Goal: Task Accomplishment & Management: Complete application form

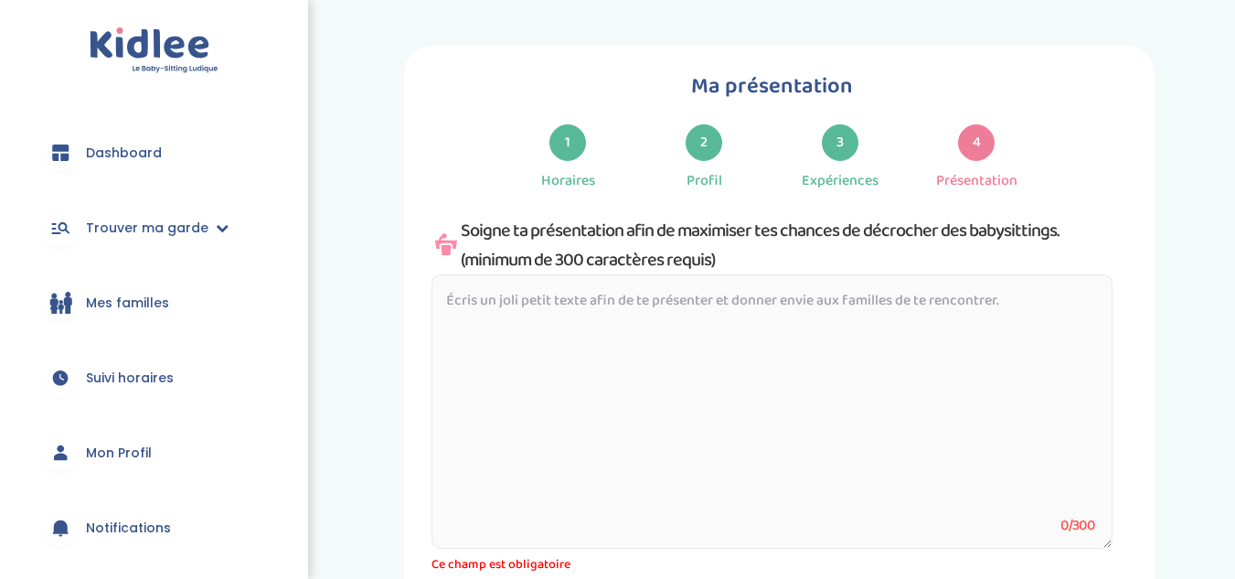
click at [615, 322] on textarea at bounding box center [772, 411] width 681 height 274
paste textarea "Je m’appelle Margot, j’ai 18 ans et je suis actuellement étudiante à l’école d’…"
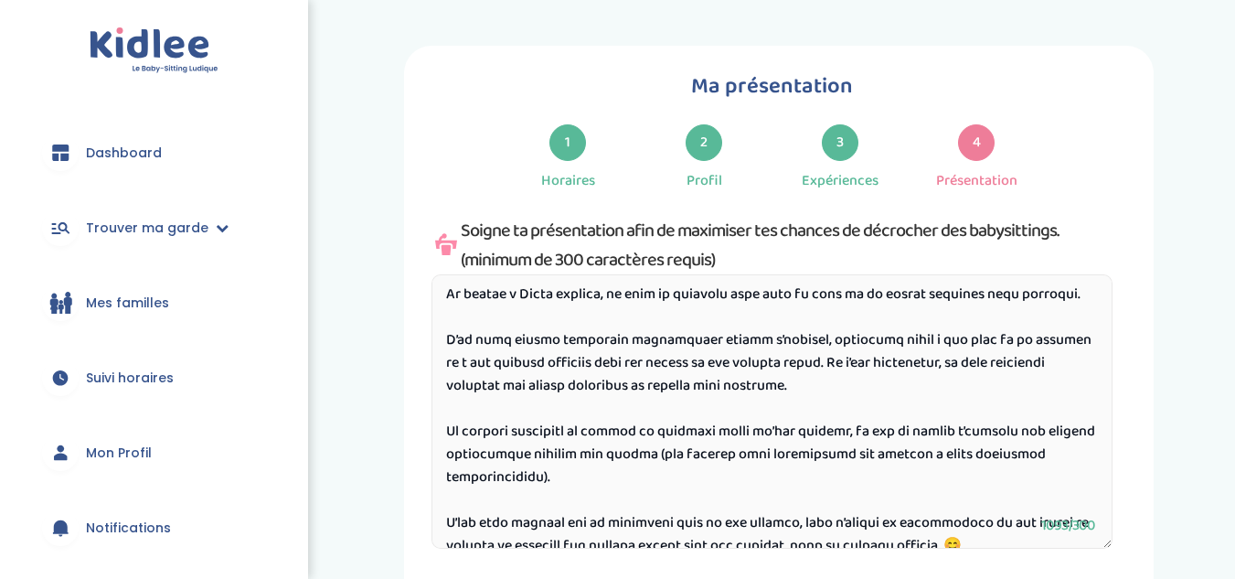
scroll to position [168, 0]
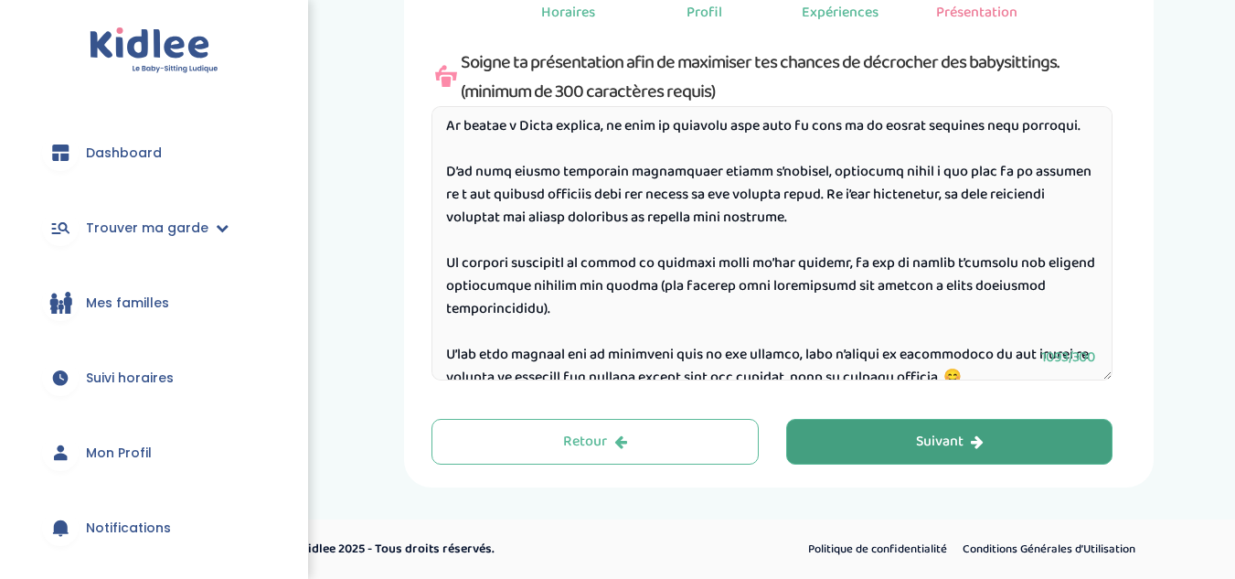
click at [954, 453] on button "Suivant" at bounding box center [949, 442] width 327 height 46
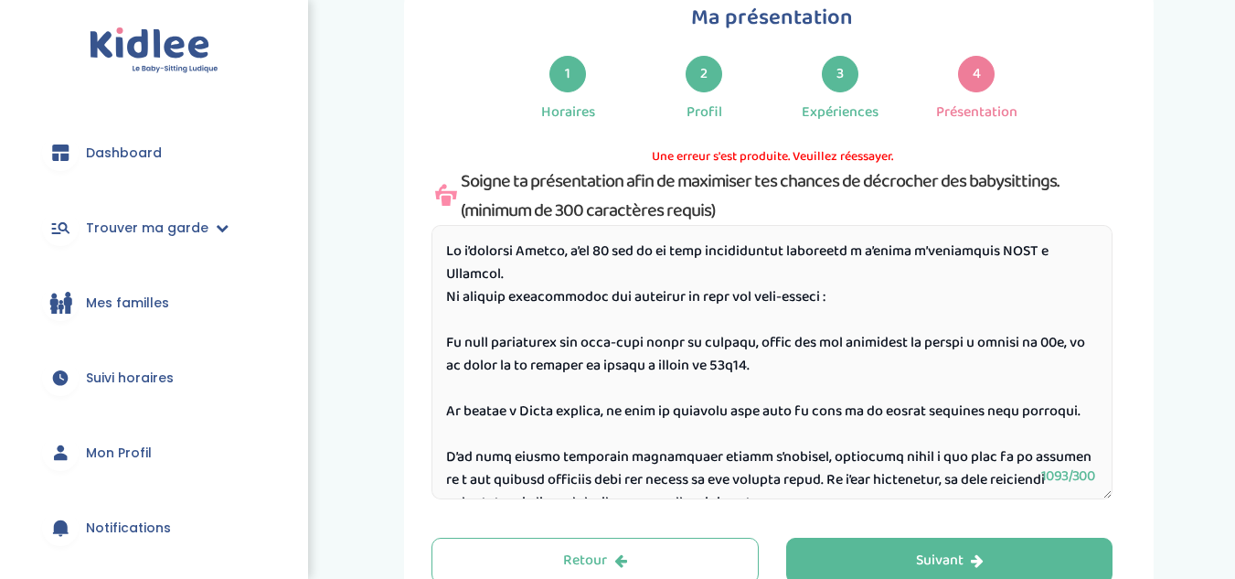
scroll to position [166, 0]
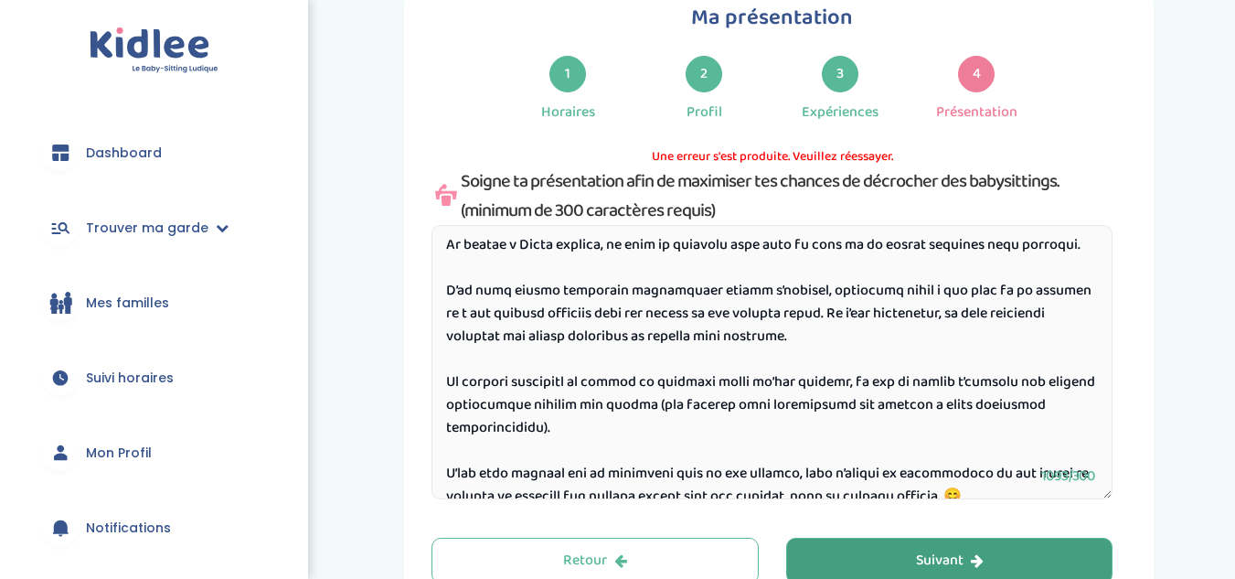
click at [879, 568] on button "Suivant" at bounding box center [949, 561] width 327 height 46
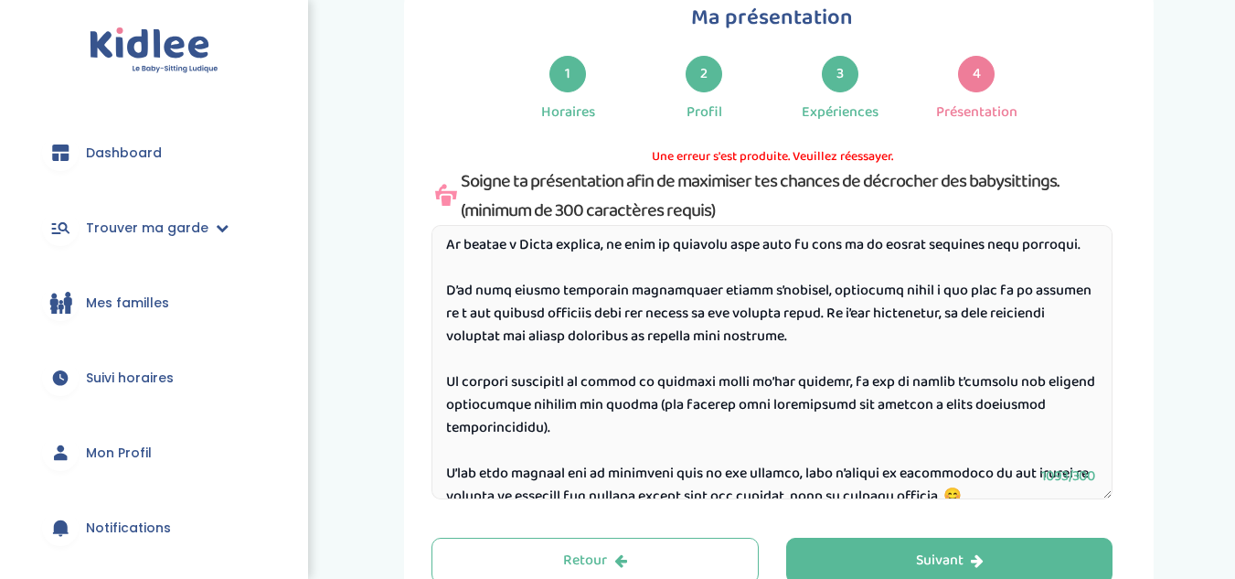
click at [983, 471] on textarea at bounding box center [772, 362] width 681 height 274
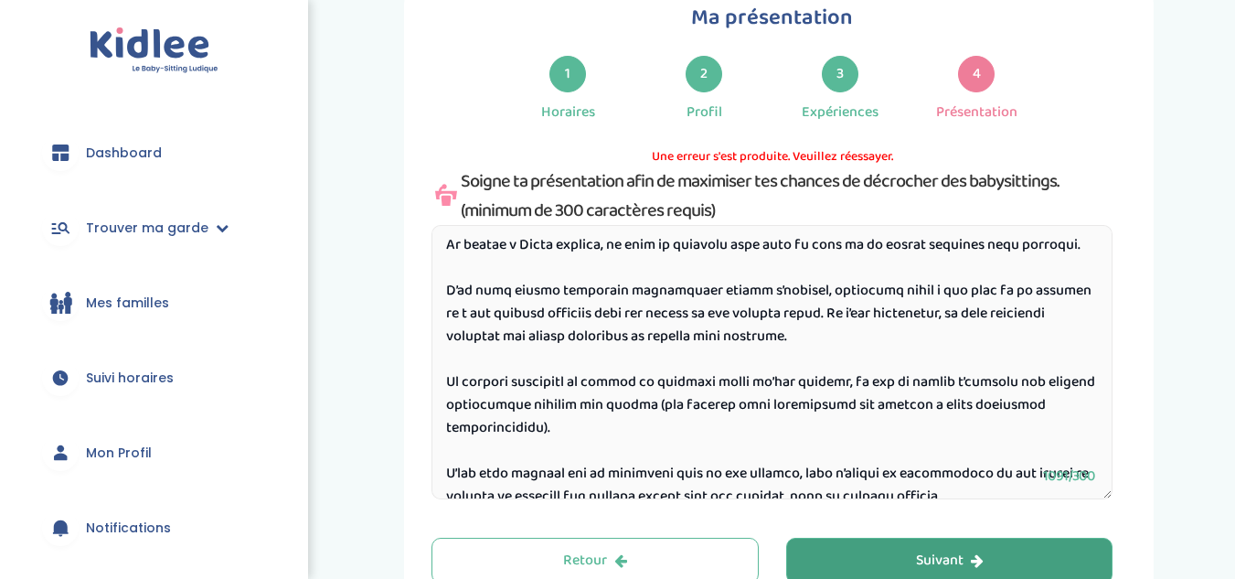
type textarea "Je m’appelle Margot, j’ai 18 ans et je suis actuellement étudiante à l’école d’…"
click at [959, 570] on div "Suivant" at bounding box center [950, 560] width 68 height 21
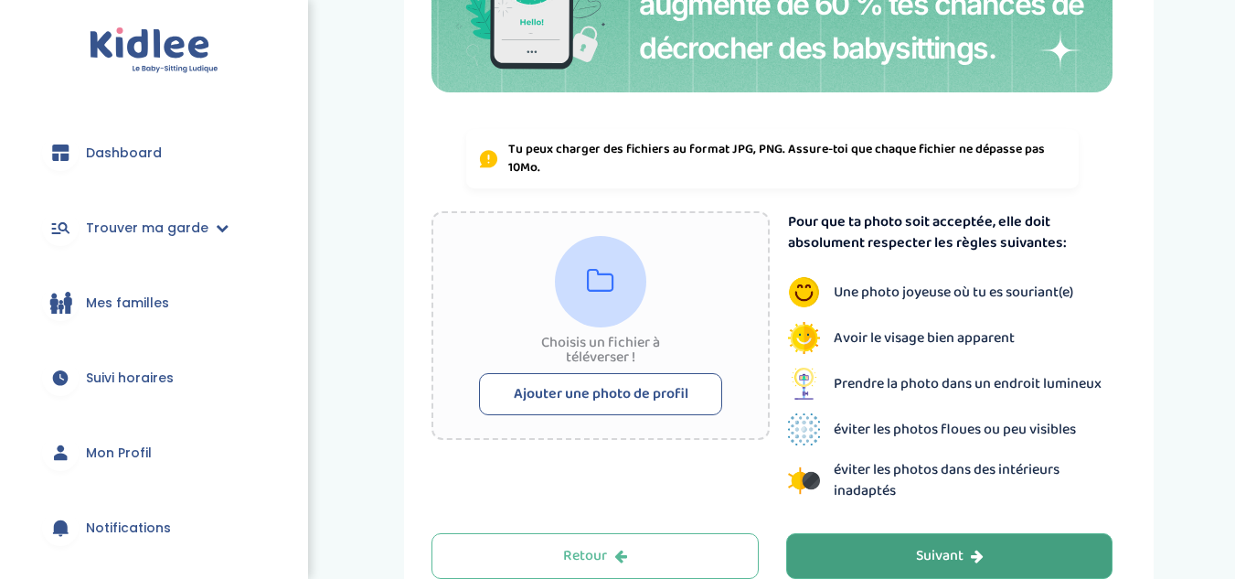
scroll to position [283, 0]
click at [597, 400] on button "Ajouter une photo de profil" at bounding box center [600, 395] width 243 height 42
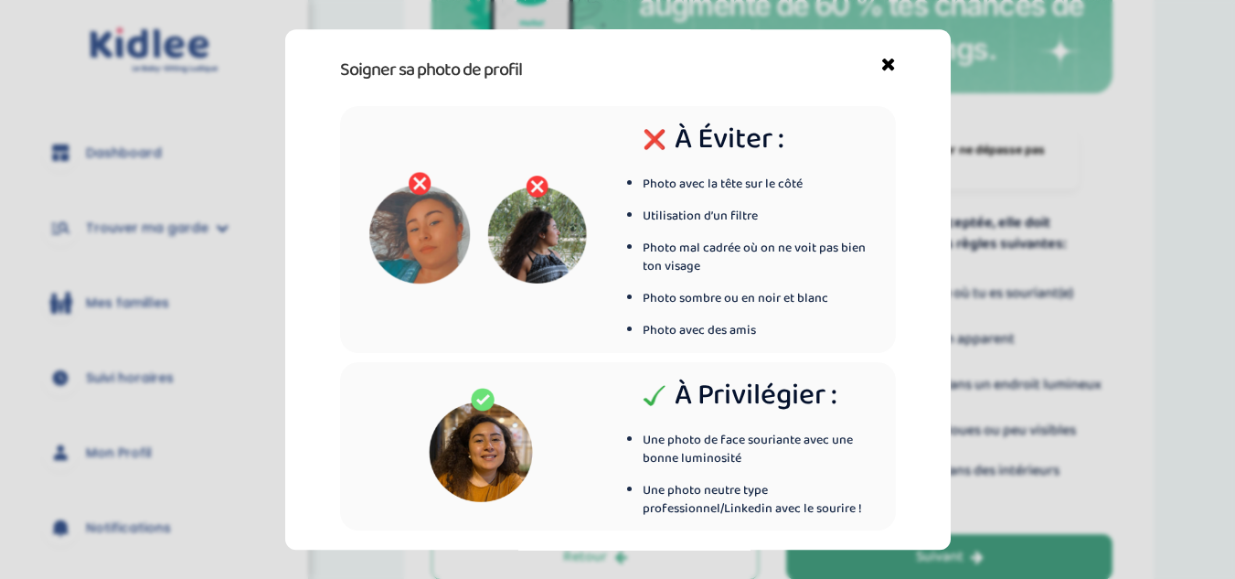
click at [881, 72] on icon at bounding box center [888, 69] width 15 height 29
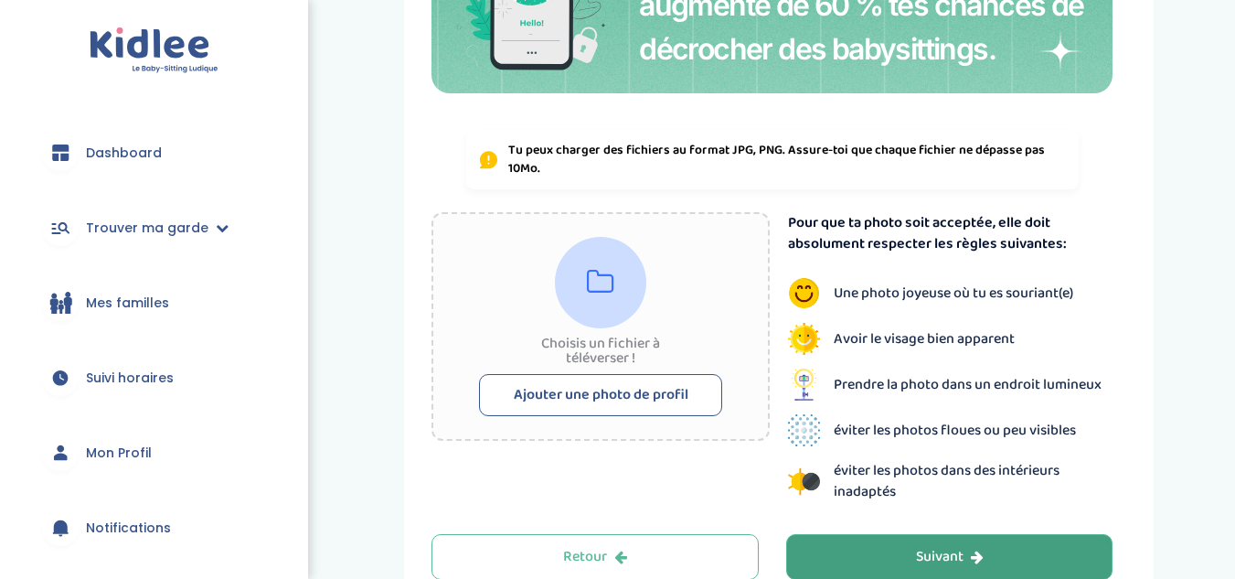
click at [571, 392] on button "Ajouter une photo de profil" at bounding box center [600, 395] width 243 height 42
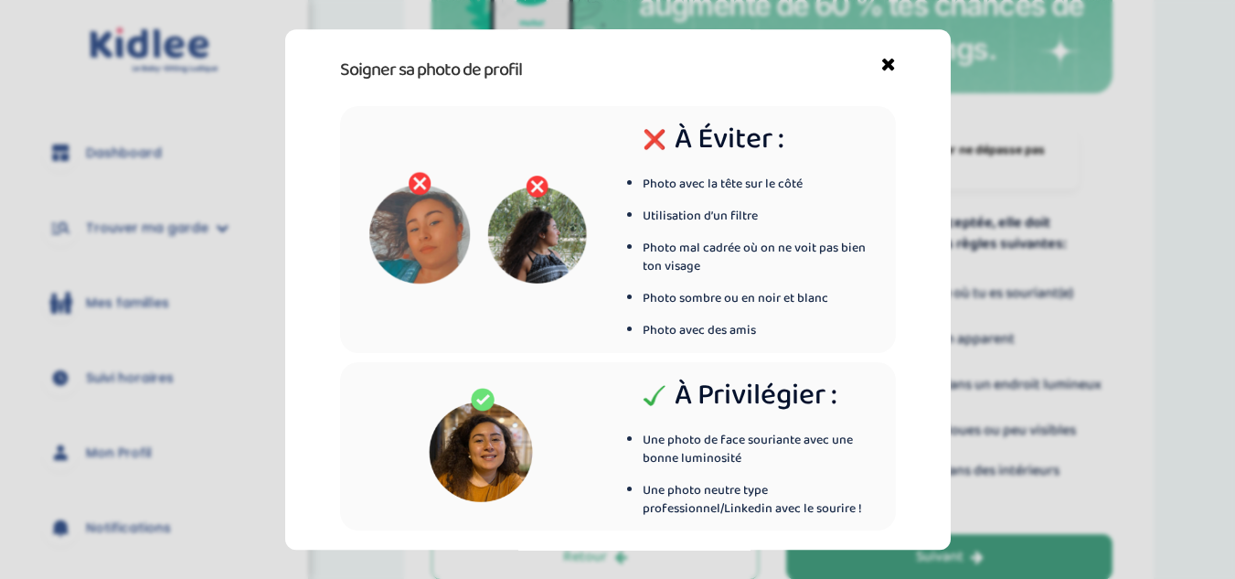
scroll to position [89, 0]
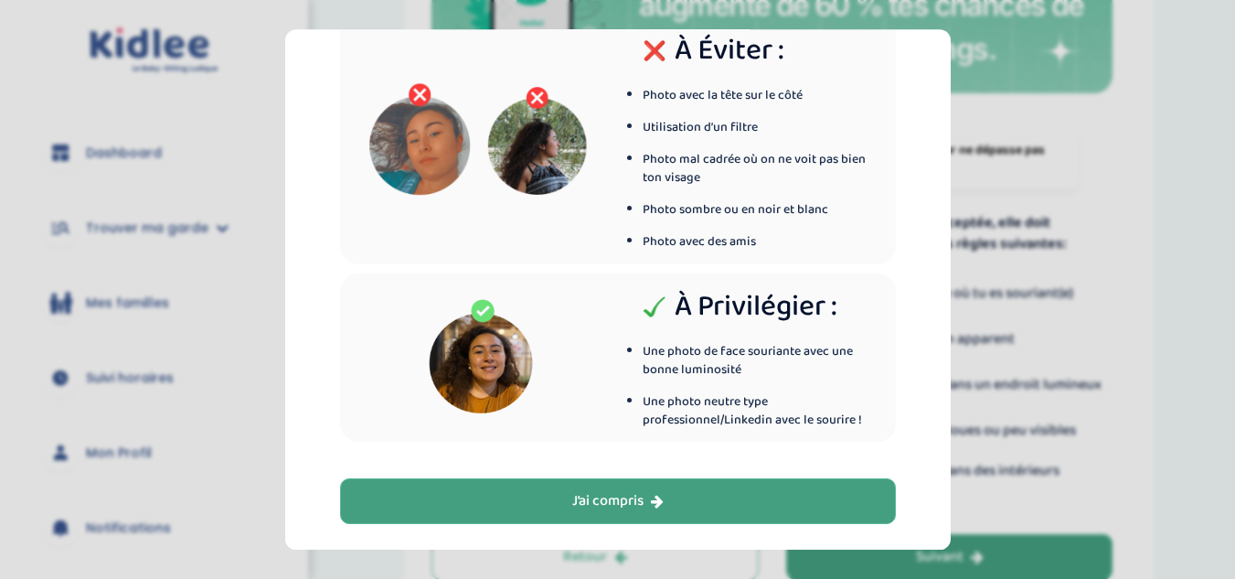
click at [676, 492] on button "J’ai compris" at bounding box center [618, 501] width 556 height 46
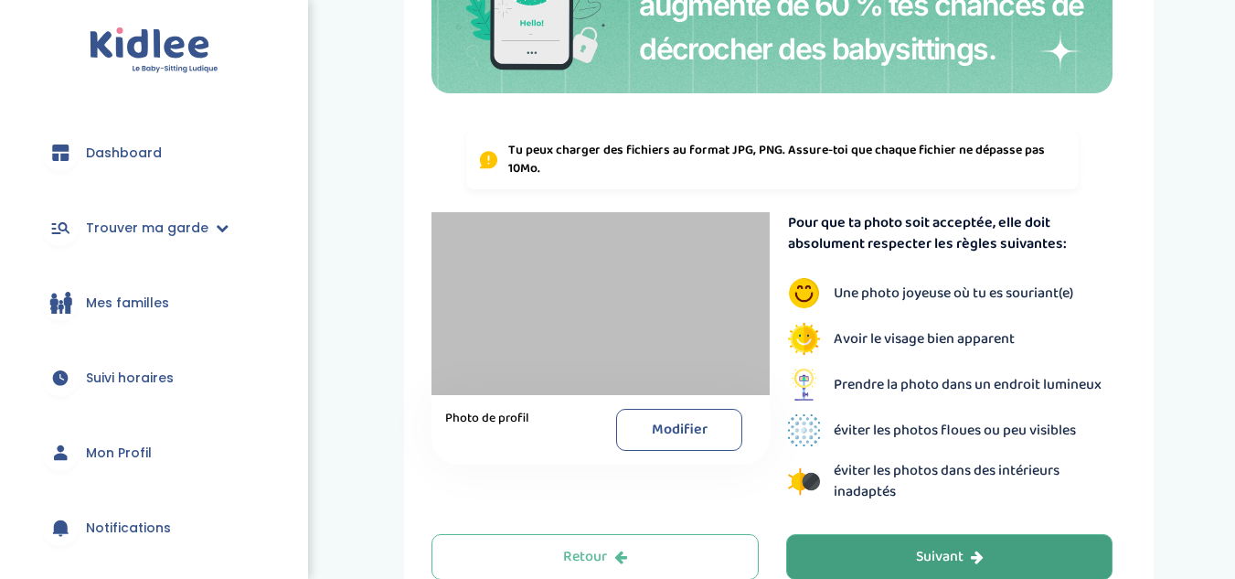
scroll to position [376, 0]
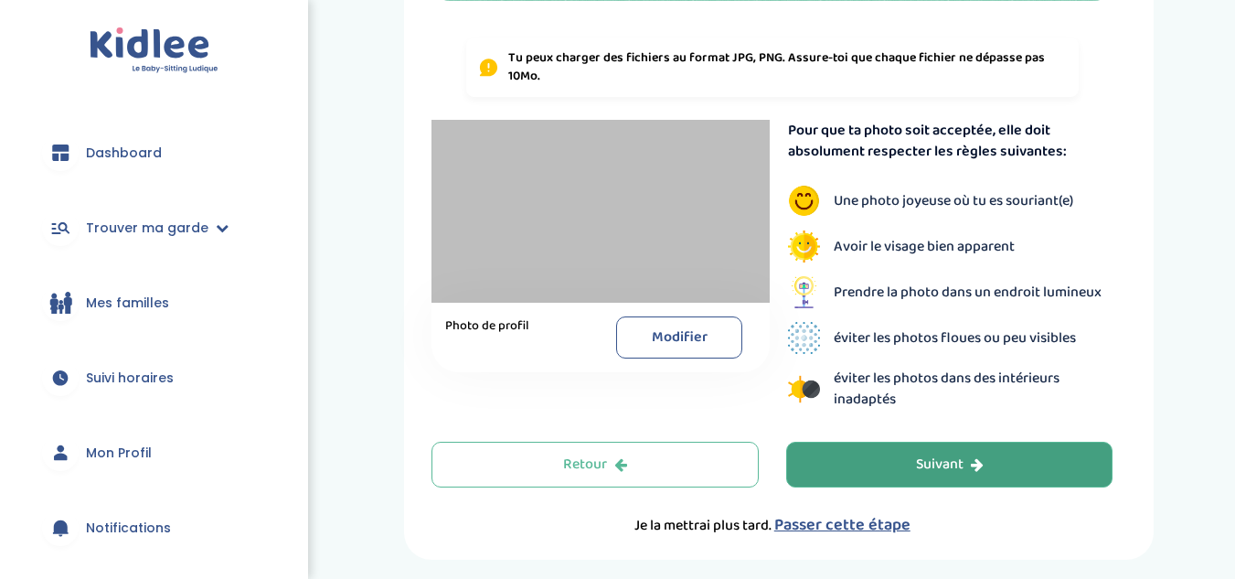
click at [881, 473] on button "Suivant" at bounding box center [949, 465] width 327 height 46
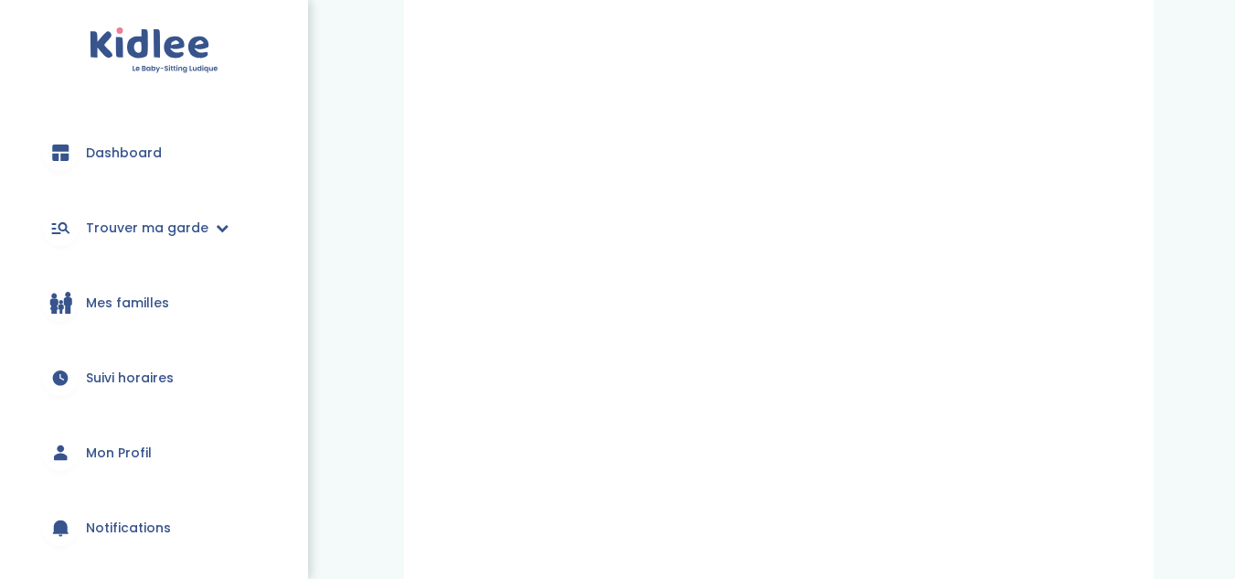
scroll to position [159, 0]
click at [186, 223] on span "Trouver ma garde" at bounding box center [147, 228] width 123 height 19
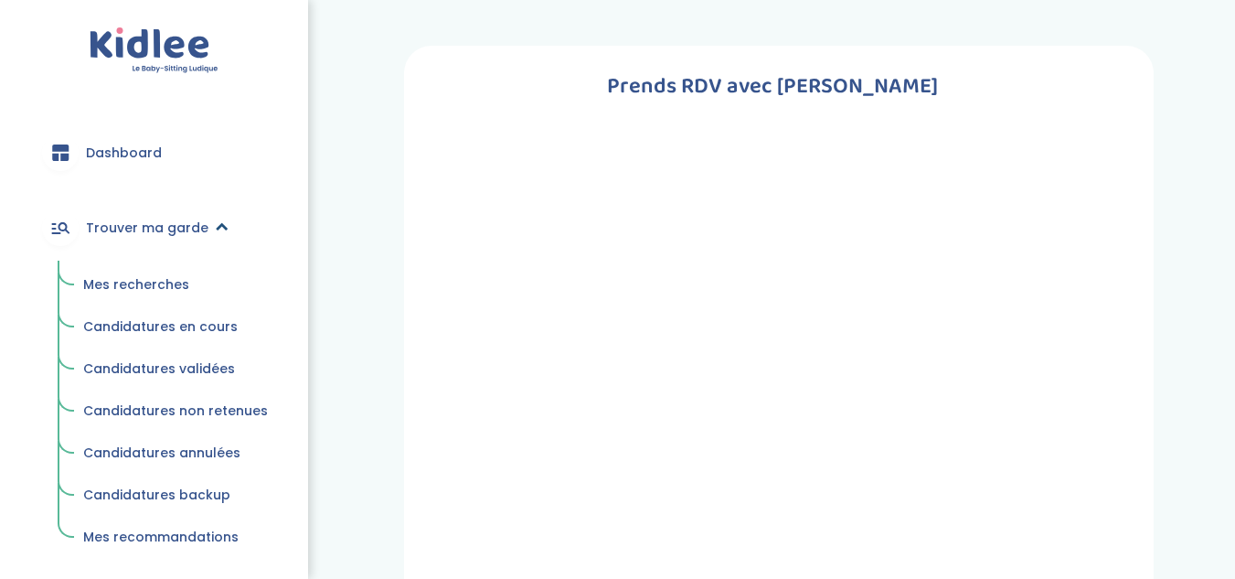
scroll to position [91, 0]
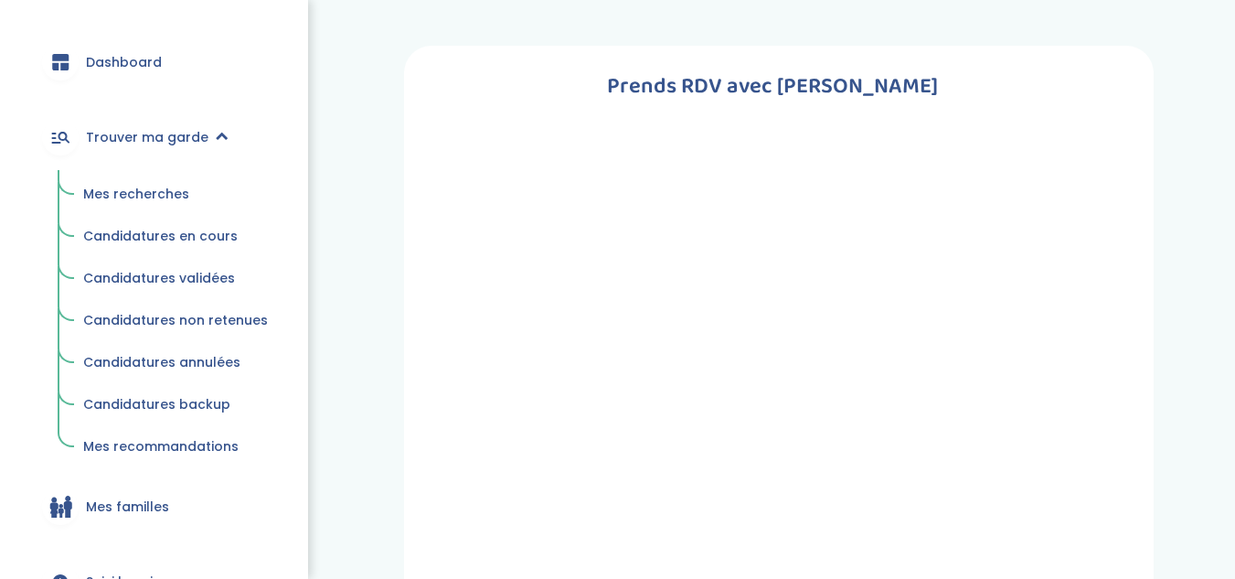
click at [155, 198] on span "Mes recherches" at bounding box center [136, 194] width 106 height 18
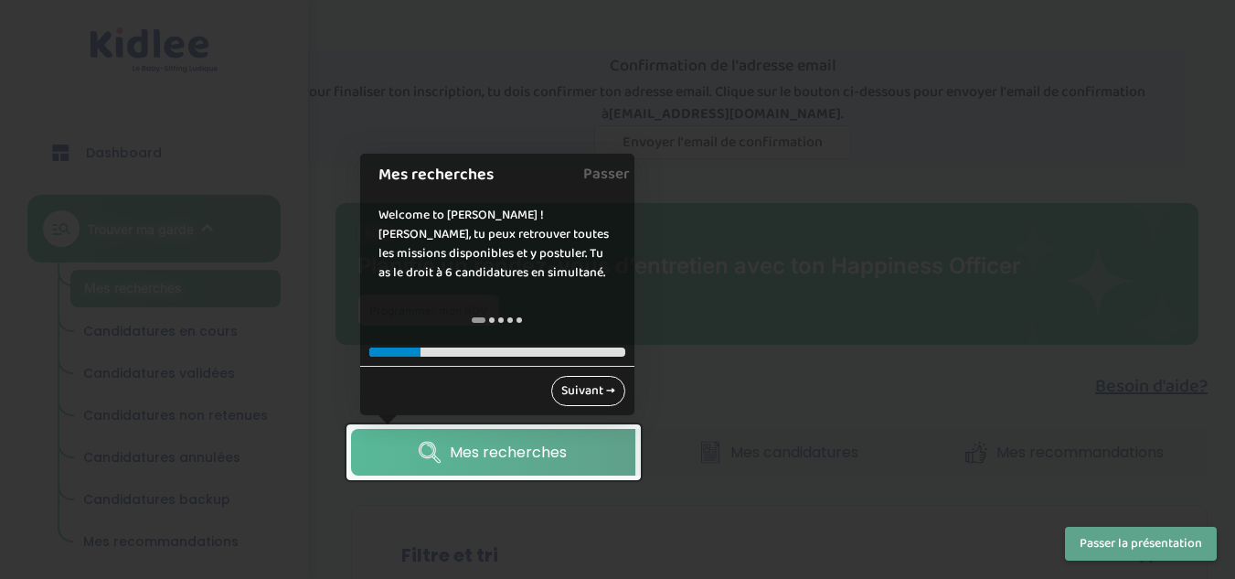
click at [592, 384] on link "Suivant →" at bounding box center [588, 391] width 74 height 30
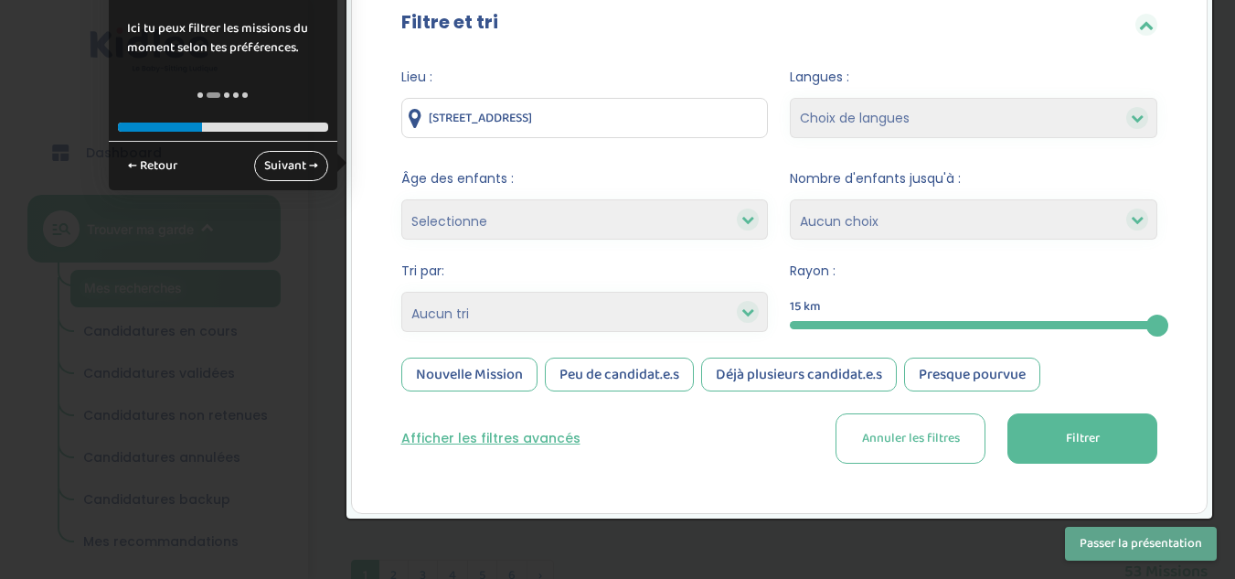
scroll to position [465, 0]
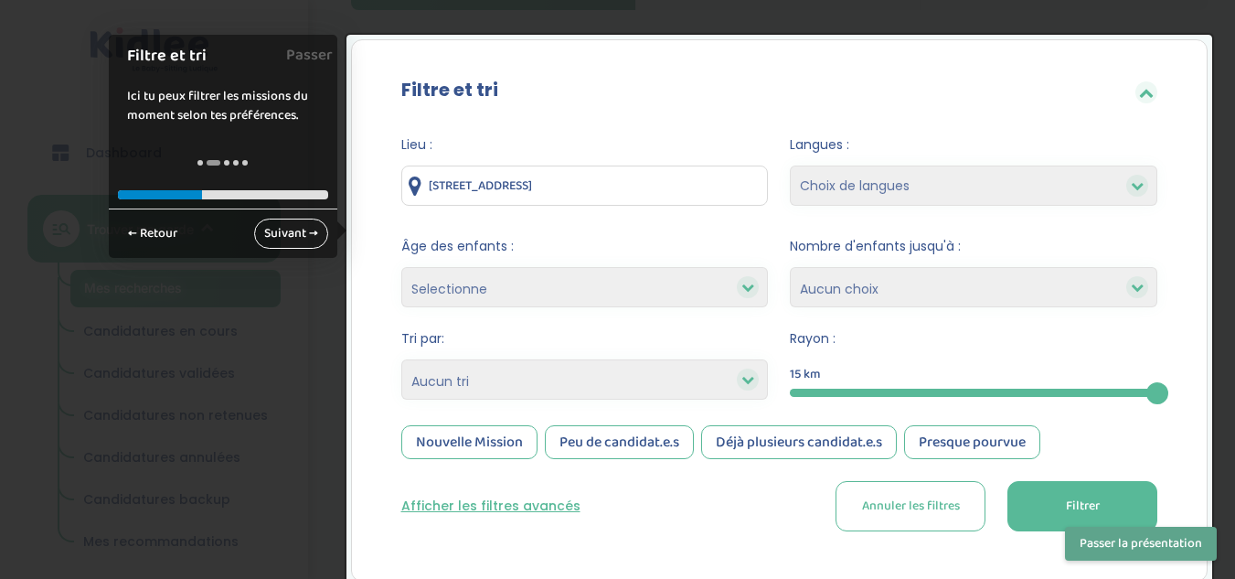
click at [277, 233] on link "Suivant →" at bounding box center [291, 234] width 74 height 30
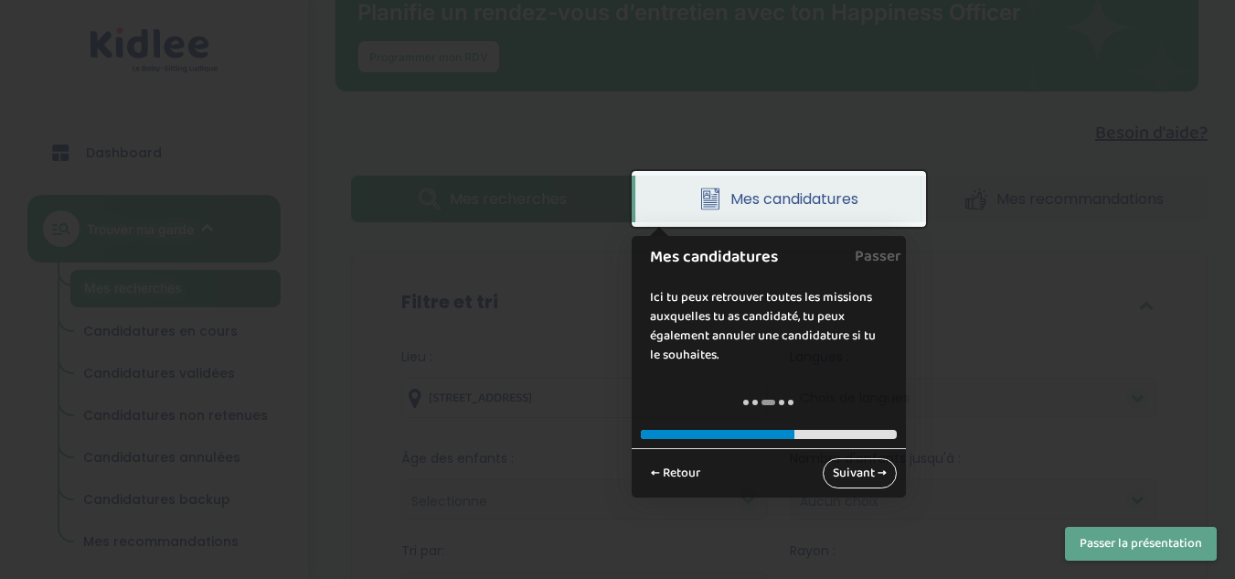
scroll to position [255, 0]
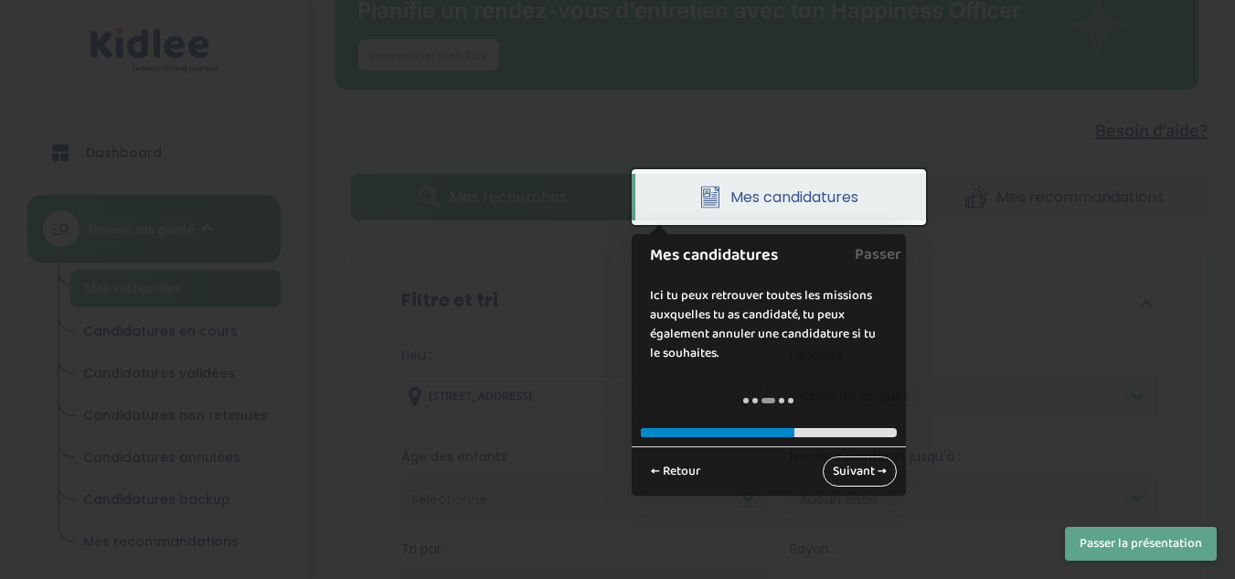
click at [847, 469] on link "Suivant →" at bounding box center [860, 471] width 74 height 30
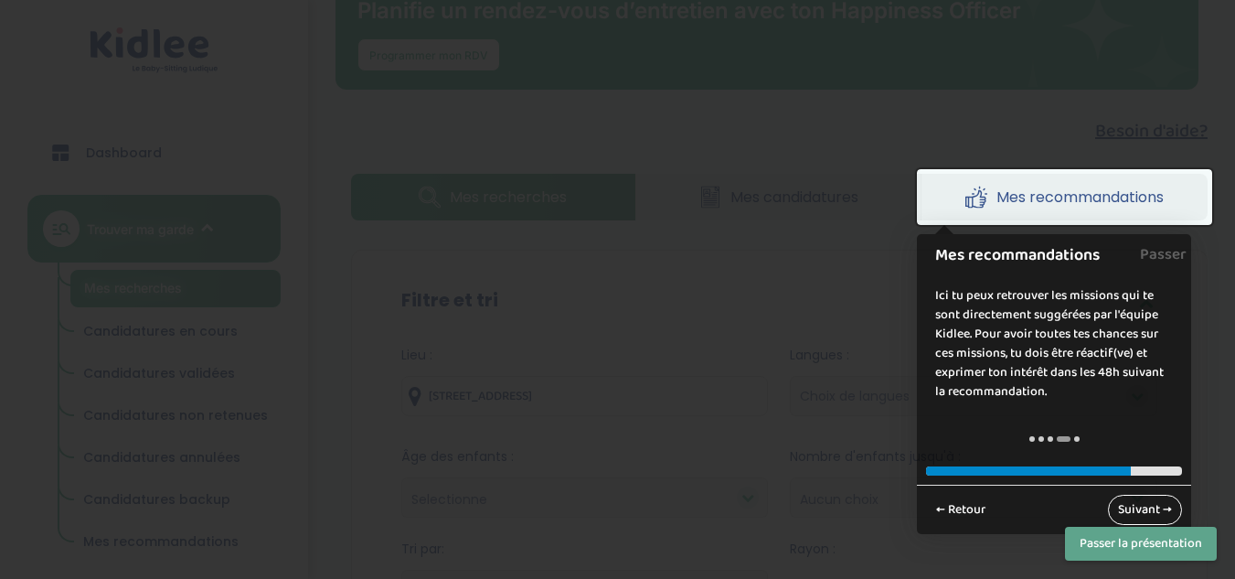
click at [1124, 513] on link "Suivant →" at bounding box center [1145, 510] width 74 height 30
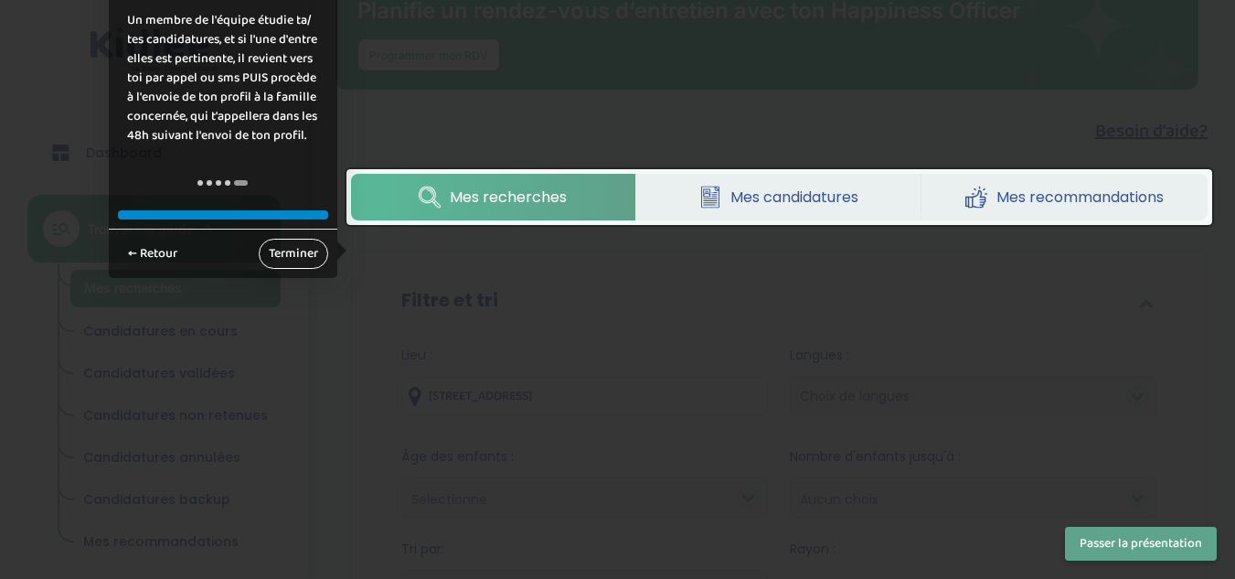
click at [293, 256] on link "Terminer" at bounding box center [293, 254] width 69 height 30
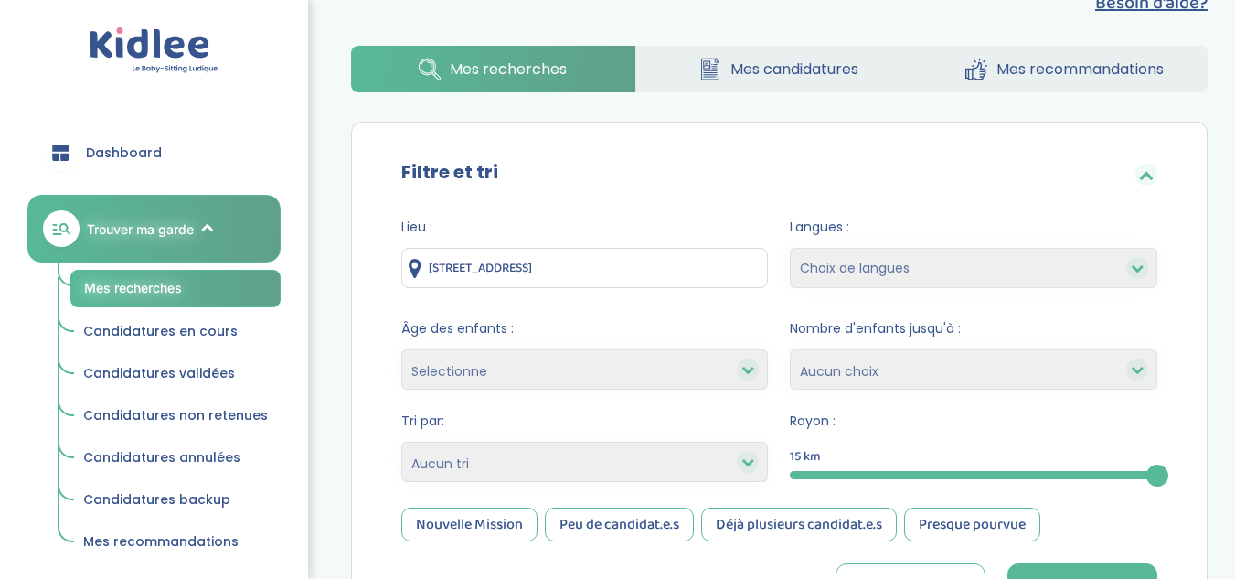
scroll to position [381, 0]
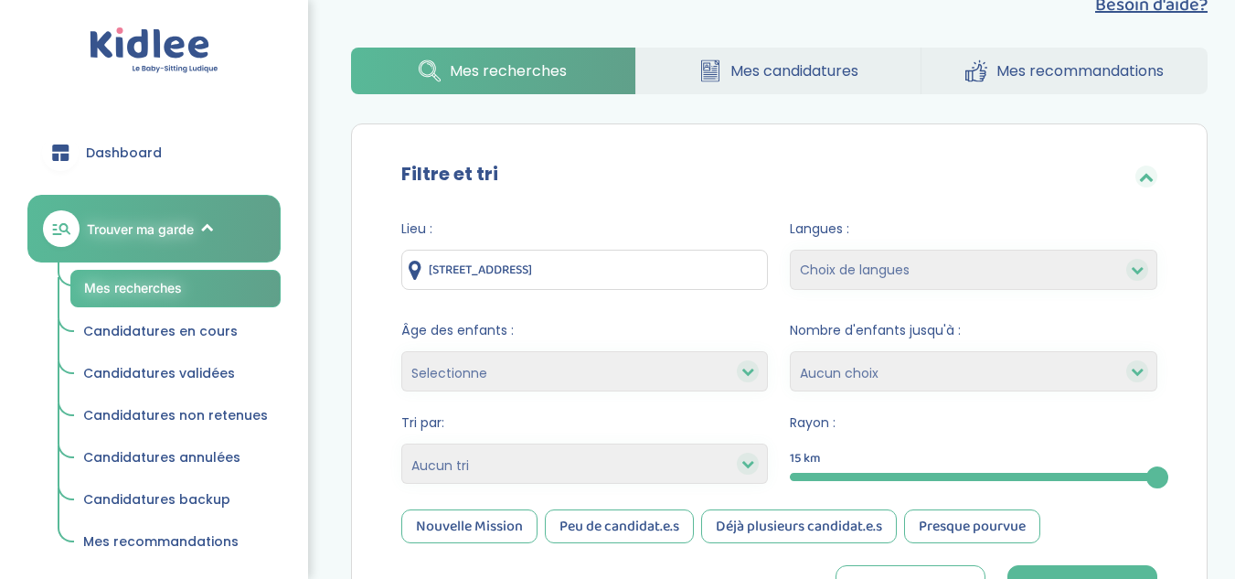
click at [561, 476] on select "Heures par semaine (croissant) Heures par semaine (décroissant) Date de démarra…" at bounding box center [585, 463] width 368 height 40
click at [351, 441] on div "Filtre et tri Lieu : 51 Ter Rue de Jolival, Argenteuil, France Langues : Choix …" at bounding box center [780, 394] width 858 height 542
click at [514, 379] on select "Selectionne moins de 3 ans entre 3 et 6 ans plus de 6 ans" at bounding box center [585, 371] width 368 height 40
select select "3-6"
click at [401, 351] on select "Selectionne moins de 3 ans entre 3 et 6 ans plus de 6 ans" at bounding box center [585, 371] width 368 height 40
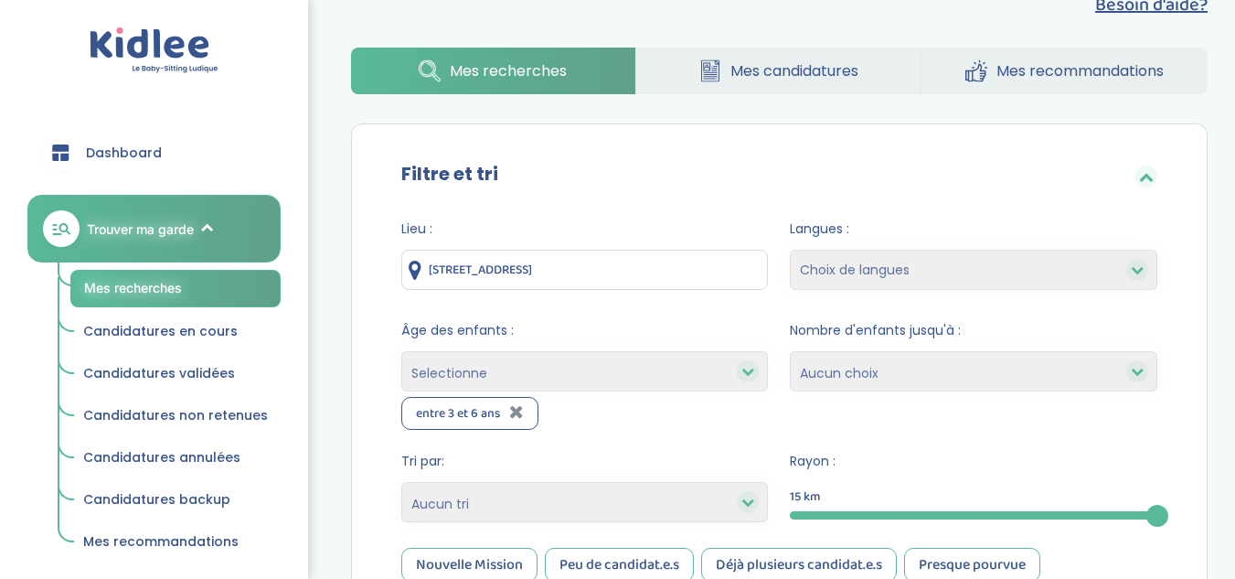
click at [593, 385] on select "Selectionne moins de 3 ans entre 3 et 6 ans plus de 6 ans" at bounding box center [585, 371] width 368 height 40
select select "+6"
click at [401, 351] on select "Selectionne moins de 3 ans entre 3 et 6 ans plus de 6 ans" at bounding box center [585, 371] width 368 height 40
select select
click at [701, 365] on select "Selectionne moins de 3 ans entre 3 et 6 ans plus de 6 ans" at bounding box center [585, 371] width 368 height 40
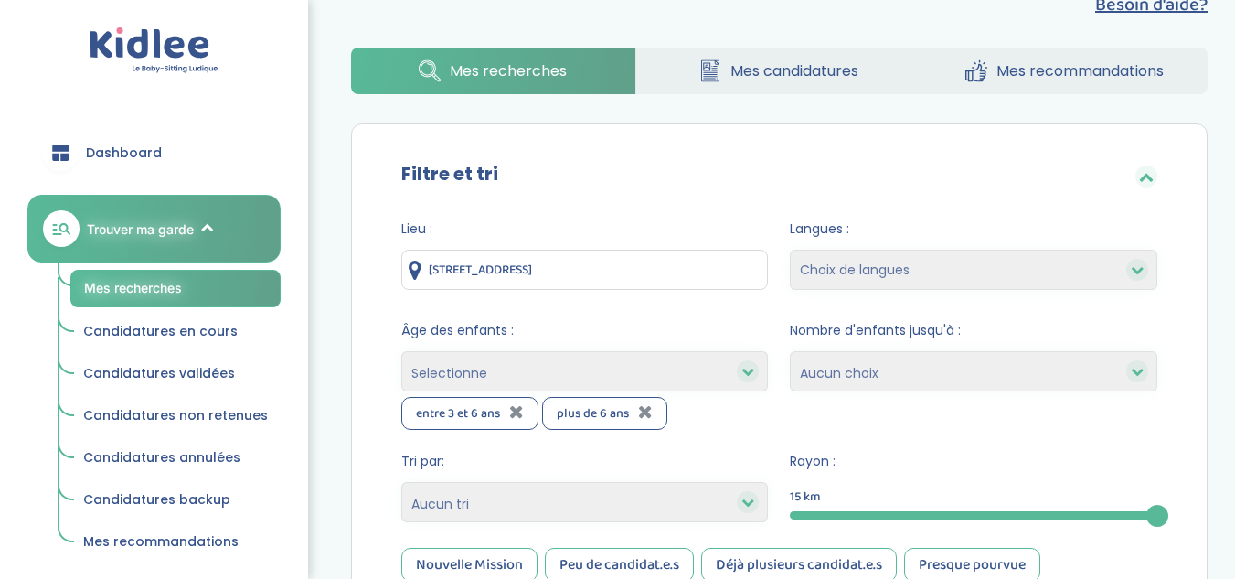
click at [755, 303] on form "Lieu : 51 Ter Rue de Jolival, Argenteuil, France Langues : Choix de langues Ang…" at bounding box center [779, 436] width 757 height 434
click at [848, 246] on div "Langues : Choix de langues Anglais Arabe Espagnol Italien Russe Français Coréen" at bounding box center [974, 259] width 368 height 80
click at [866, 252] on select "Choix de langues Anglais Arabe Espagnol Italien Russe Français Coréen" at bounding box center [974, 270] width 368 height 40
select select "2"
click at [790, 250] on select "Choix de langues Anglais Arabe Espagnol Italien Russe Français Coréen" at bounding box center [974, 270] width 368 height 40
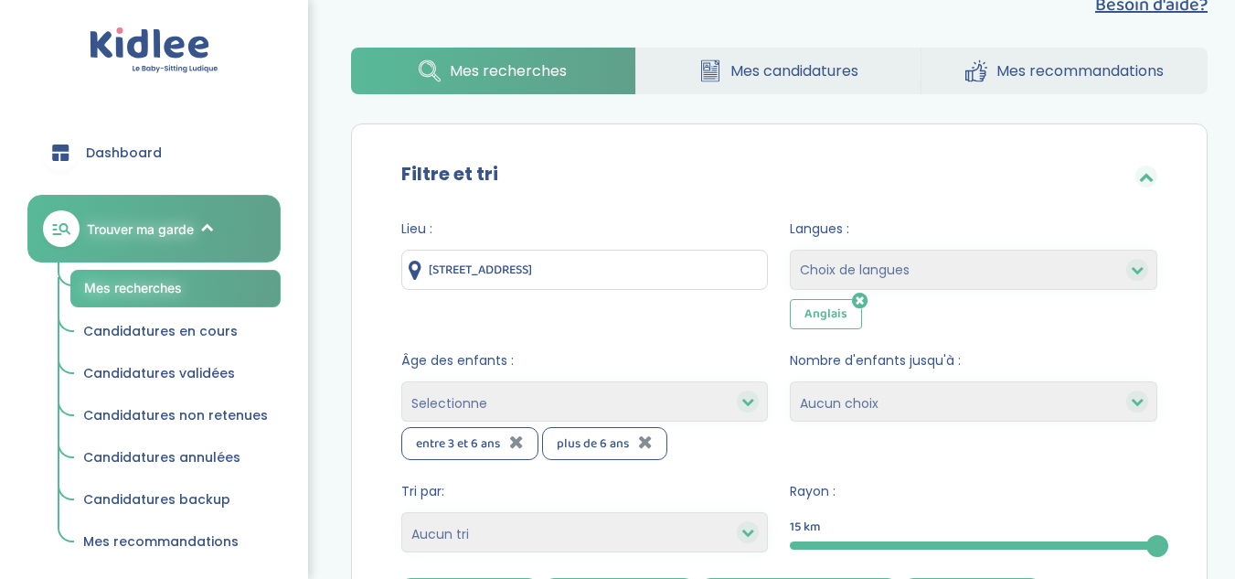
click at [902, 278] on select "Choix de langues Anglais Arabe Espagnol Italien Russe Français Coréen" at bounding box center [974, 270] width 368 height 40
select select "5"
click at [790, 250] on select "Choix de langues Anglais Arabe Espagnol Italien Russe Français Coréen" at bounding box center [974, 270] width 368 height 40
click at [919, 270] on select "Choix de langues Anglais Arabe Espagnol Italien Russe Français Coréen" at bounding box center [974, 270] width 368 height 40
select select "12"
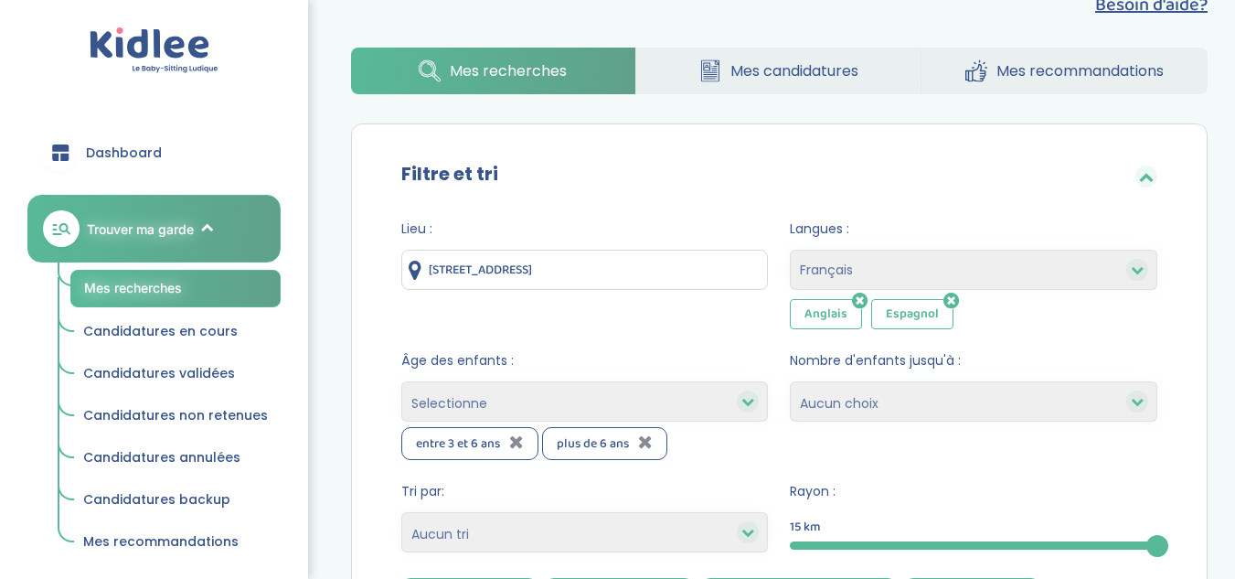
click at [790, 250] on select "Choix de langues Anglais Arabe Espagnol Italien Russe Français Coréen" at bounding box center [974, 270] width 368 height 40
select select
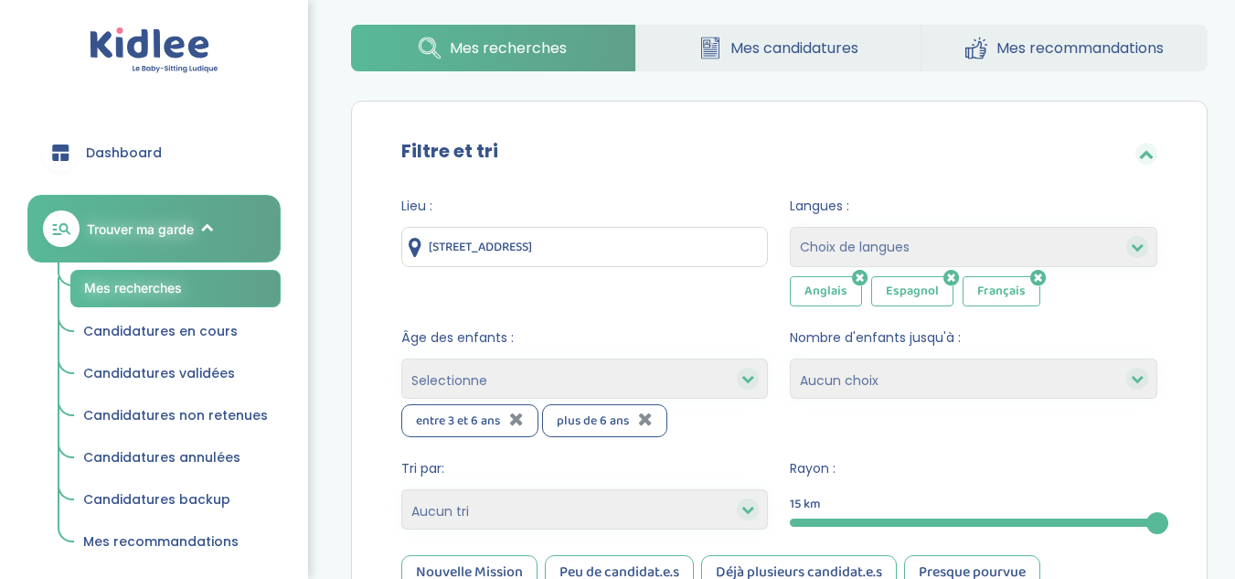
click at [900, 389] on select "1 2 3 4 Aucun choix" at bounding box center [974, 378] width 368 height 40
click at [773, 344] on form "Lieu : 51 Ter Rue de Jolival, Argenteuil, France Langues : Choix de langues Ang…" at bounding box center [779, 429] width 757 height 465
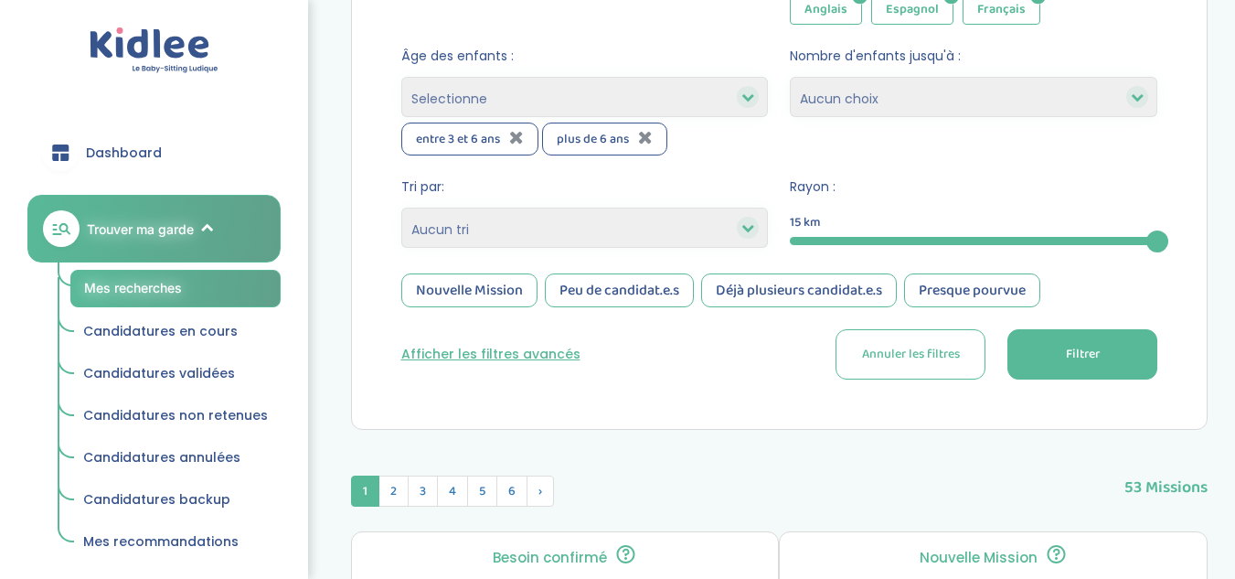
scroll to position [690, 0]
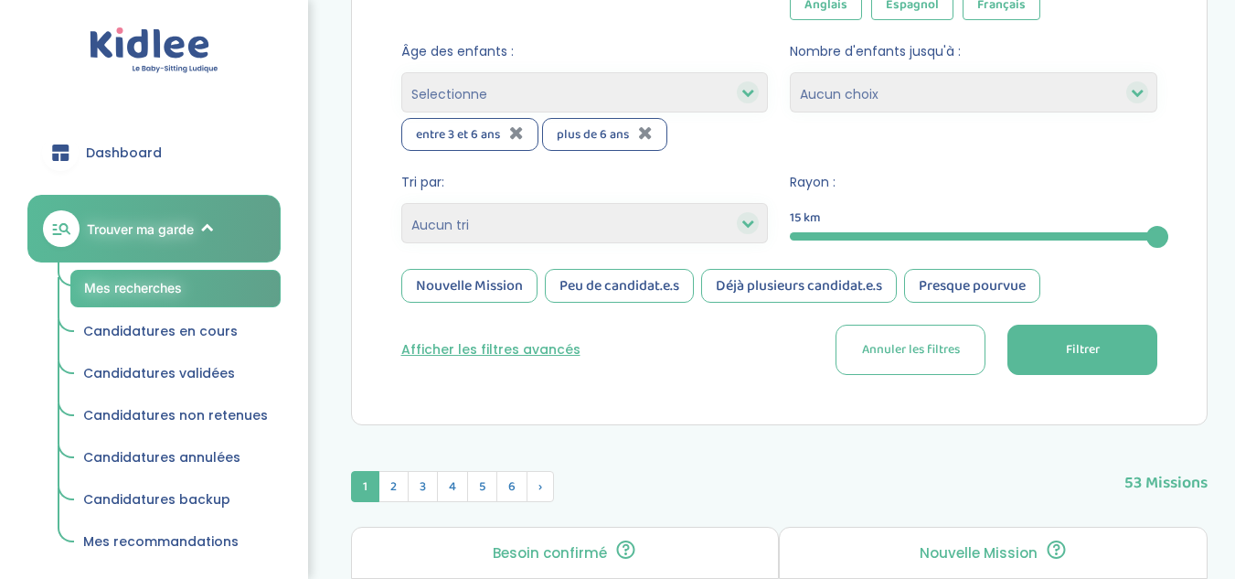
click at [1055, 336] on button "Filtrer" at bounding box center [1083, 350] width 150 height 50
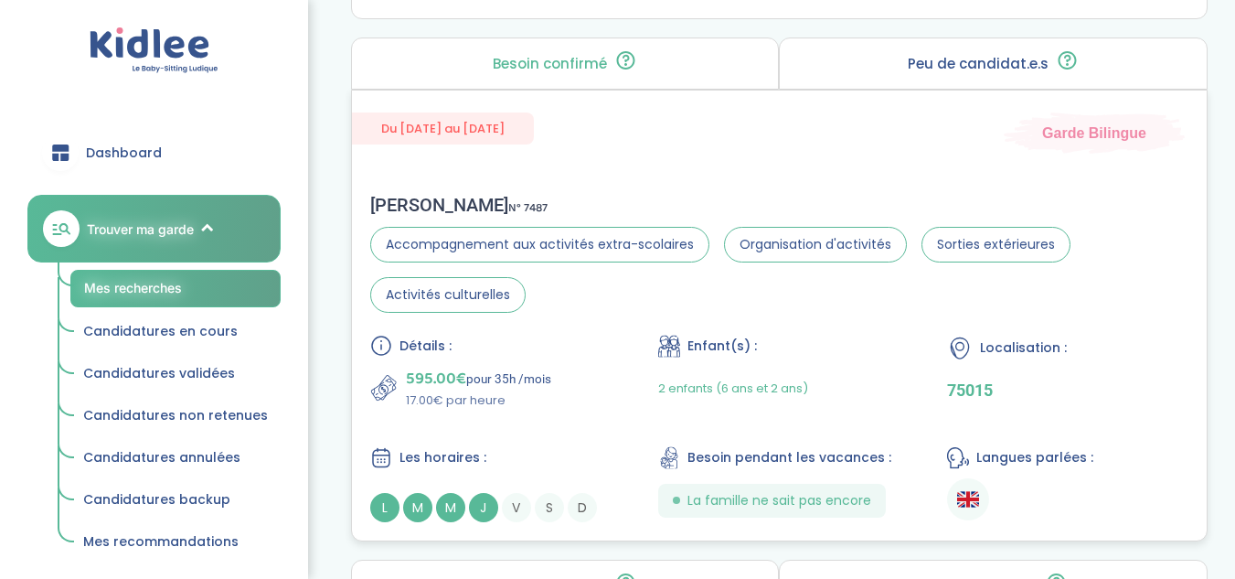
scroll to position [1652, 0]
click at [465, 479] on div "Les horaires : L M M J V S D" at bounding box center [490, 483] width 241 height 76
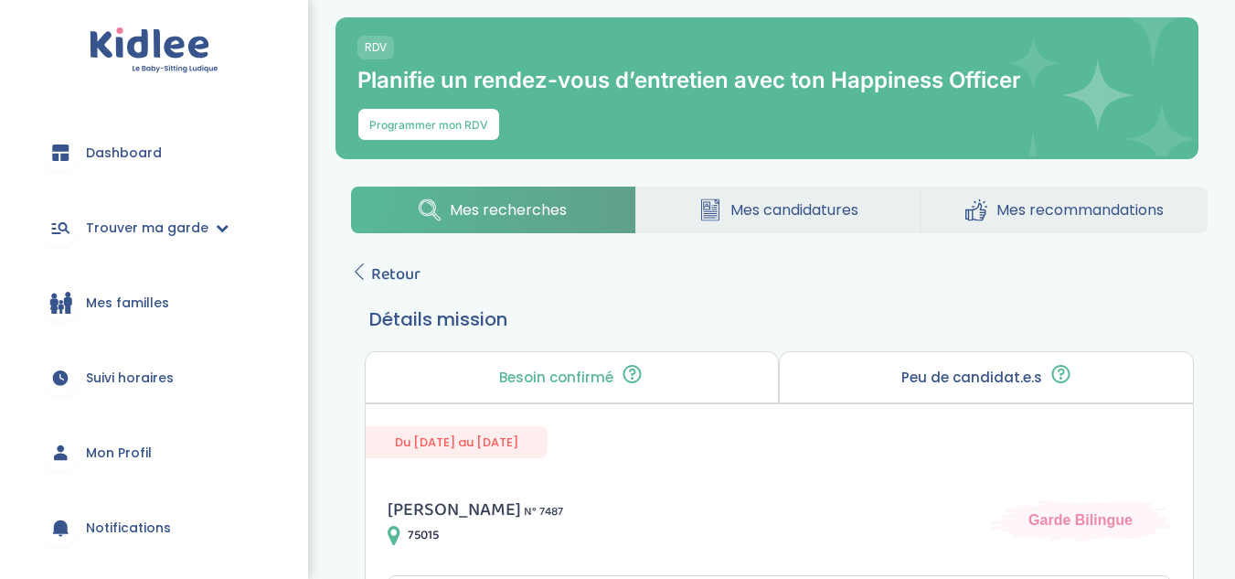
scroll to position [82, 0]
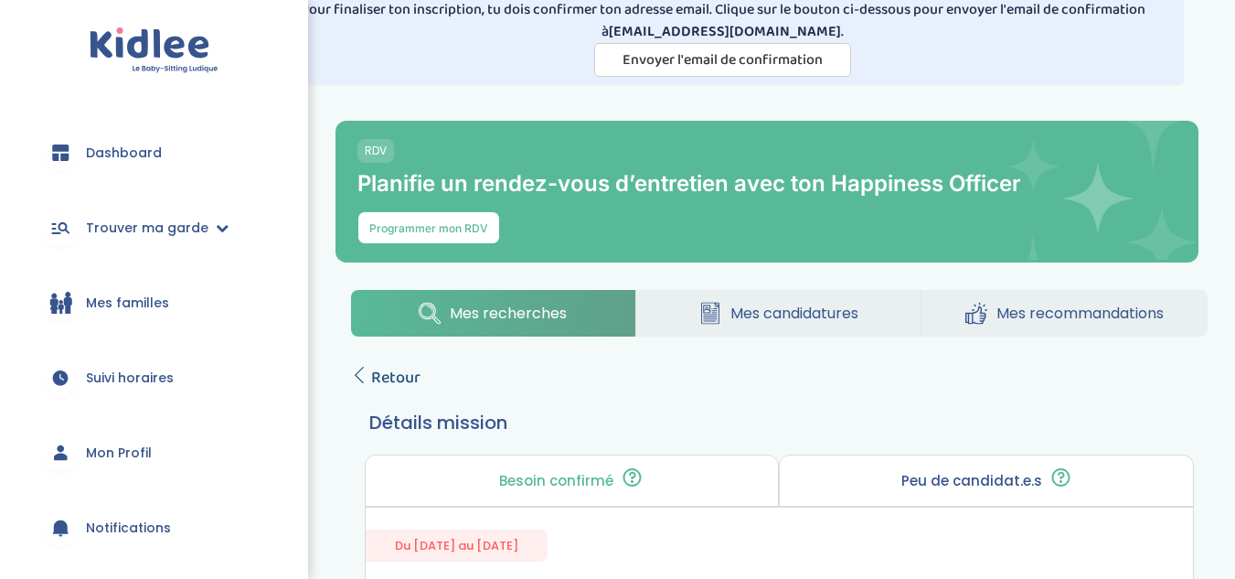
click at [400, 371] on span "Retour" at bounding box center [395, 378] width 49 height 26
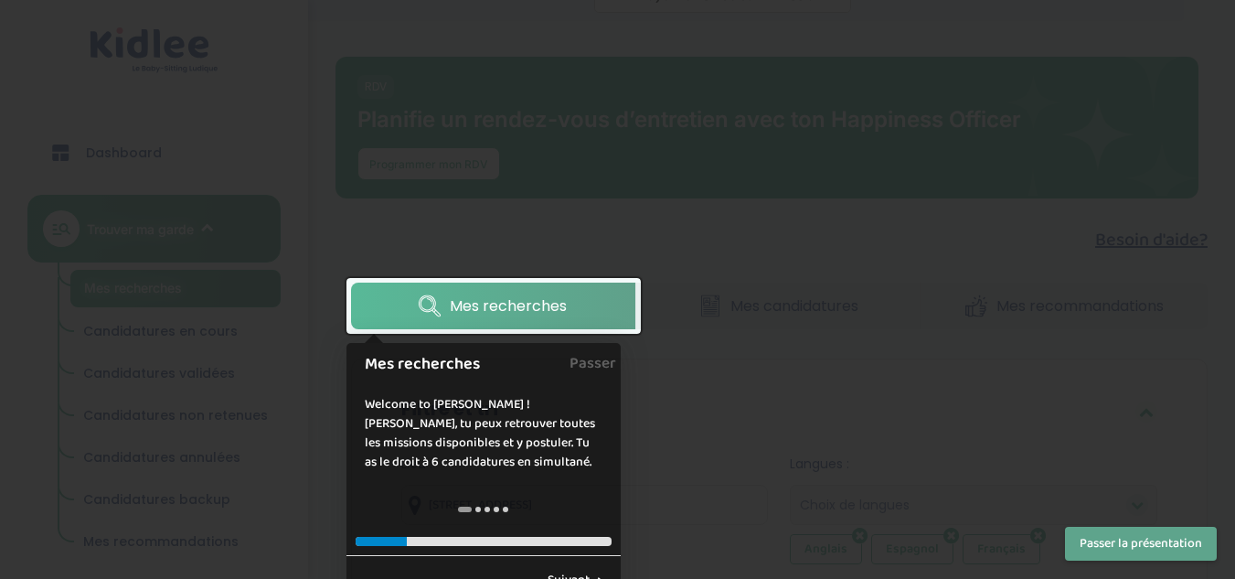
scroll to position [145, 0]
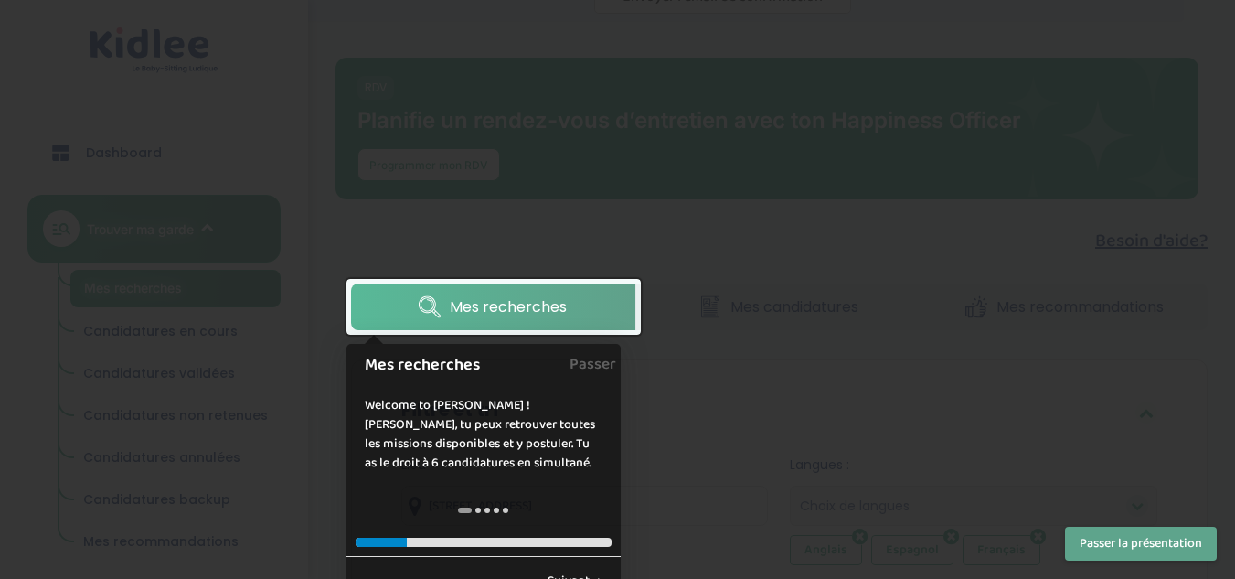
click at [700, 374] on div at bounding box center [617, 289] width 1235 height 579
click at [658, 242] on div at bounding box center [617, 289] width 1235 height 579
click at [603, 368] on link "Passer" at bounding box center [593, 364] width 47 height 41
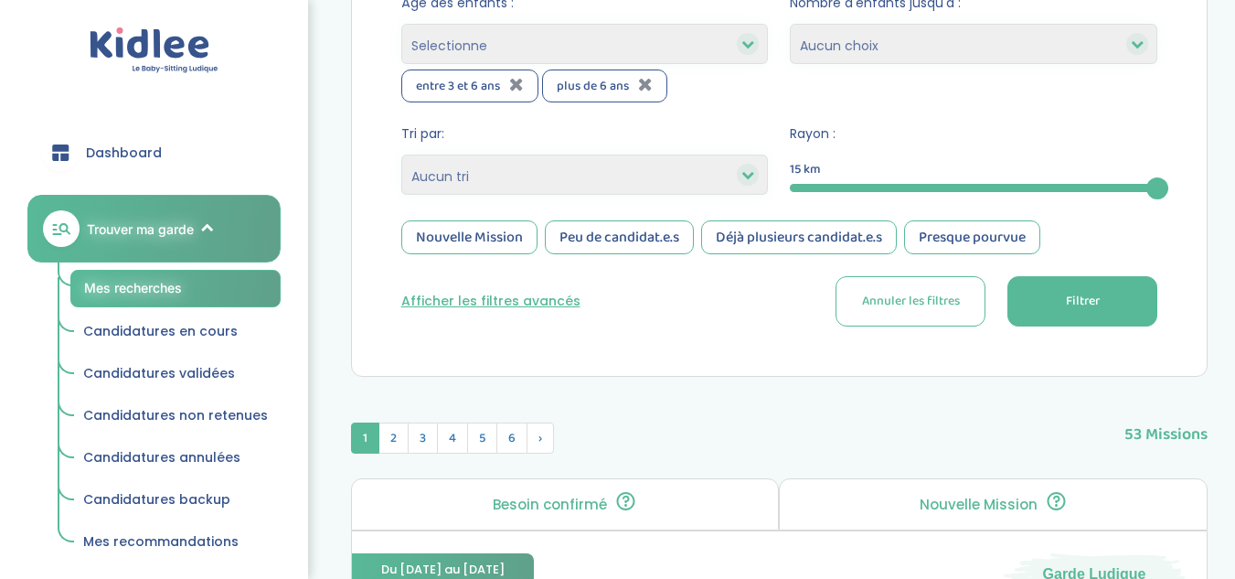
scroll to position [740, 0]
click at [1018, 309] on button "Filtrer" at bounding box center [1083, 300] width 150 height 50
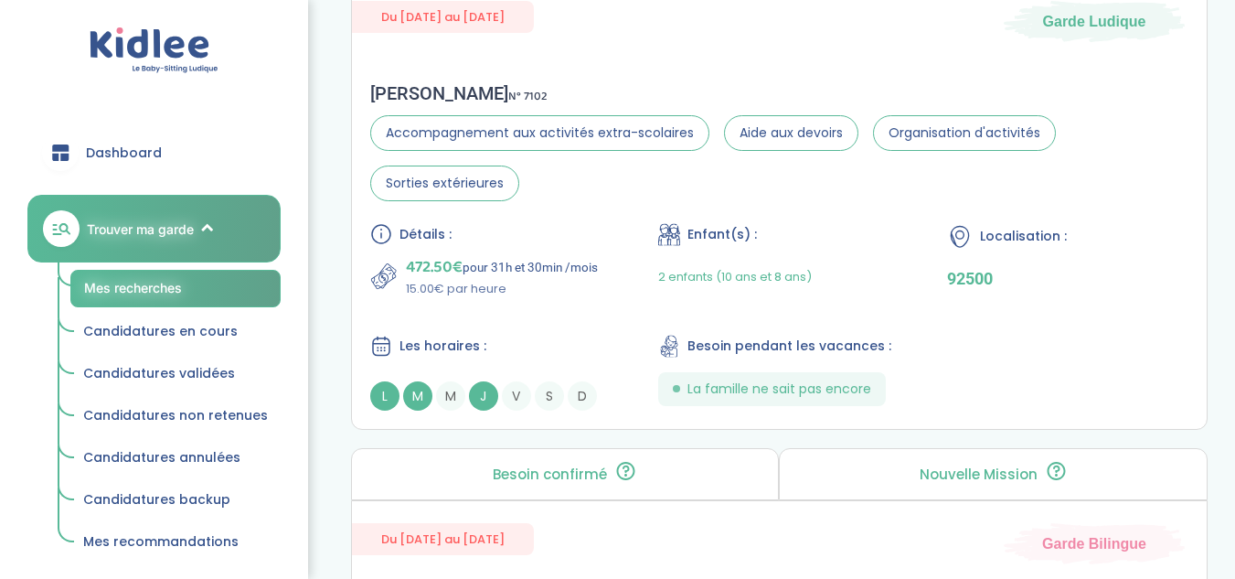
scroll to position [2286, 0]
click at [483, 356] on div "Les horaires :" at bounding box center [490, 345] width 241 height 23
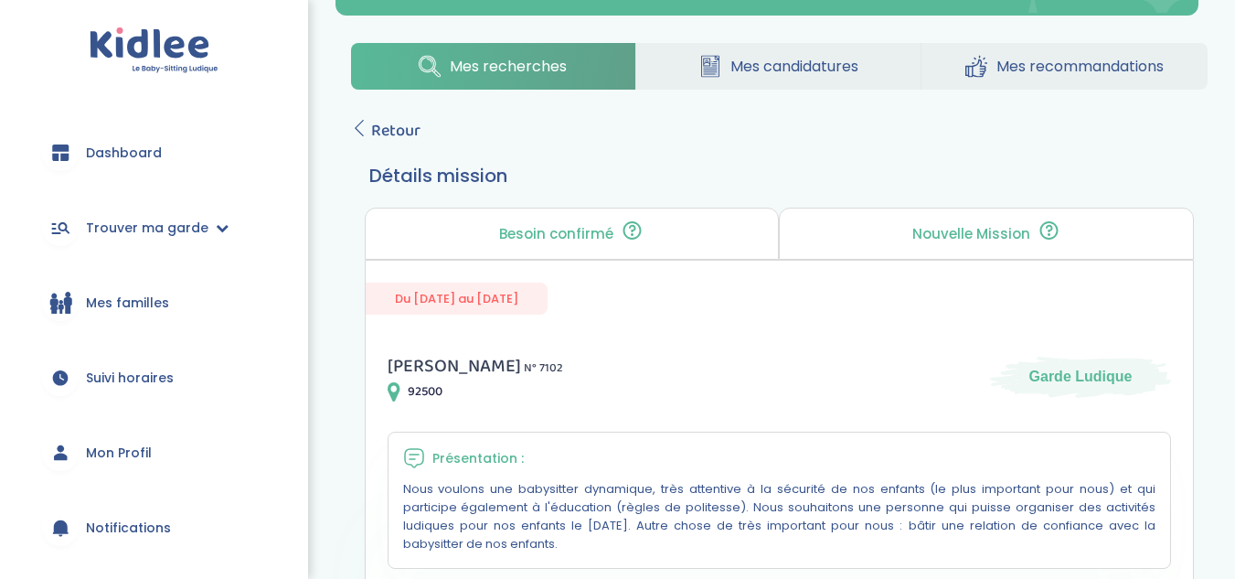
scroll to position [260, 0]
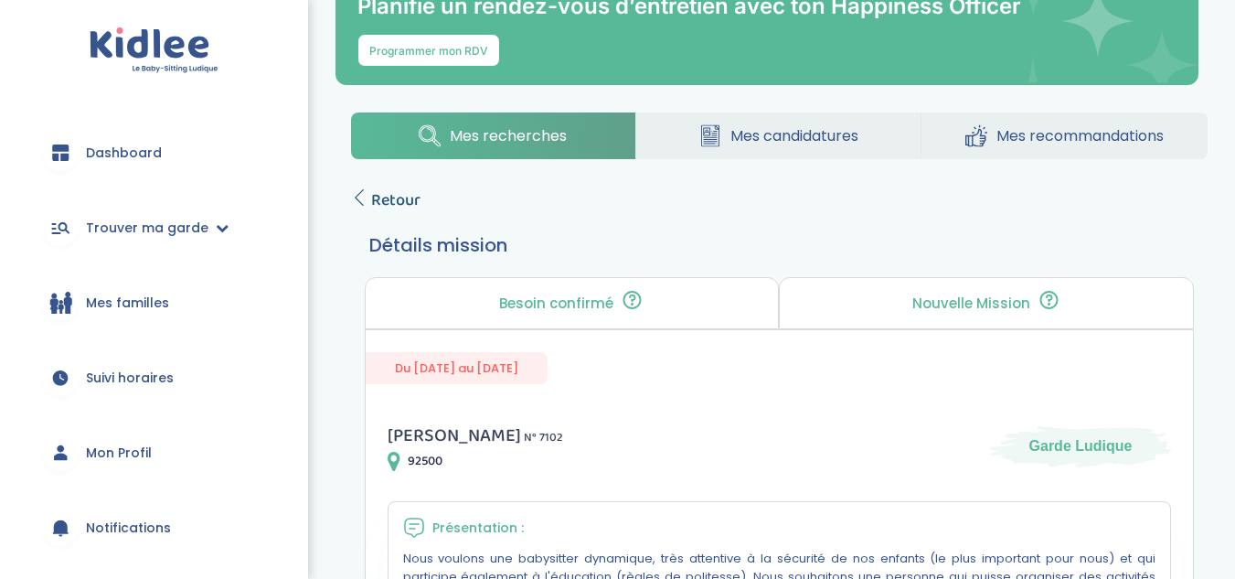
click at [368, 187] on link "Retour" at bounding box center [385, 200] width 69 height 26
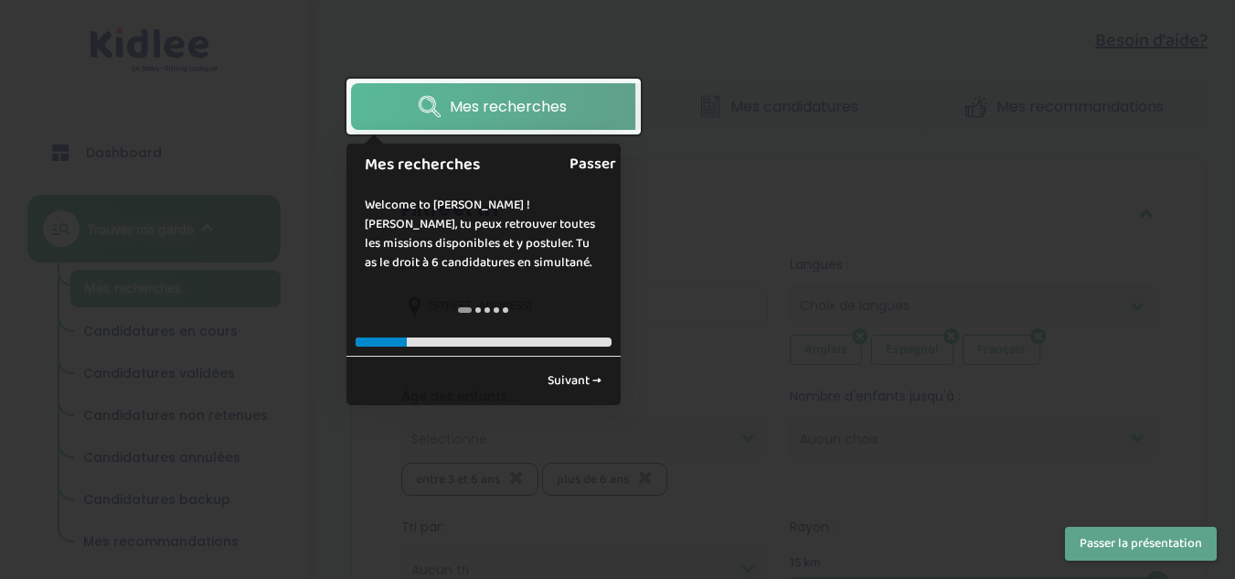
scroll to position [345, 0]
click at [582, 150] on link "Passer" at bounding box center [593, 164] width 47 height 41
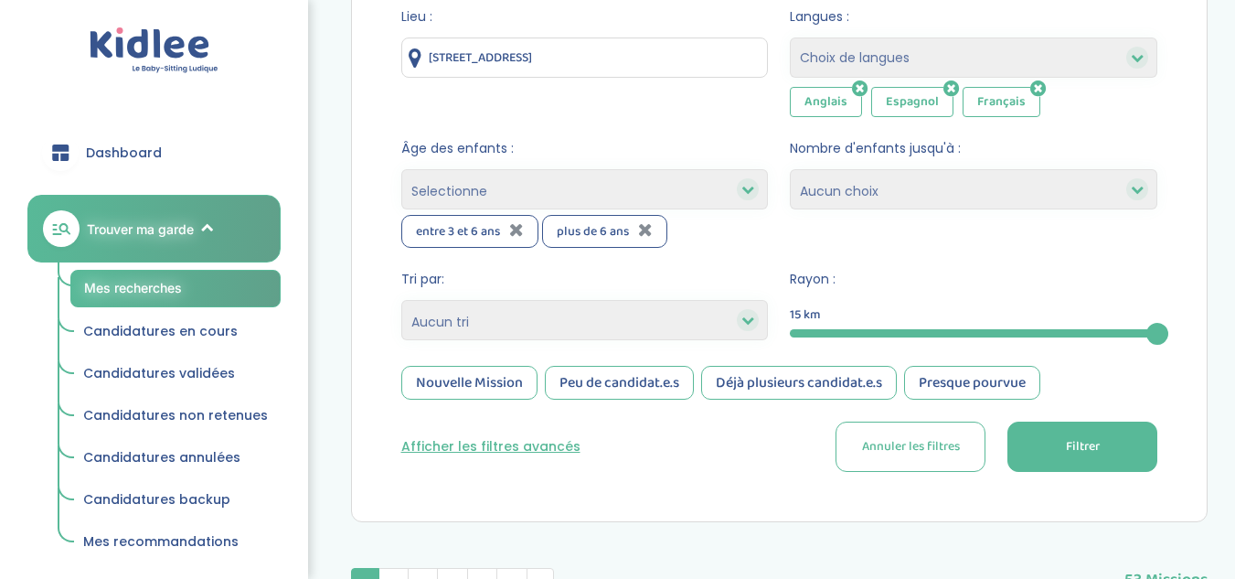
scroll to position [607, 0]
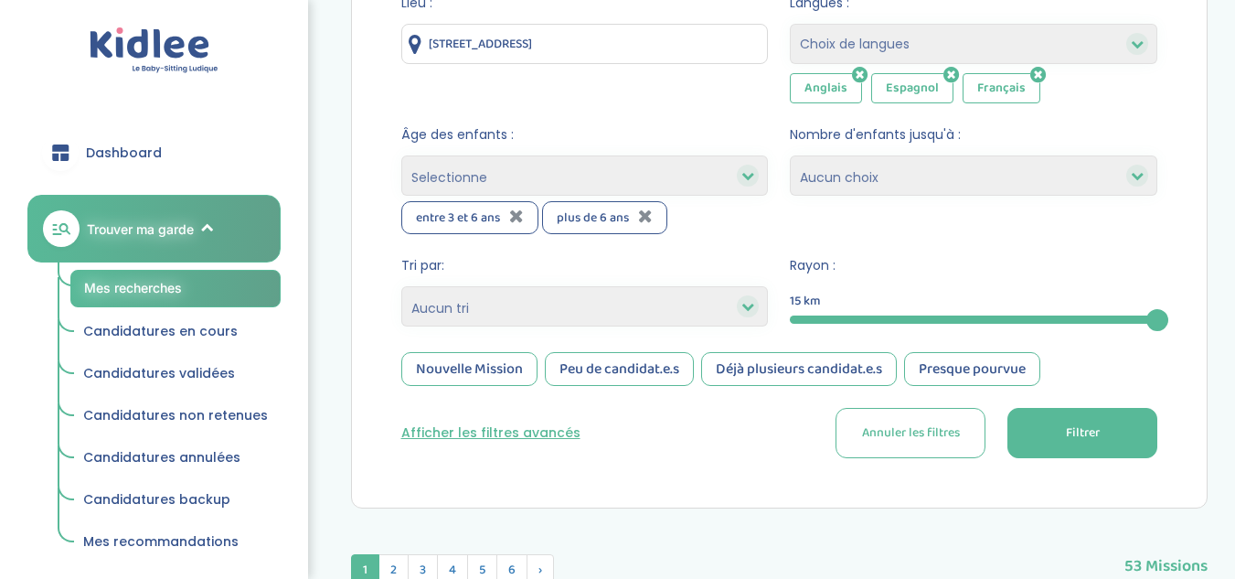
click at [540, 429] on button "Afficher les filtres avancés" at bounding box center [490, 432] width 179 height 19
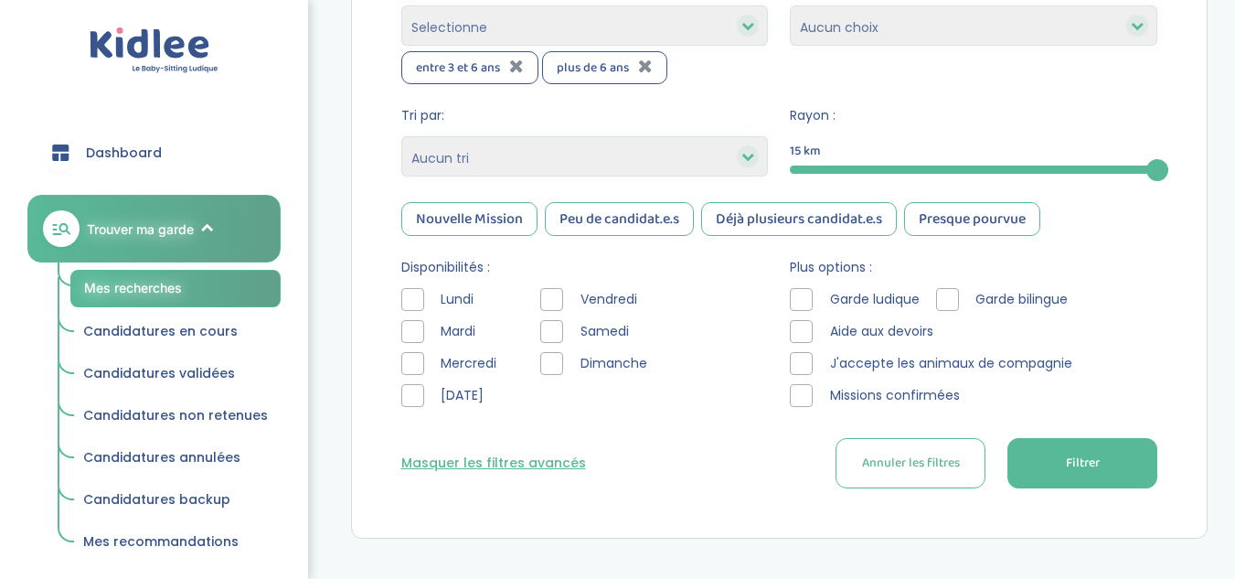
scroll to position [758, 0]
click at [565, 330] on div "Samedi" at bounding box center [597, 330] width 114 height 23
click at [554, 331] on div at bounding box center [551, 330] width 23 height 23
click at [554, 376] on div "[DATE][PERSON_NAME][DATE][DATE]" at bounding box center [601, 351] width 123 height 128
click at [553, 362] on div at bounding box center [551, 362] width 23 height 23
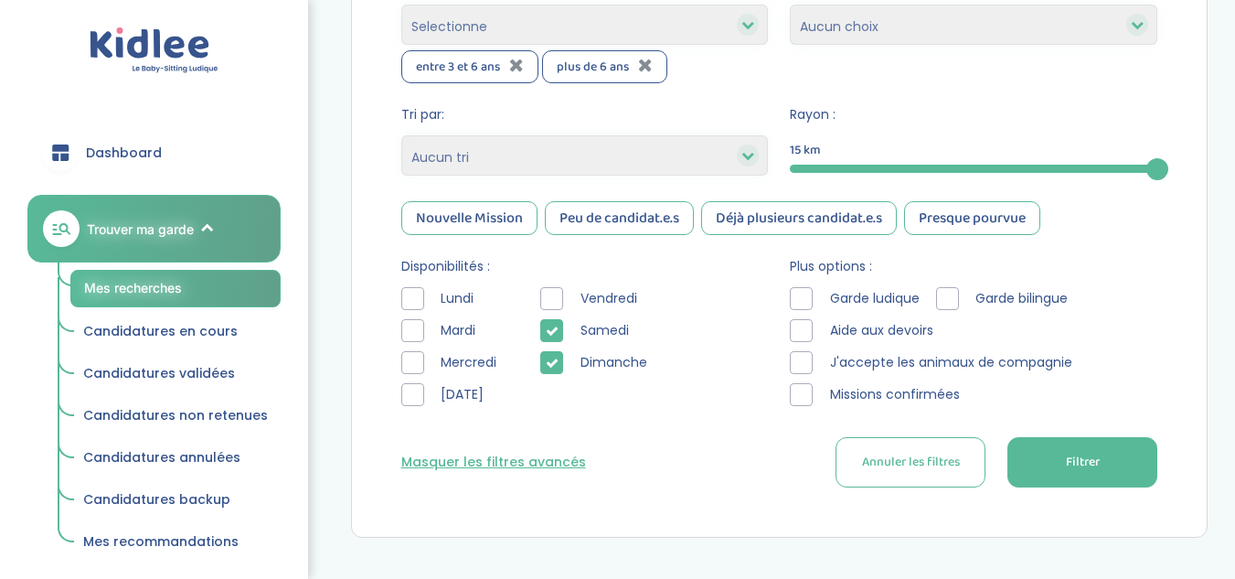
click at [420, 365] on div at bounding box center [412, 362] width 23 height 23
click at [411, 401] on div at bounding box center [412, 394] width 23 height 23
click at [1035, 465] on button "Filtrer" at bounding box center [1083, 462] width 150 height 50
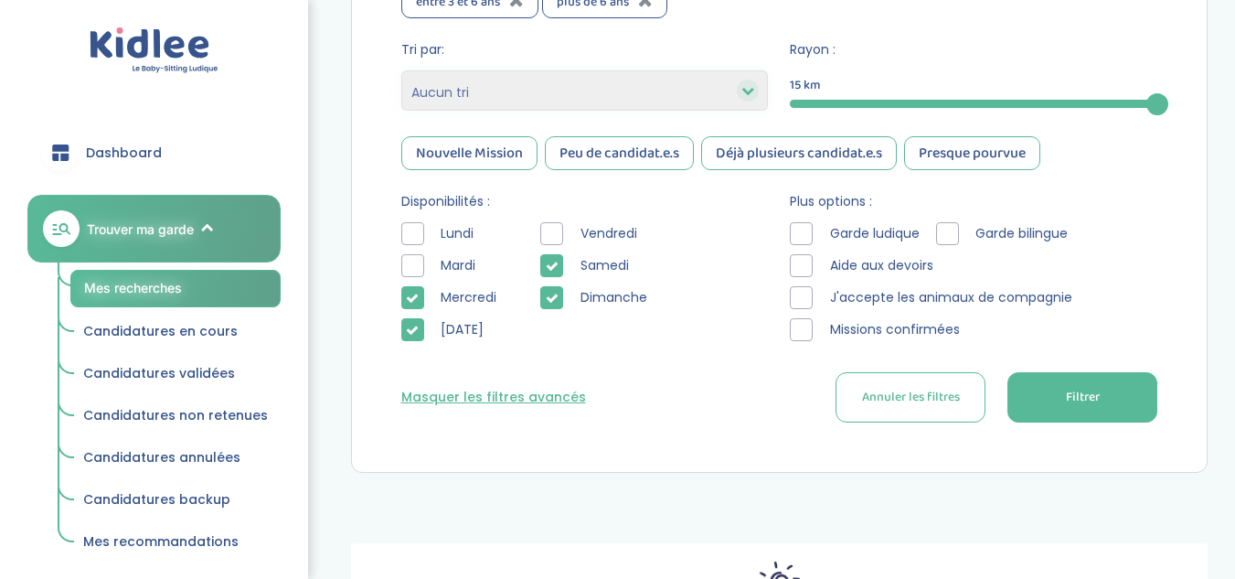
scroll to position [822, 0]
click at [411, 299] on icon at bounding box center [412, 299] width 13 height 13
click at [411, 334] on icon at bounding box center [412, 331] width 13 height 13
click at [1077, 409] on button "Filtrer" at bounding box center [1083, 398] width 150 height 50
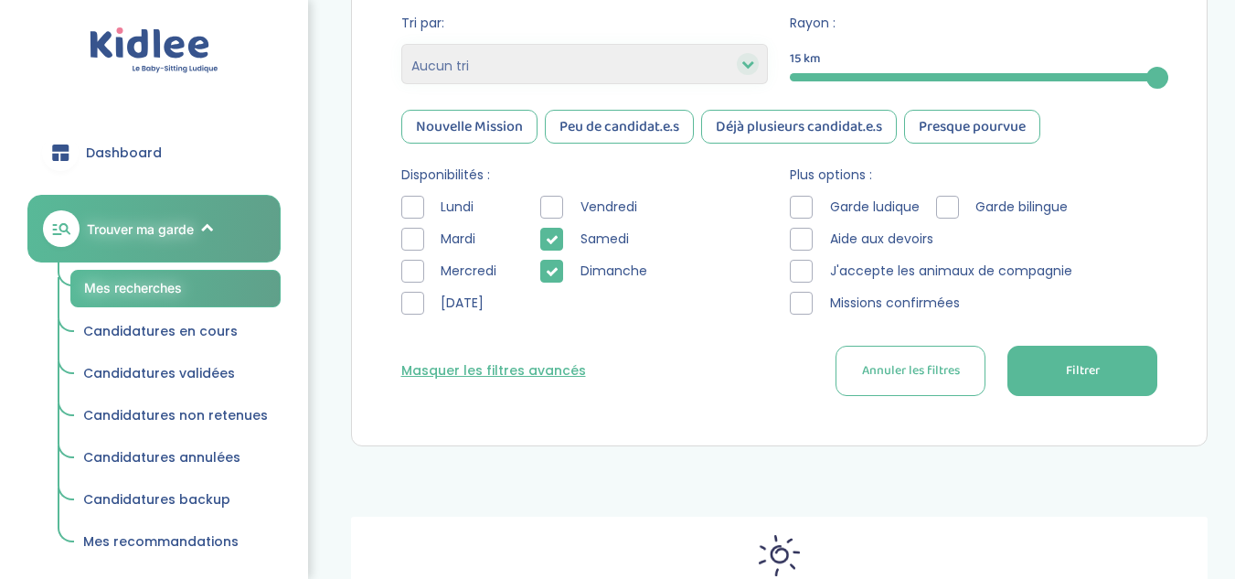
scroll to position [845, 0]
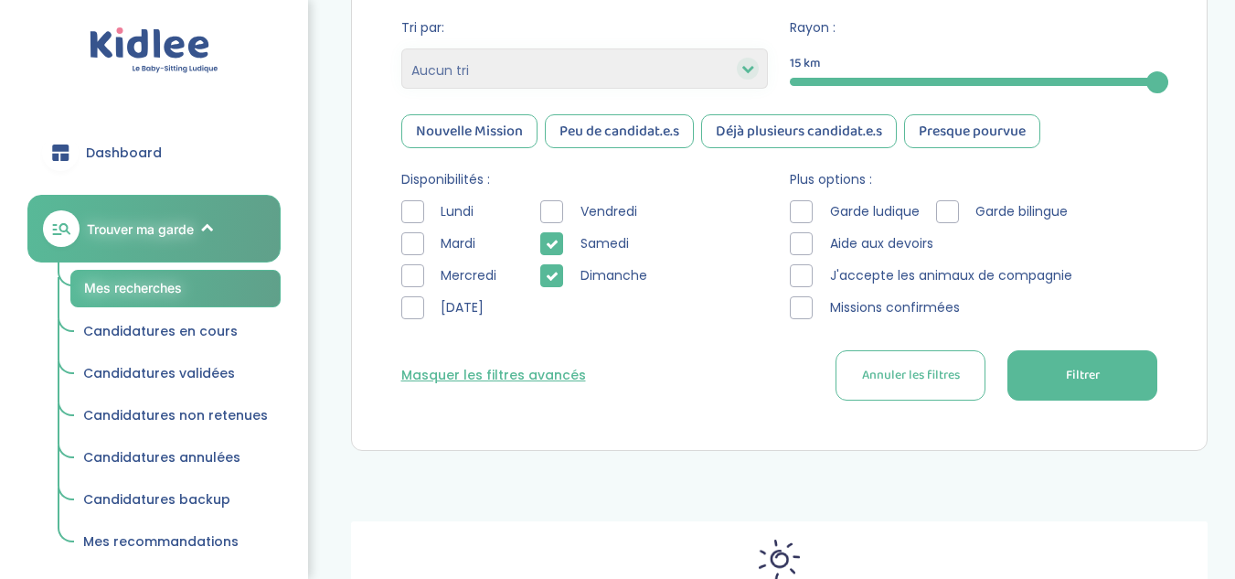
click at [546, 272] on icon at bounding box center [552, 276] width 13 height 13
click at [550, 242] on icon at bounding box center [552, 244] width 13 height 13
click at [1098, 382] on span "Filtrer" at bounding box center [1083, 375] width 34 height 19
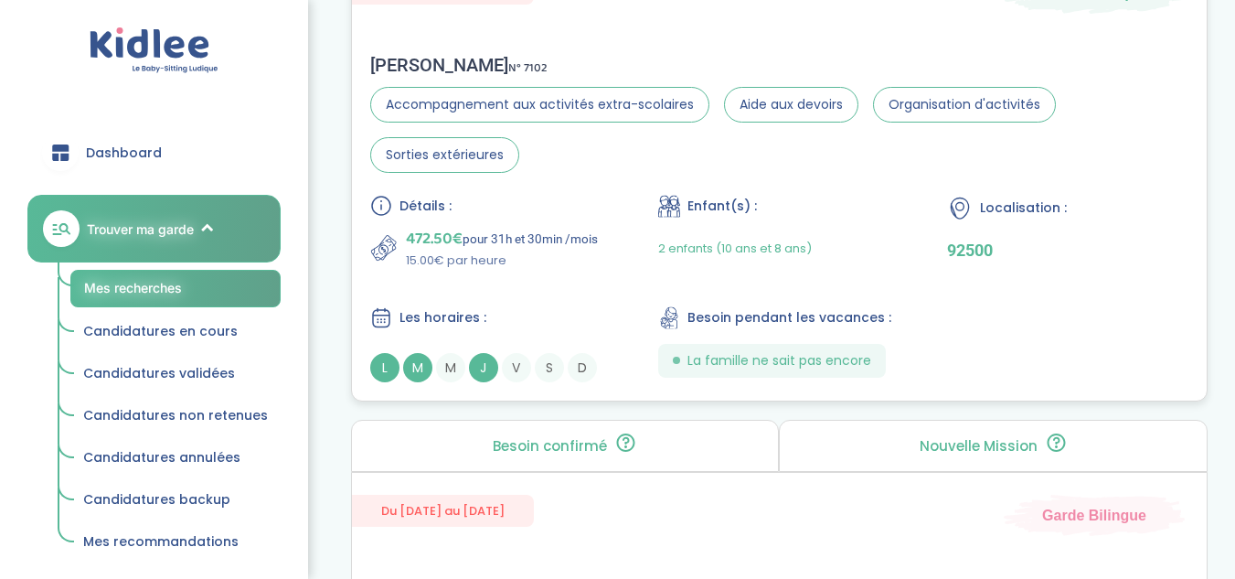
scroll to position [2494, 0]
click at [507, 261] on p "15.00€ par heure" at bounding box center [502, 260] width 192 height 18
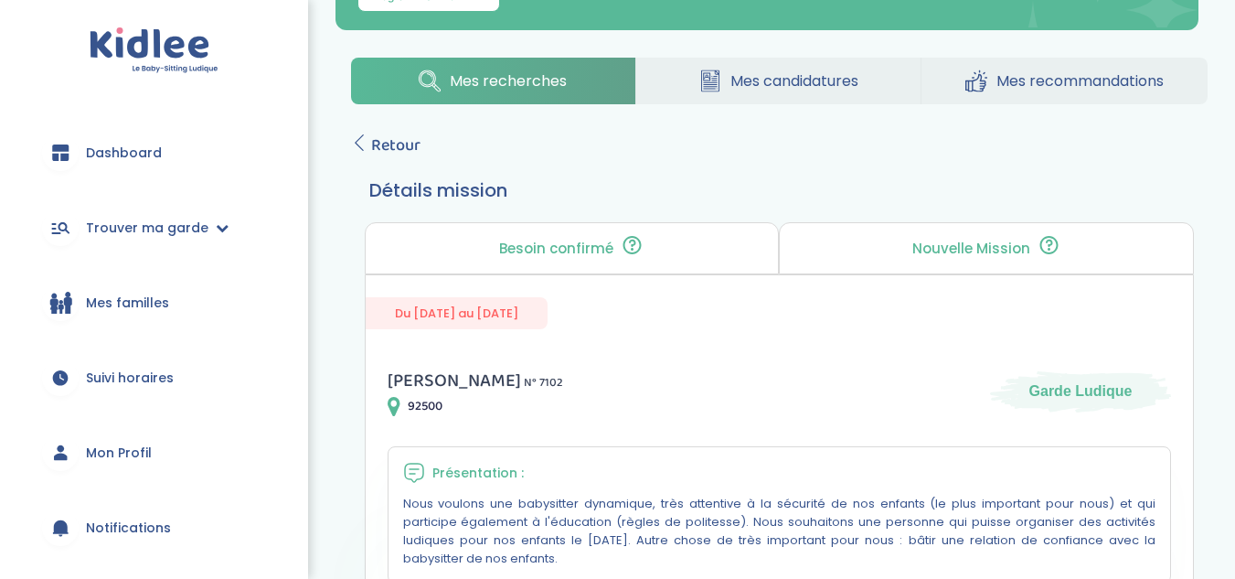
scroll to position [314, 0]
click at [376, 137] on span "Retour" at bounding box center [395, 146] width 49 height 26
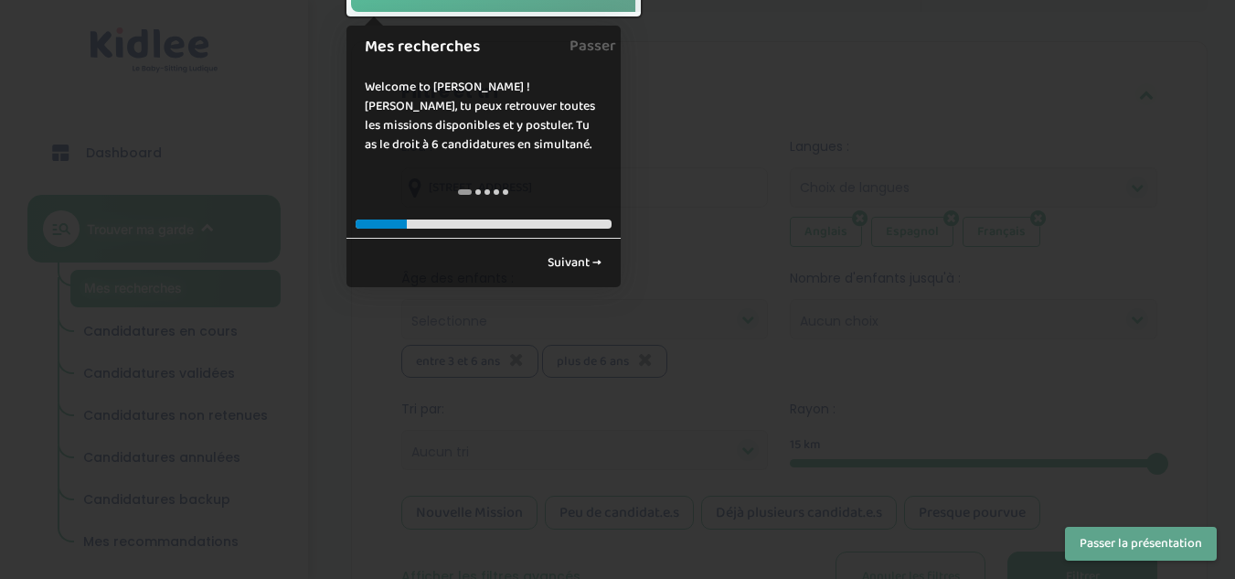
scroll to position [524, 0]
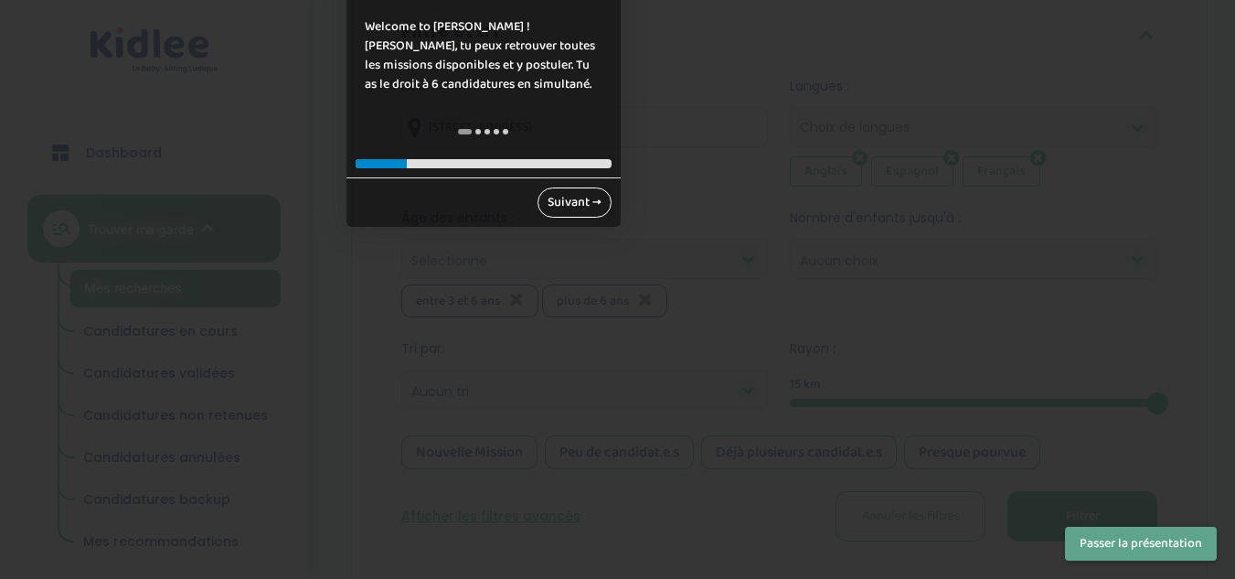
click at [548, 198] on link "Suivant →" at bounding box center [575, 202] width 74 height 30
click at [548, 198] on form "Lieu : 51 Ter Rue de Jolival, Argenteuil, France Langues : Choix de langues Ang…" at bounding box center [779, 309] width 757 height 465
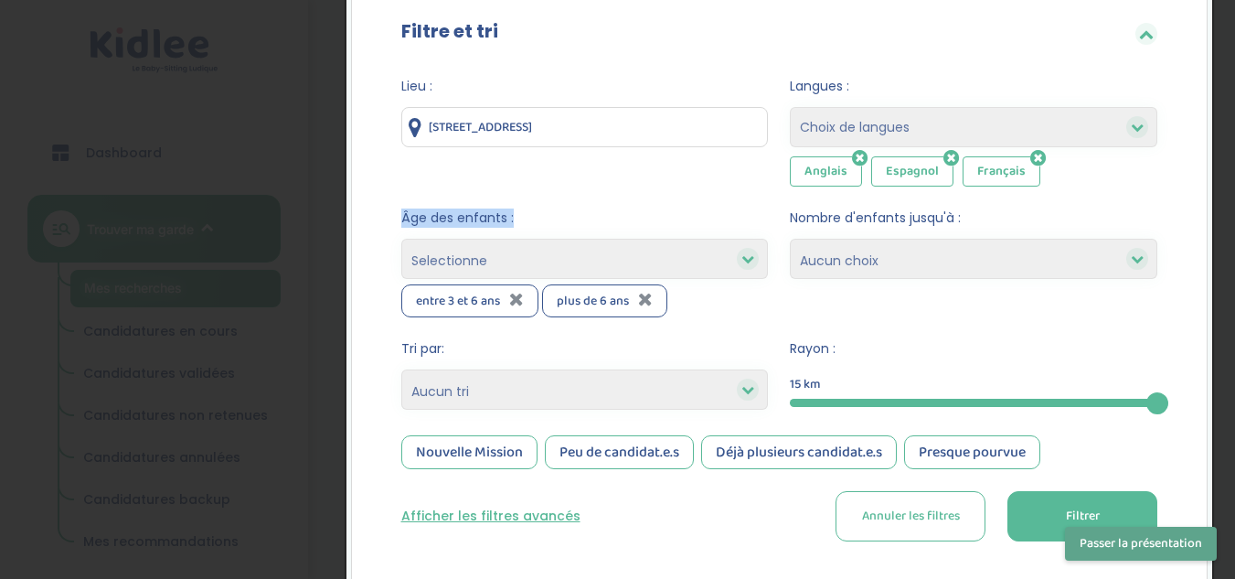
click at [548, 198] on form "Lieu : 51 Ter Rue de Jolival, Argenteuil, France Langues : Choix de langues Ang…" at bounding box center [779, 309] width 757 height 465
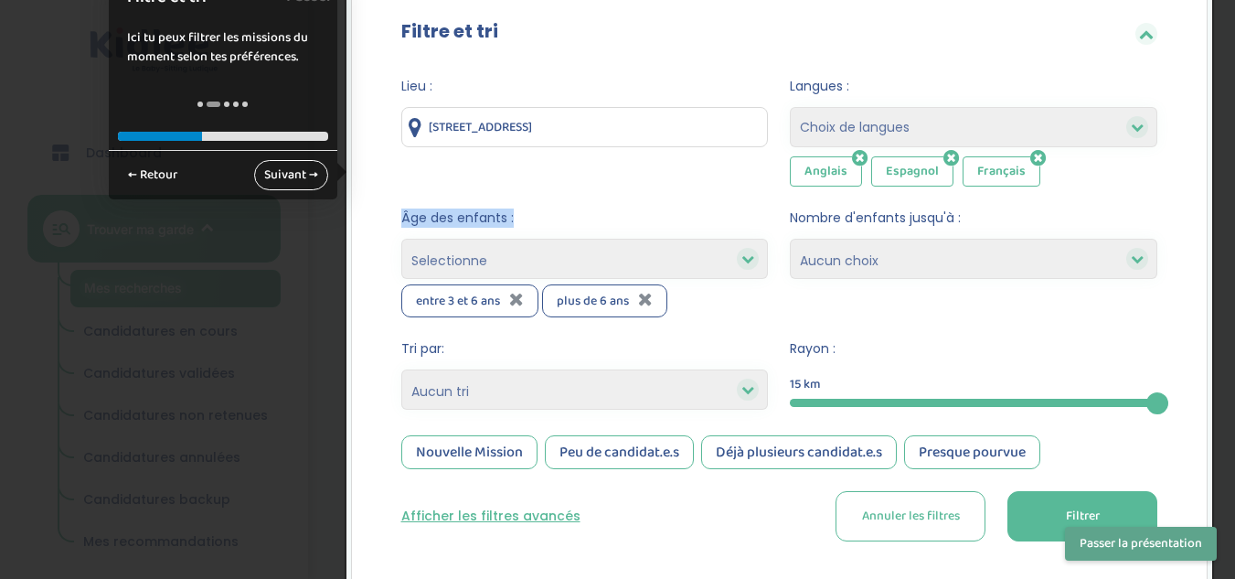
scroll to position [494, 0]
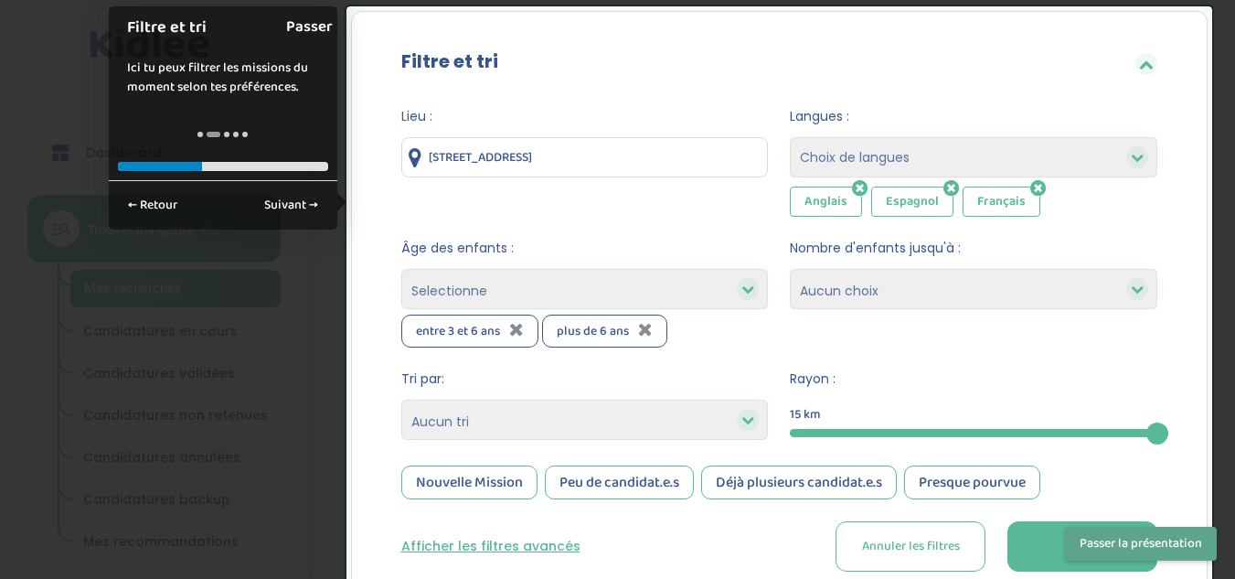
click at [329, 38] on link "Passer" at bounding box center [309, 26] width 47 height 41
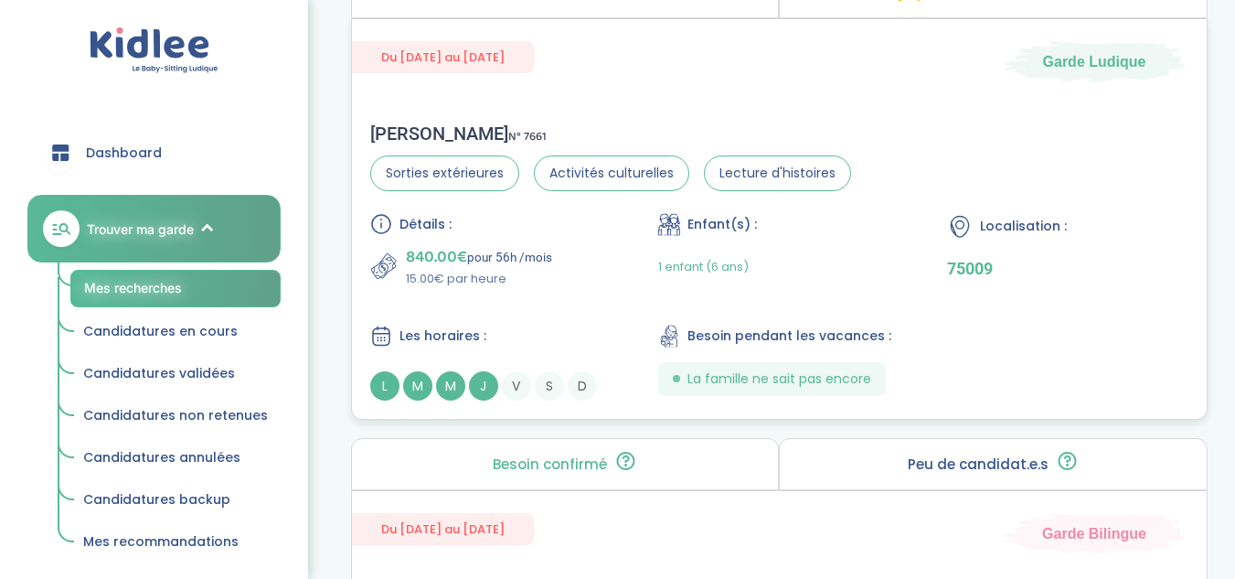
scroll to position [3186, 0]
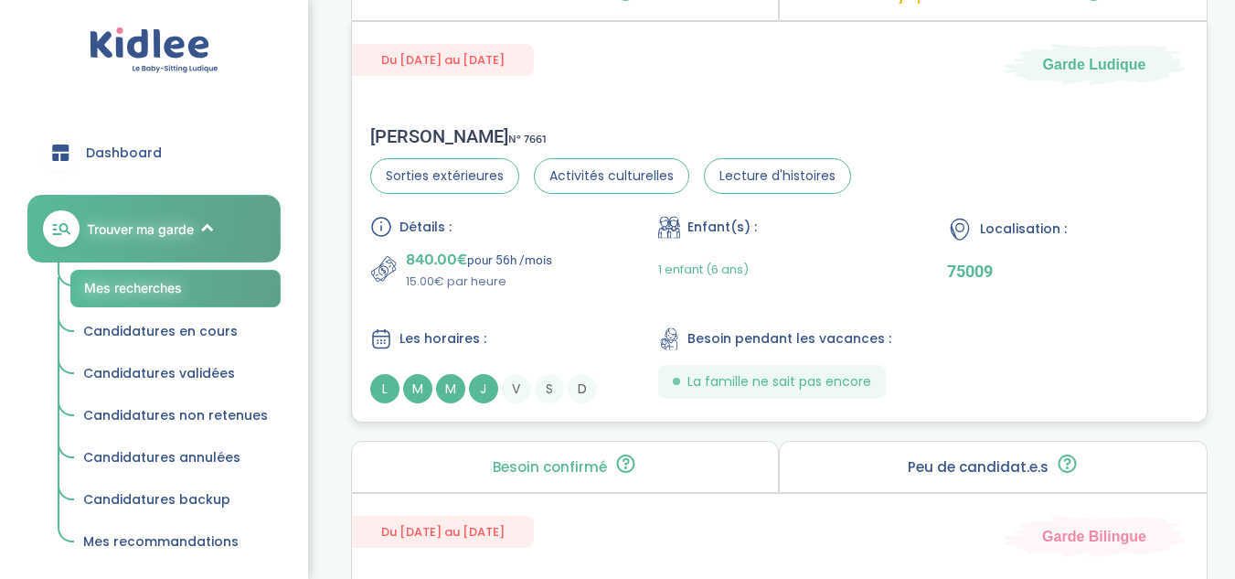
click at [530, 236] on div "Détails :" at bounding box center [490, 227] width 241 height 22
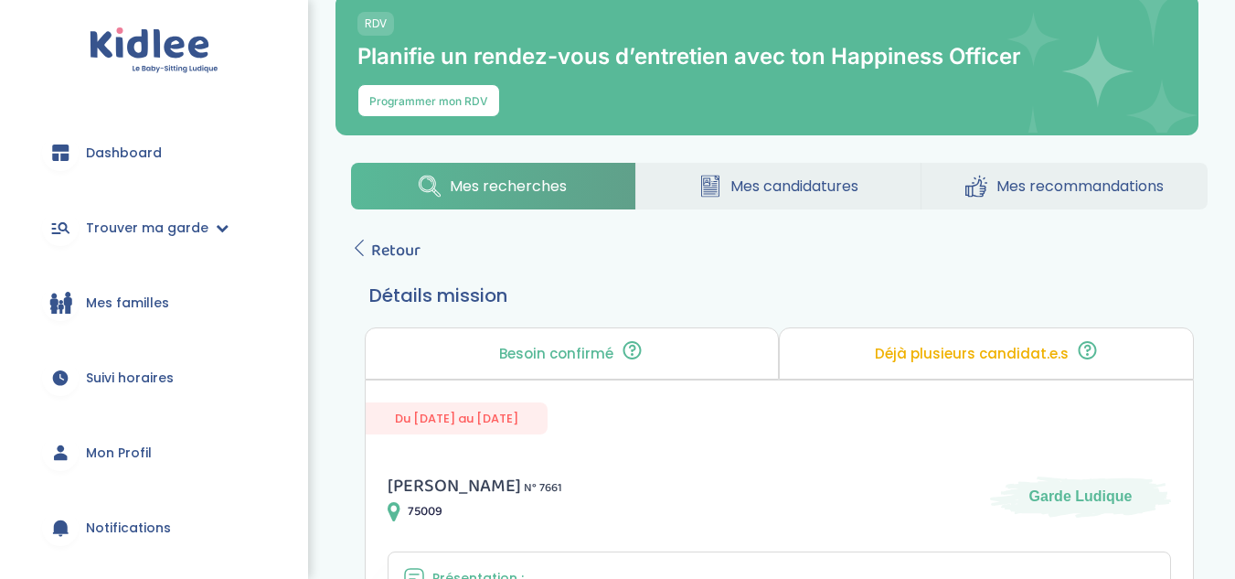
scroll to position [203, 0]
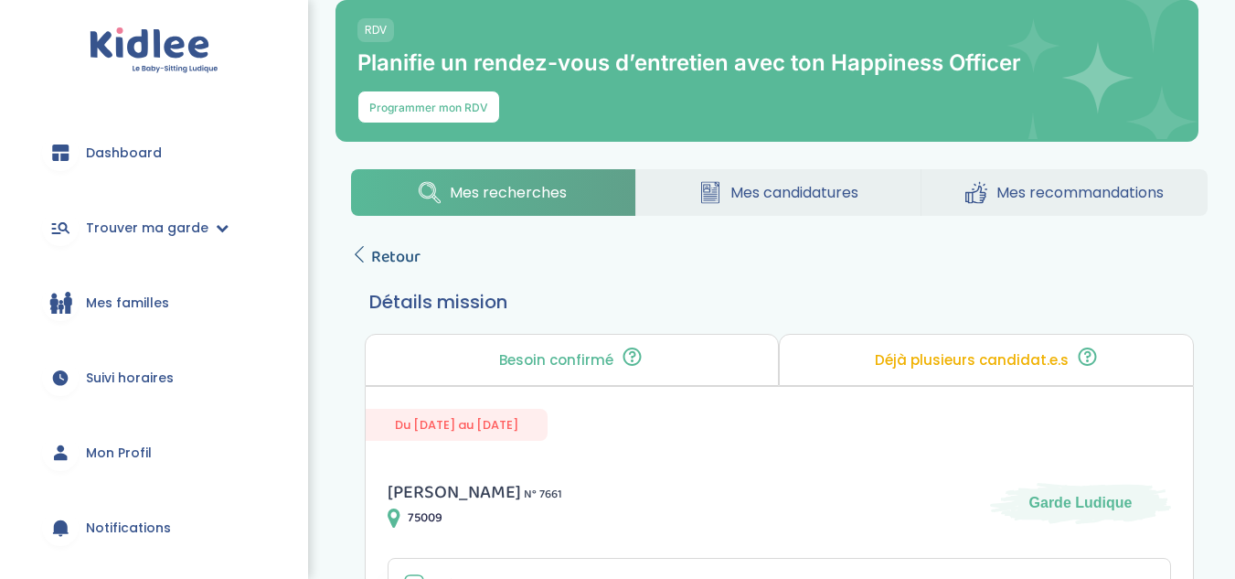
click at [371, 257] on span "Retour" at bounding box center [395, 257] width 49 height 26
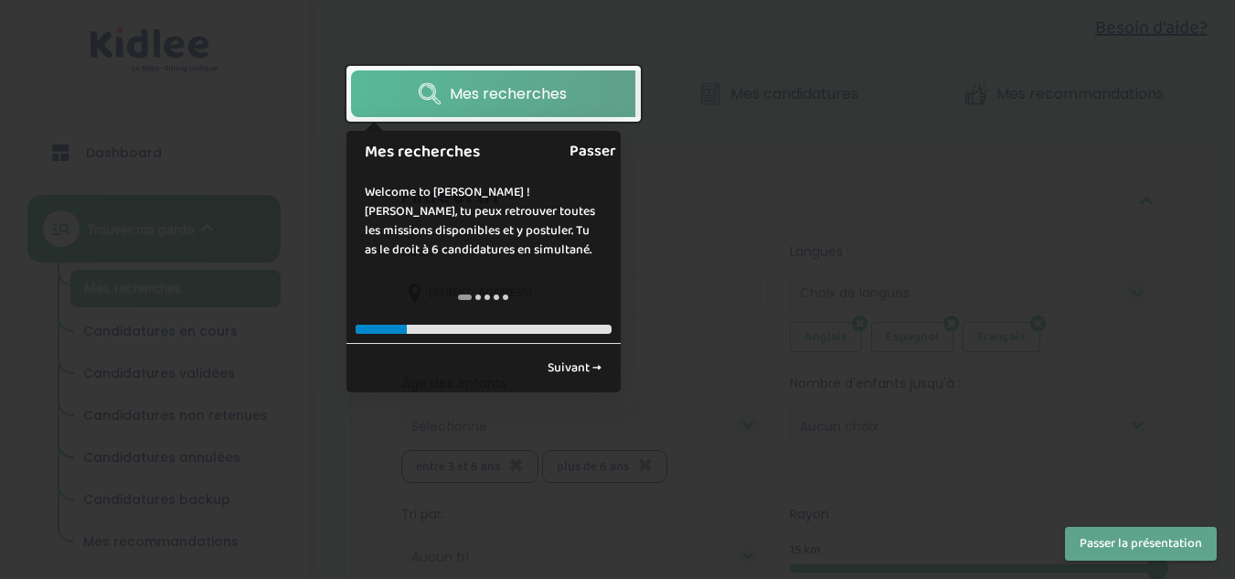
scroll to position [357, 0]
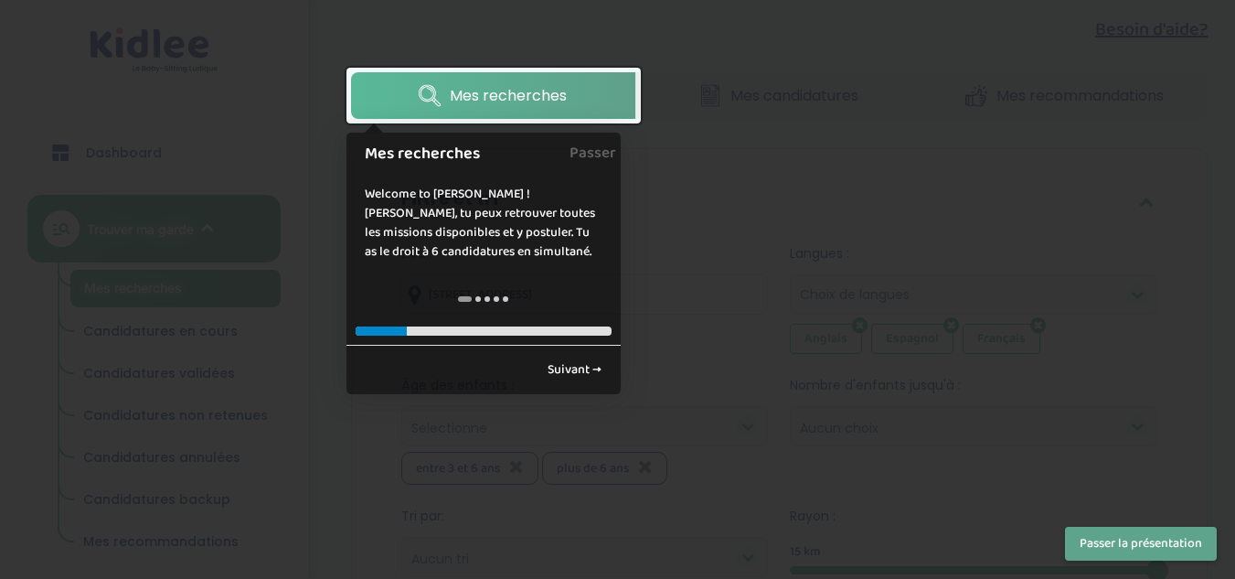
click at [567, 104] on link "Mes recherches" at bounding box center [493, 95] width 284 height 47
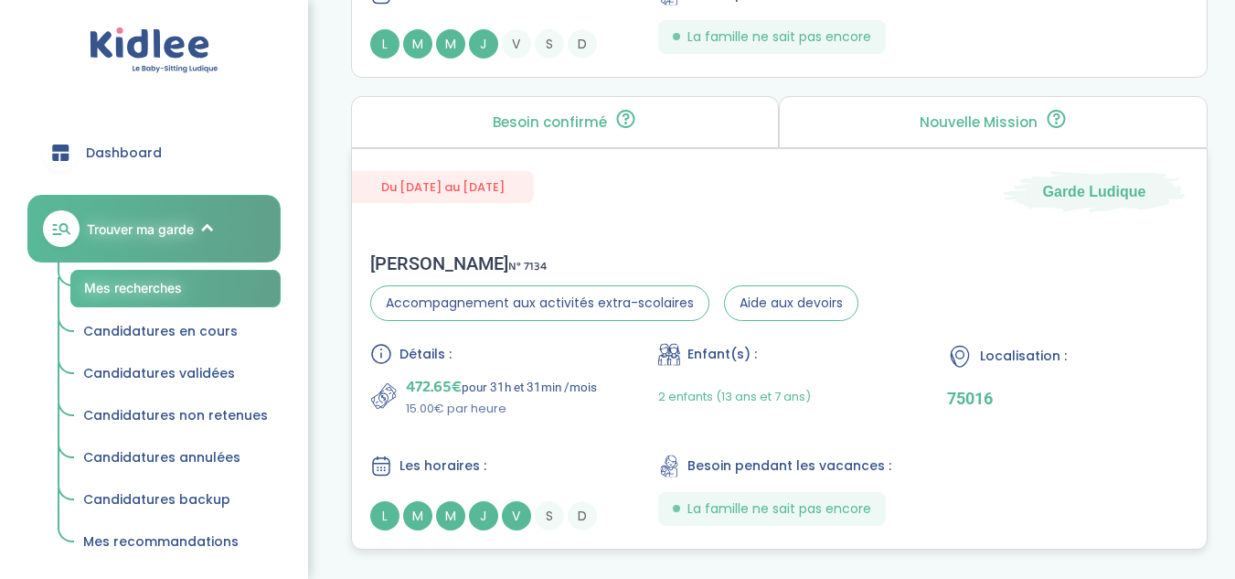
scroll to position [5650, 0]
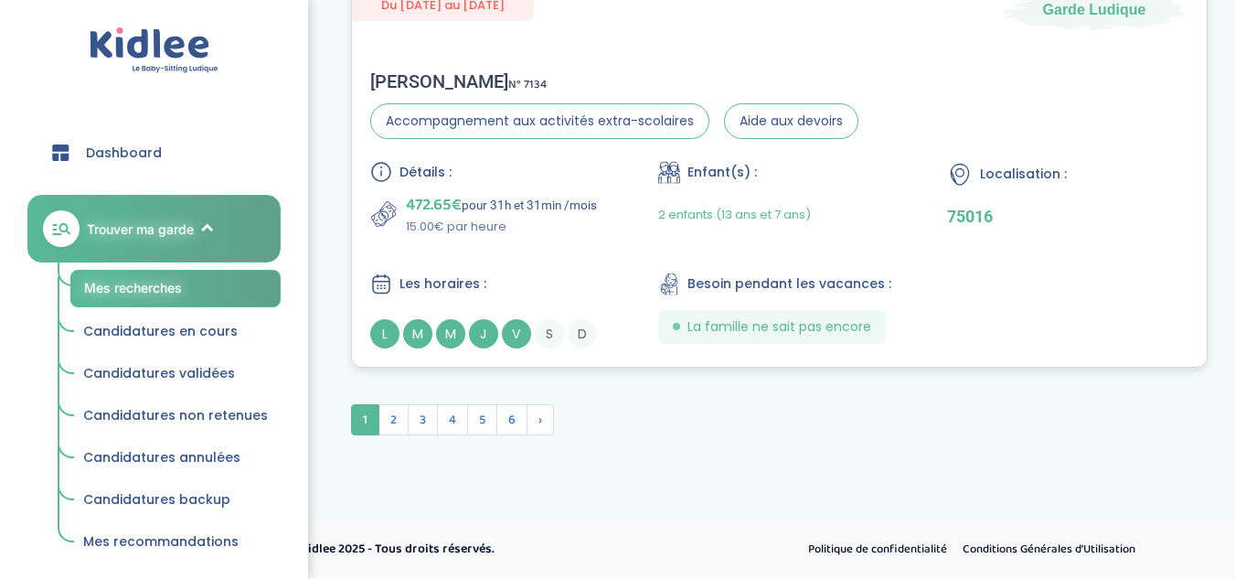
click at [489, 213] on p "472.65€ pour 31h et 31min /mois" at bounding box center [501, 205] width 191 height 26
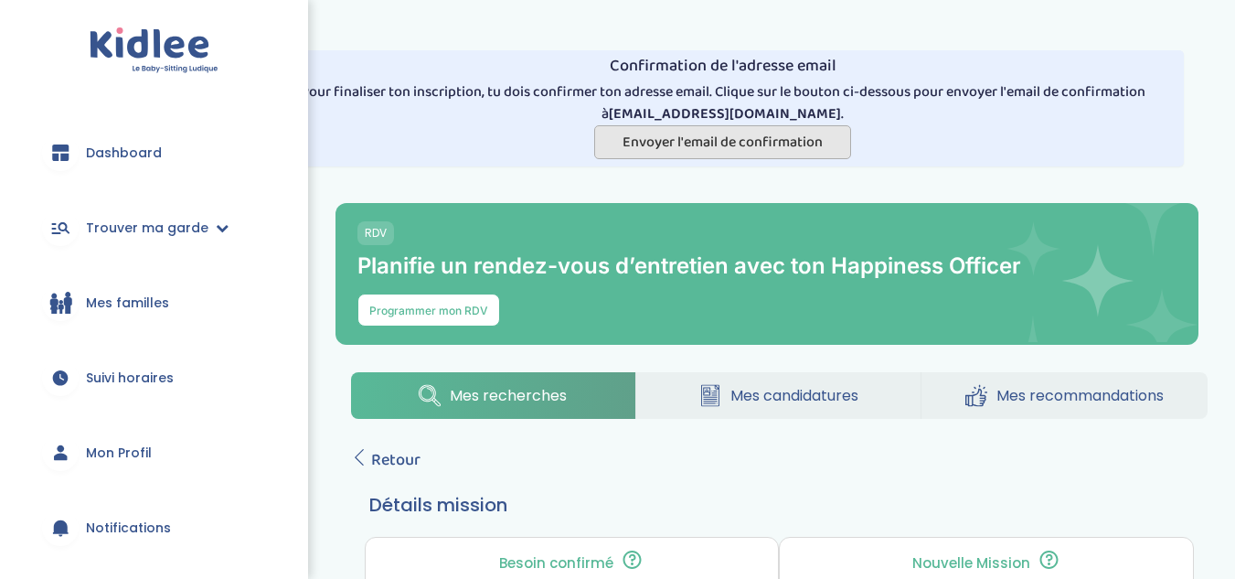
click at [670, 148] on span "Envoyer l'email de confirmation" at bounding box center [723, 142] width 200 height 23
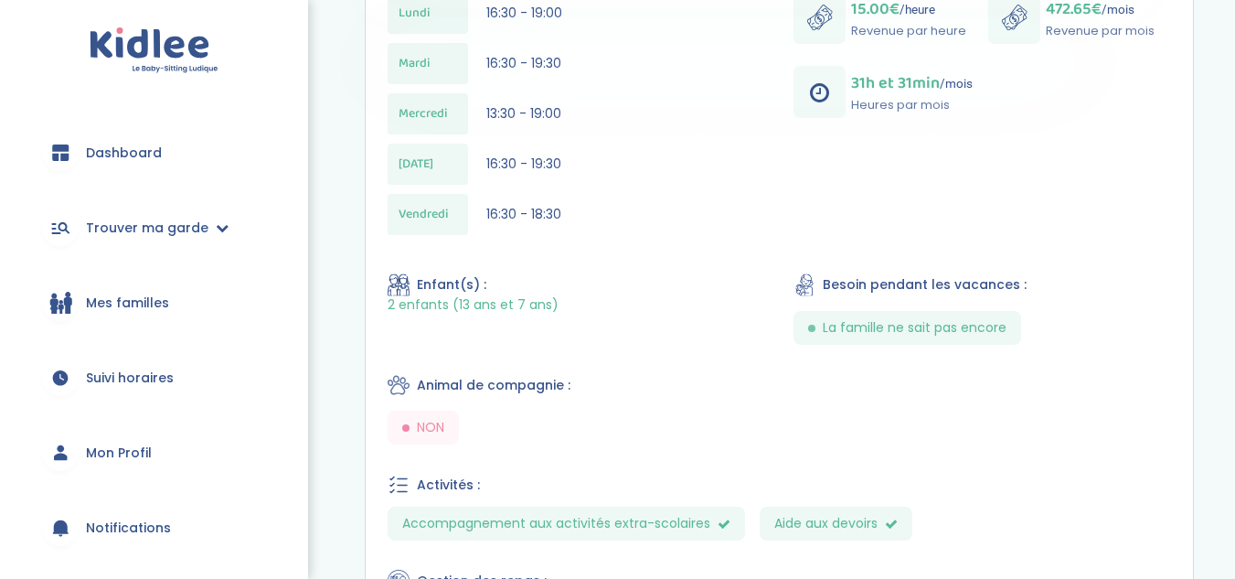
scroll to position [999, 0]
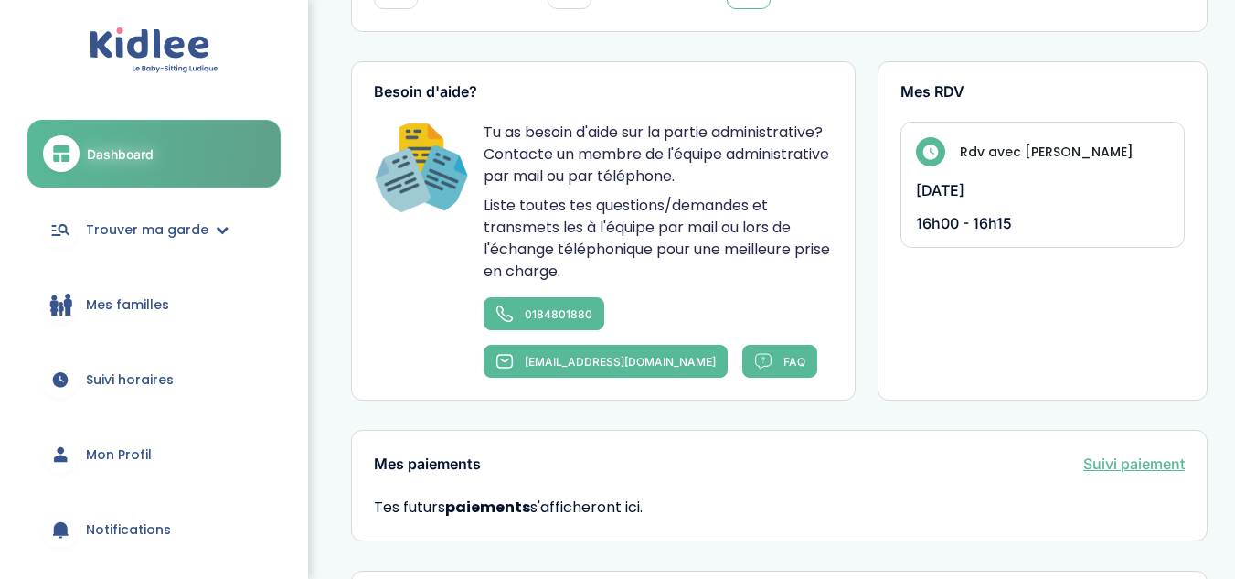
scroll to position [1215, 0]
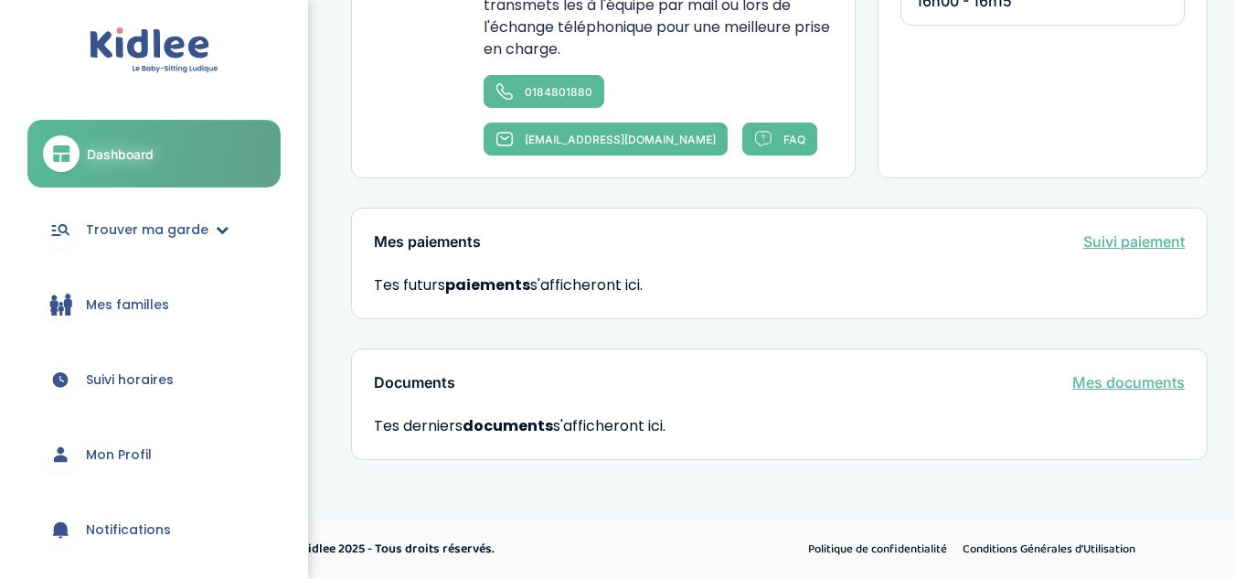
click at [142, 234] on span "Trouver ma garde" at bounding box center [147, 229] width 123 height 19
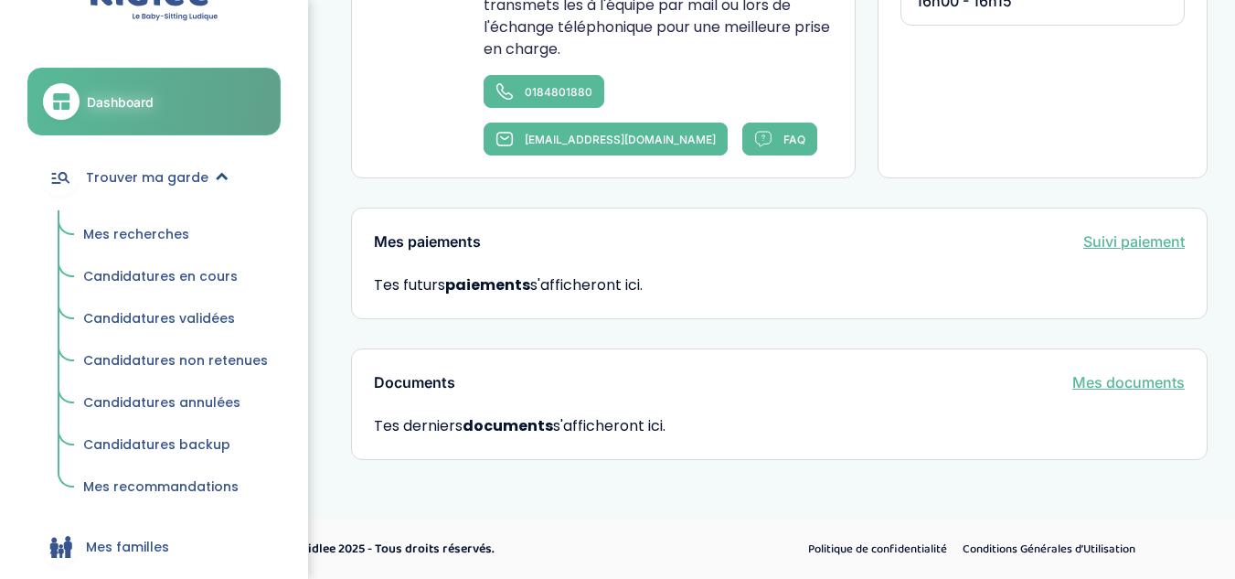
scroll to position [51, 0]
click at [153, 240] on span "Mes recherches" at bounding box center [136, 235] width 106 height 18
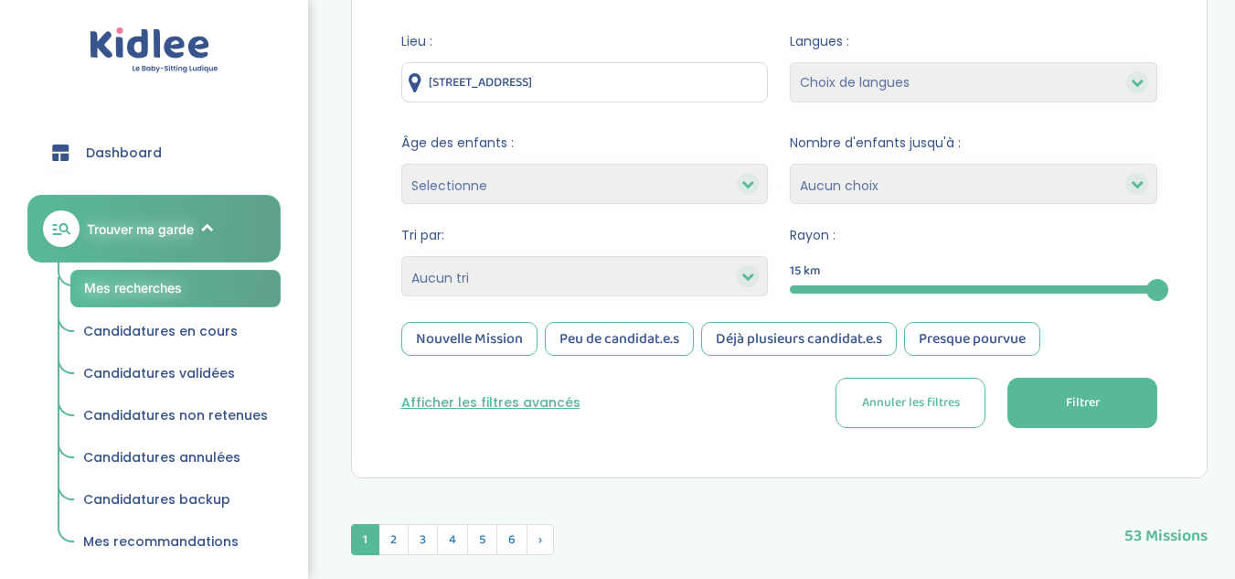
scroll to position [380, 0]
click at [735, 187] on select "Selectionne moins de 3 ans entre 3 et 6 ans plus de 6 ans" at bounding box center [585, 183] width 368 height 40
select select "3-6"
click at [401, 163] on select "Selectionne moins de 3 ans entre 3 et 6 ans plus de 6 ans" at bounding box center [585, 183] width 368 height 40
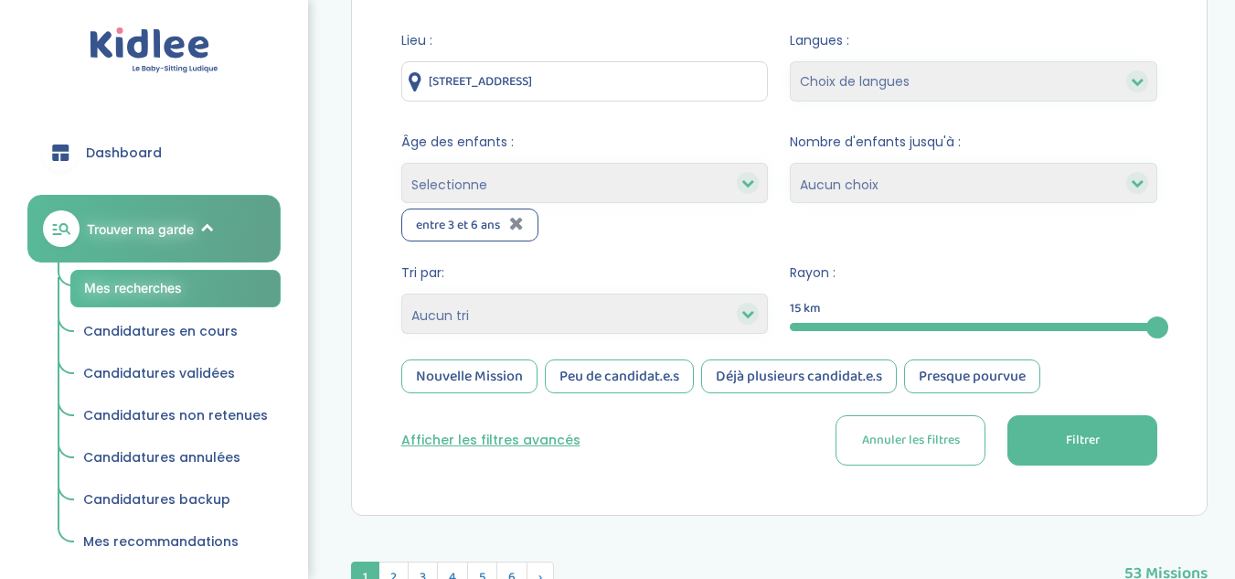
click at [661, 197] on select "Selectionne moins de 3 ans entre 3 et 6 ans plus de 6 ans" at bounding box center [585, 183] width 368 height 40
select select "3-6"
click at [401, 163] on select "Selectionne moins de 3 ans entre 3 et 6 ans plus de 6 ans" at bounding box center [585, 183] width 368 height 40
click at [704, 173] on select "Selectionne moins de 3 ans entre 3 et 6 ans plus de 6 ans" at bounding box center [585, 183] width 368 height 40
select select "+6"
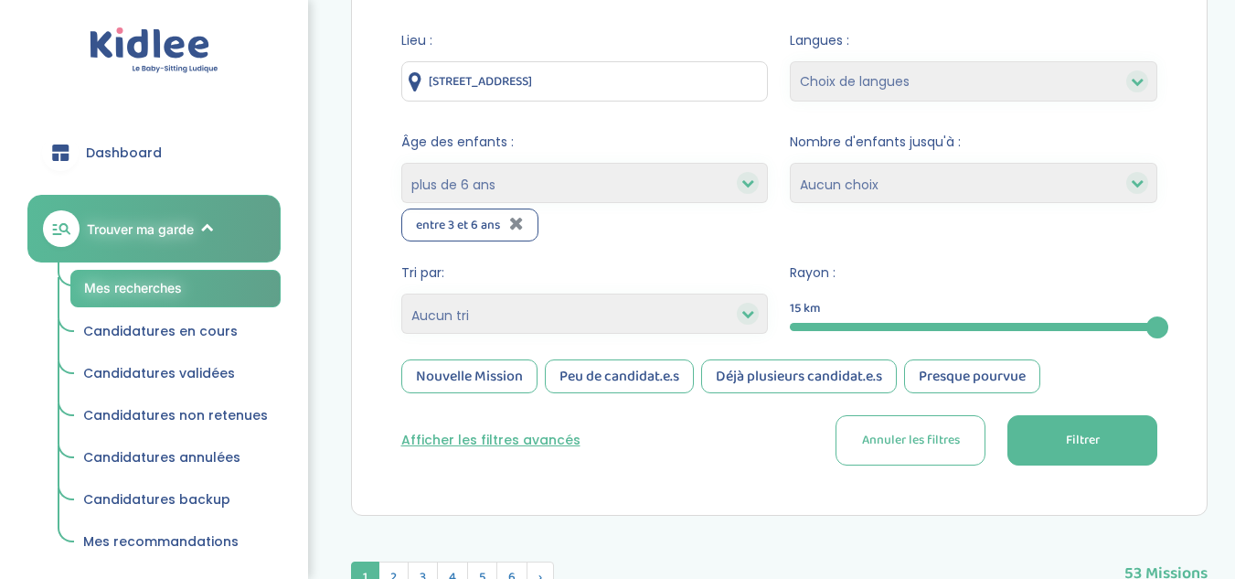
click at [401, 163] on select "Selectionne moins de 3 ans entre 3 et 6 ans plus de 6 ans" at bounding box center [585, 183] width 368 height 40
select select
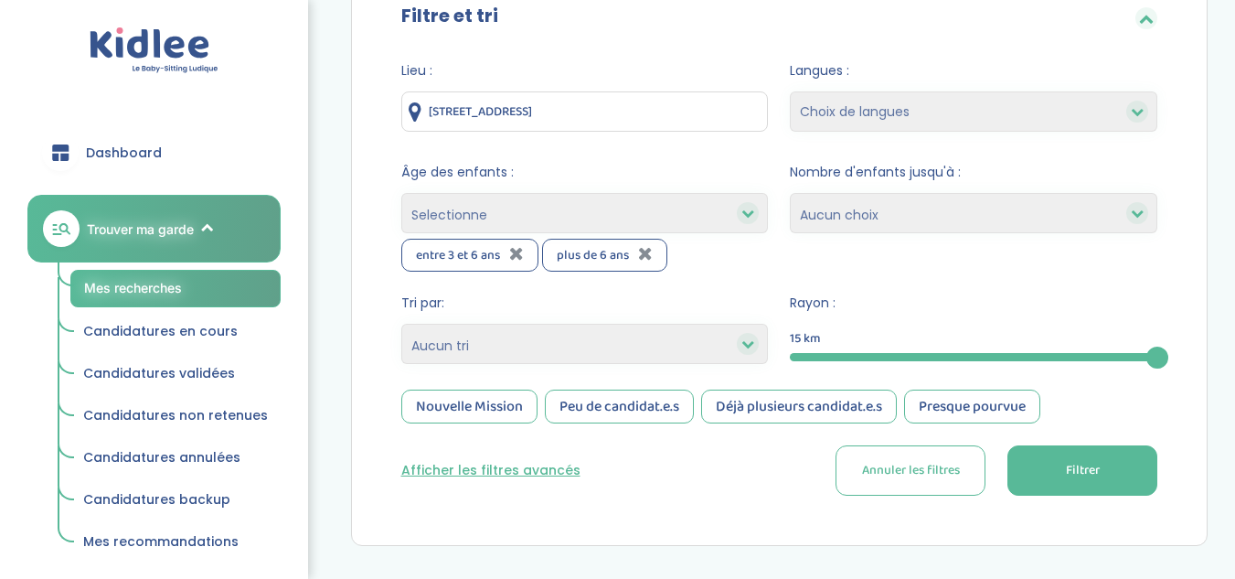
scroll to position [348, 0]
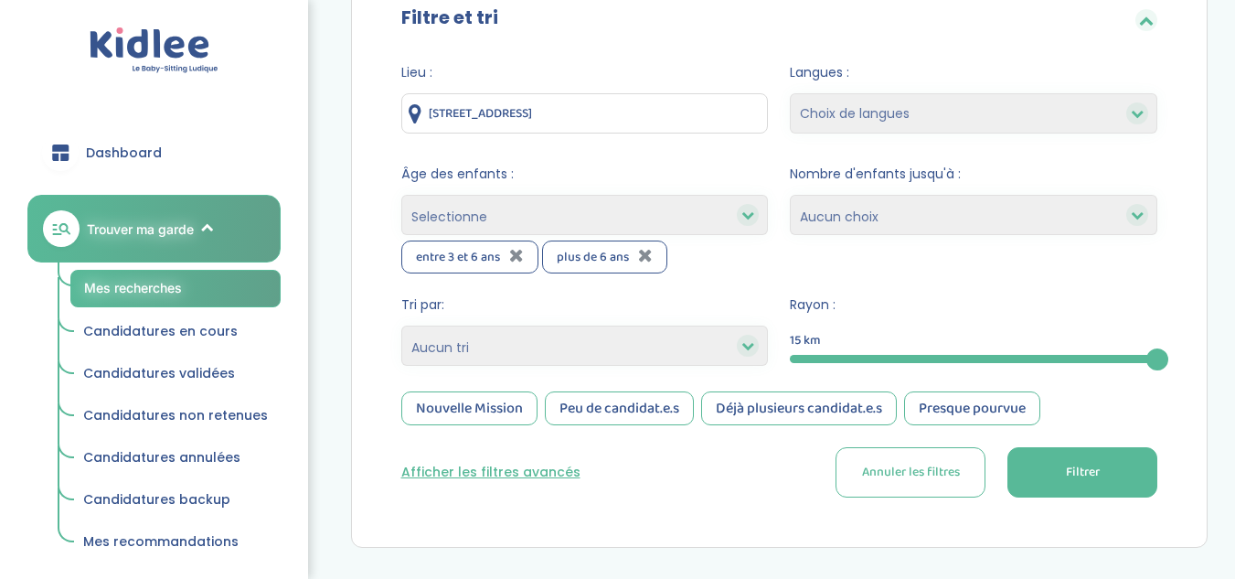
click at [908, 109] on select "Choix de langues Anglais Arabe Espagnol Italien Russe Français Coréen" at bounding box center [974, 113] width 368 height 40
select select "2"
click at [790, 93] on select "Choix de langues Anglais Arabe Espagnol Italien Russe Français Coréen" at bounding box center [974, 113] width 368 height 40
select select
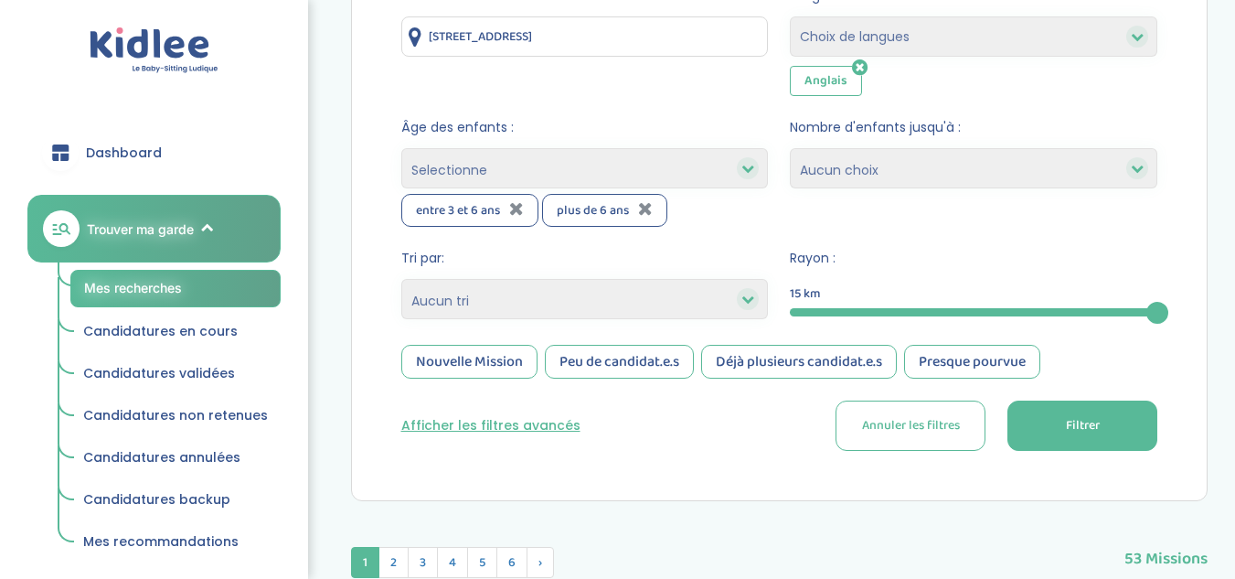
scroll to position [427, 0]
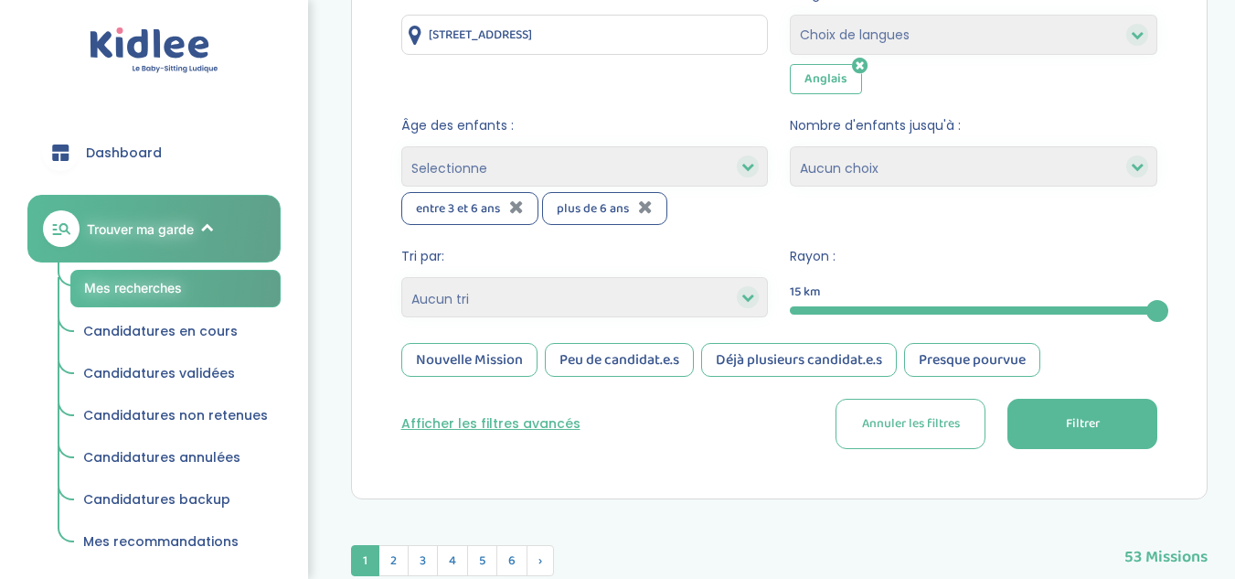
click at [741, 301] on div at bounding box center [748, 297] width 22 height 22
click at [743, 295] on icon at bounding box center [748, 297] width 13 height 13
click at [749, 298] on icon at bounding box center [748, 297] width 13 height 13
click at [1065, 438] on button "Filtrer" at bounding box center [1083, 424] width 150 height 50
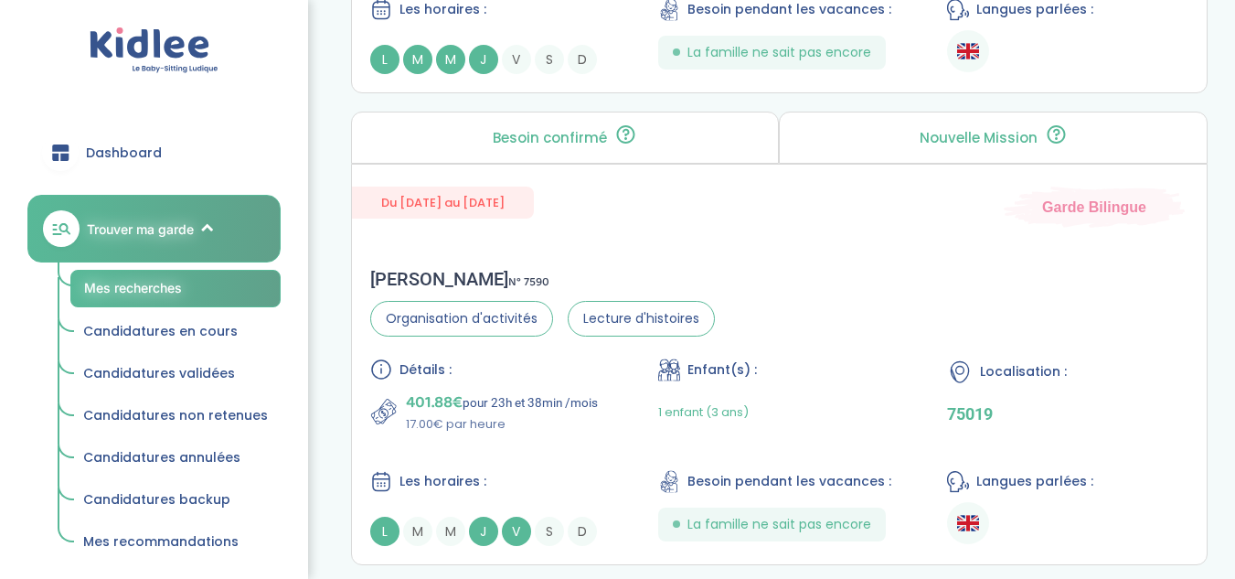
scroll to position [1582, 0]
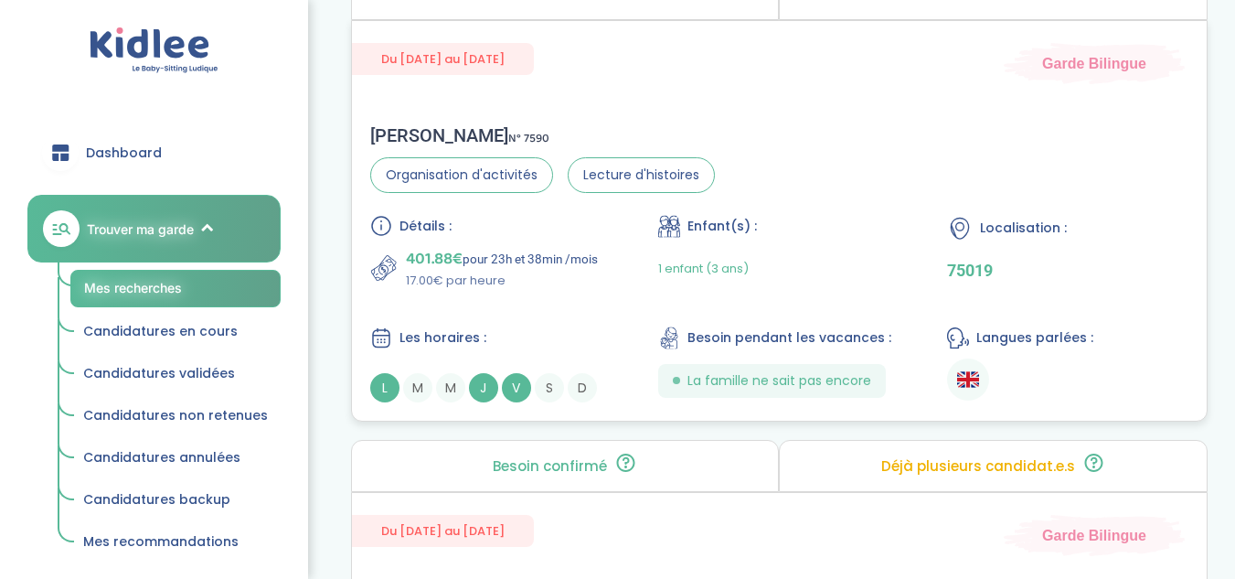
click at [526, 234] on div "Détails :" at bounding box center [490, 226] width 241 height 22
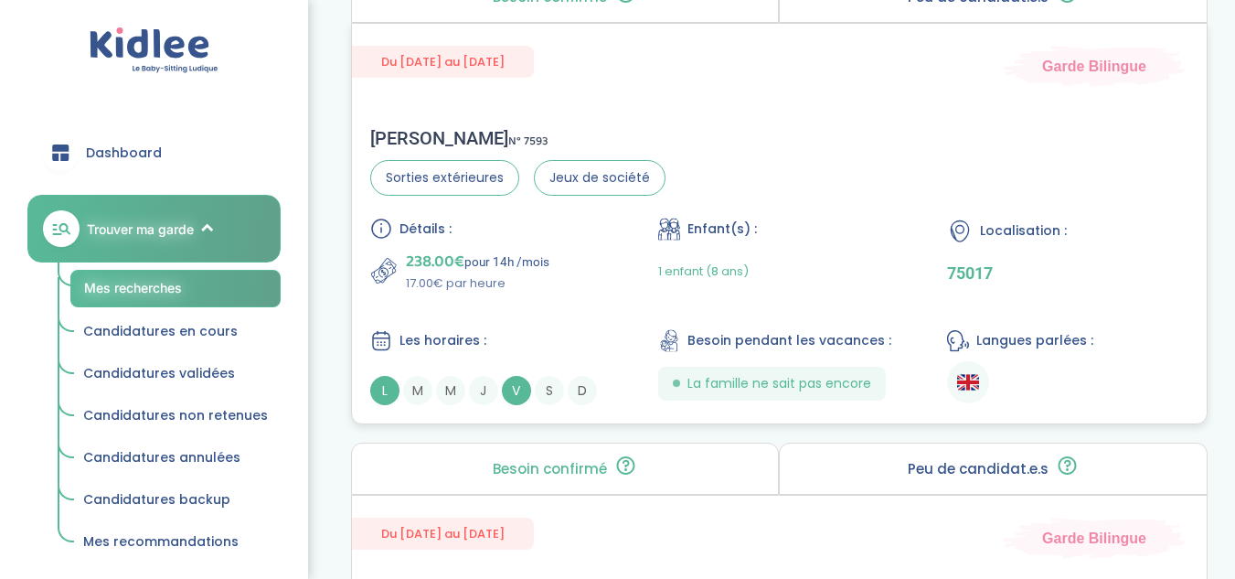
scroll to position [2575, 0]
click at [549, 294] on div "Détails : 238.00€ pour 14h /mois 17.00€ par heure Enfant(s) : 1 enfant (8 ans) …" at bounding box center [779, 309] width 819 height 187
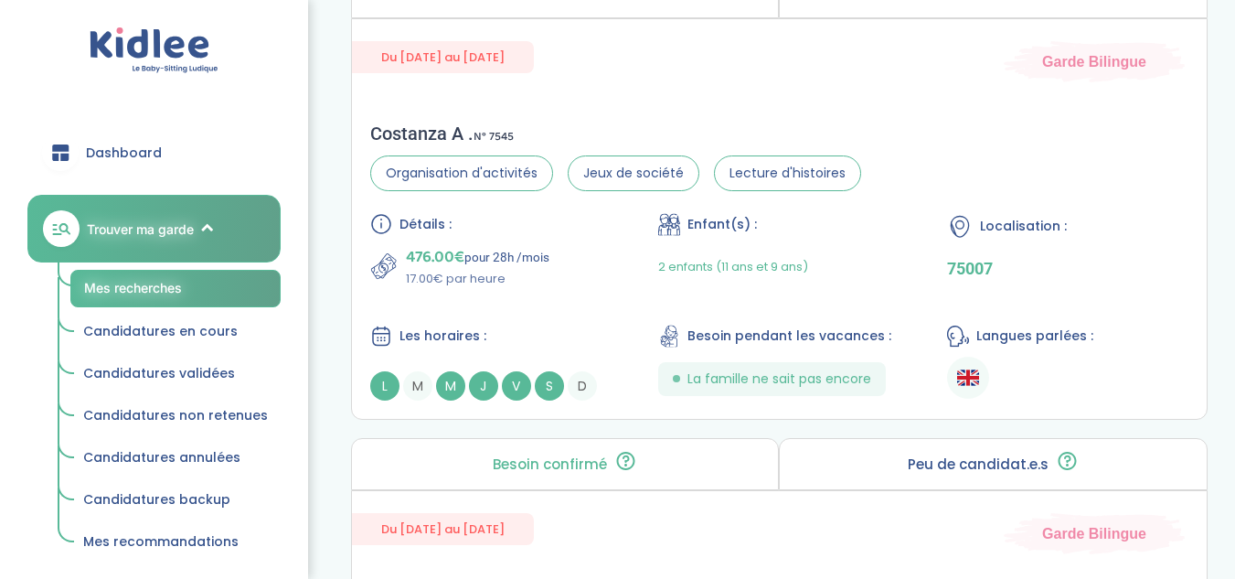
scroll to position [3050, 0]
click at [515, 270] on p "17.00€ par heure" at bounding box center [478, 278] width 144 height 18
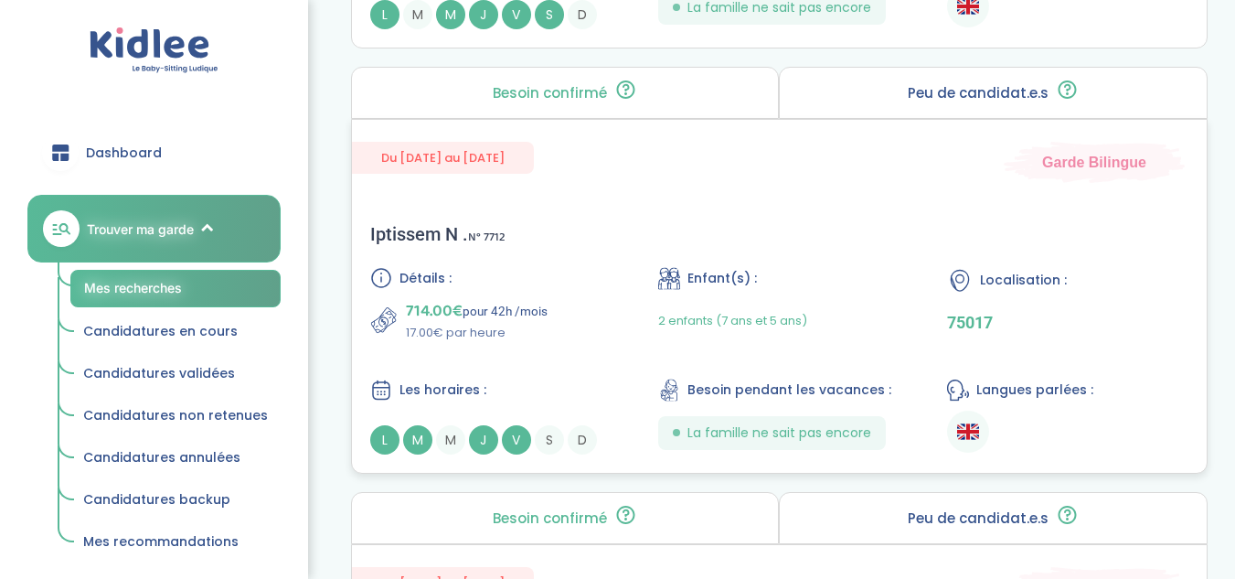
scroll to position [3422, 0]
click at [571, 277] on div "Détails :" at bounding box center [490, 277] width 241 height 22
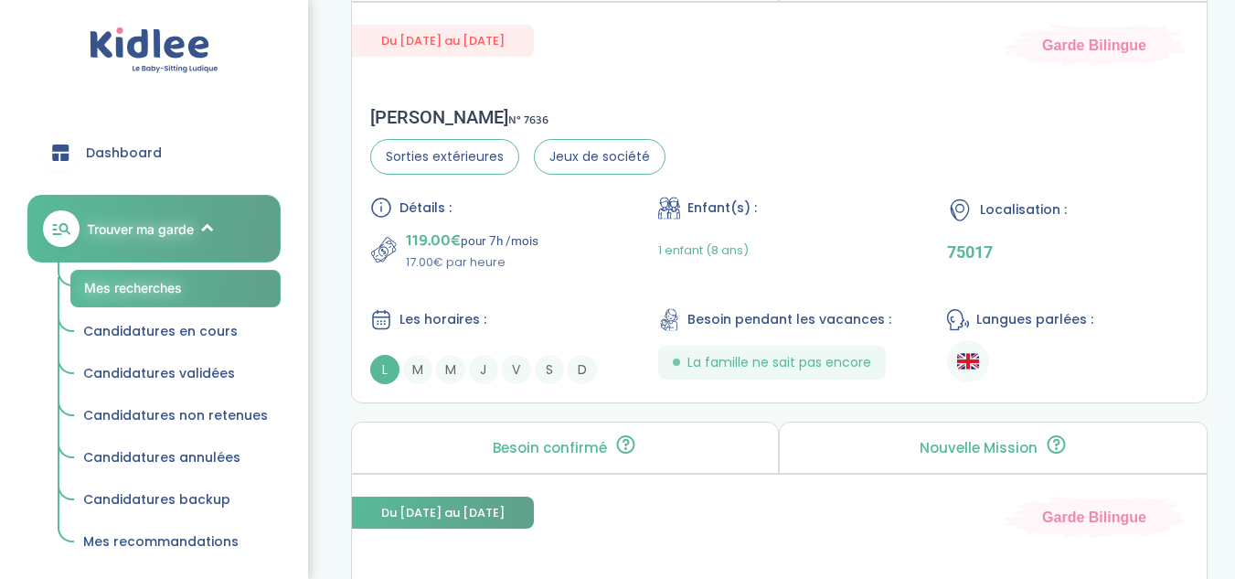
scroll to position [3961, 0]
click at [537, 259] on p "17.00€ par heure" at bounding box center [472, 264] width 133 height 18
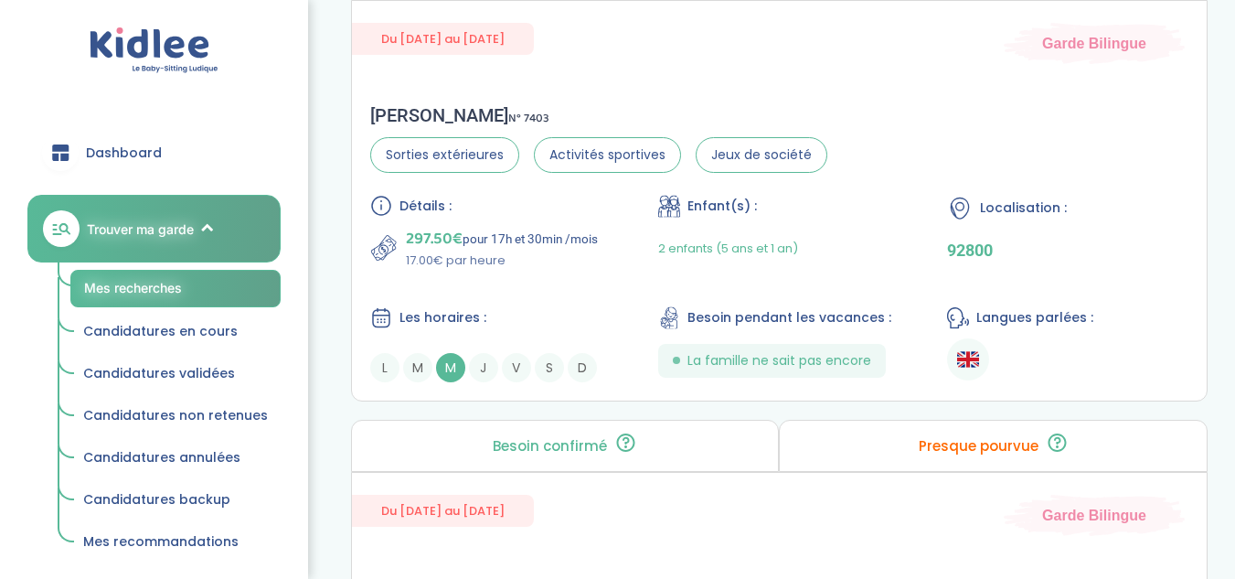
scroll to position [4969, 0]
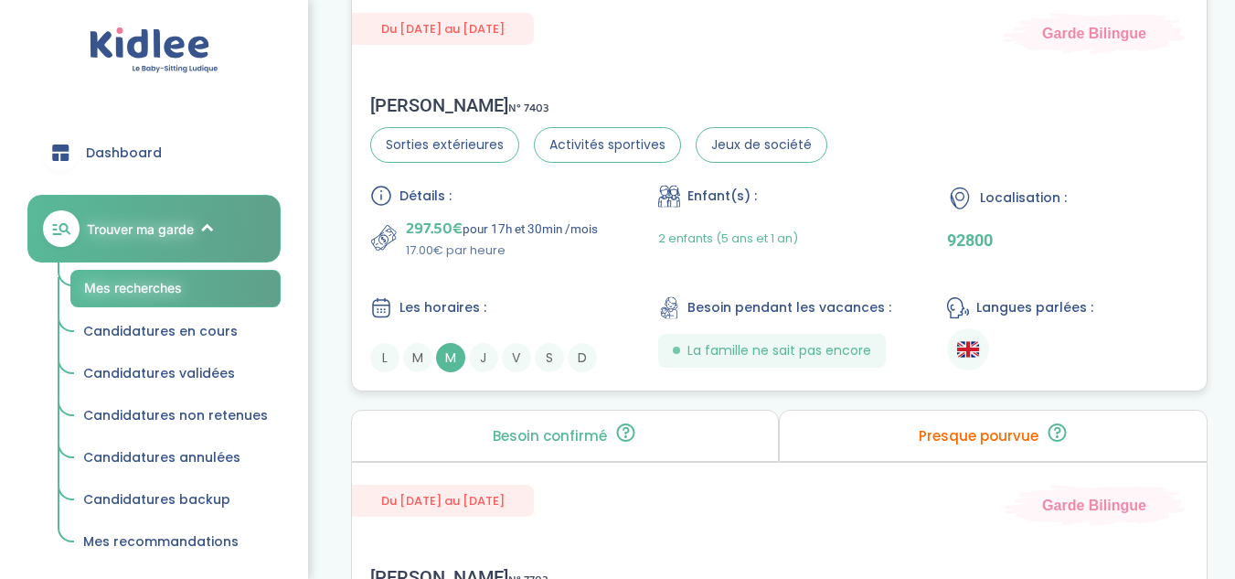
click at [580, 278] on div "Détails : 297.50€ pour 17h et 30min /mois 17.00€ par heure Enfant(s) : 2 enfant…" at bounding box center [779, 278] width 819 height 187
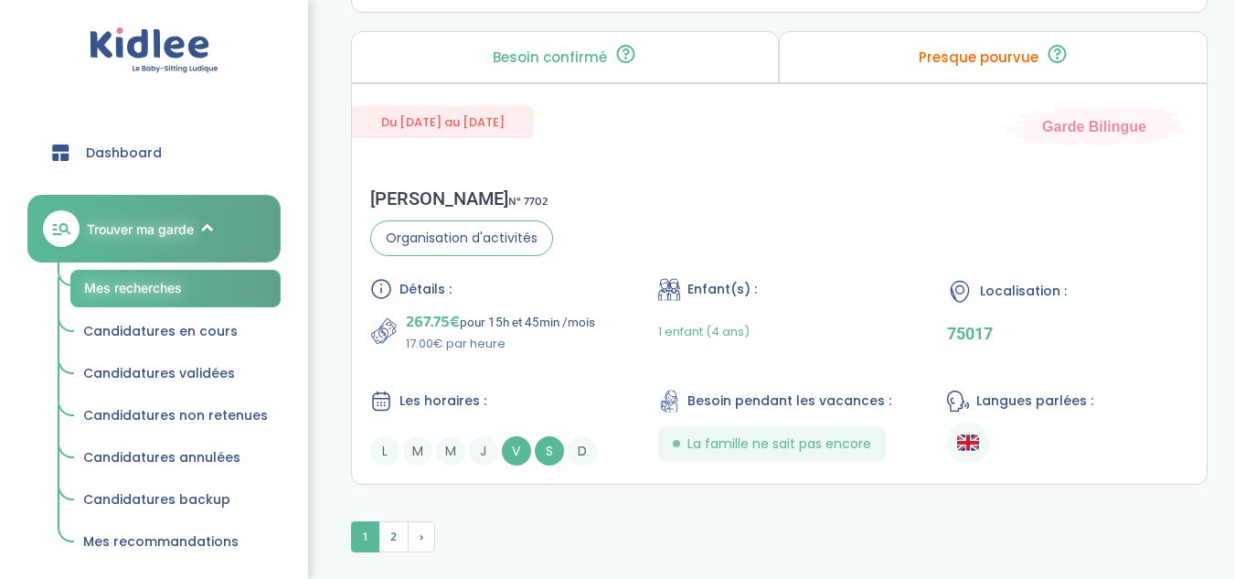
scroll to position [5348, 0]
click at [557, 320] on p "267.75€ pour 15h et 45min /mois" at bounding box center [500, 321] width 189 height 26
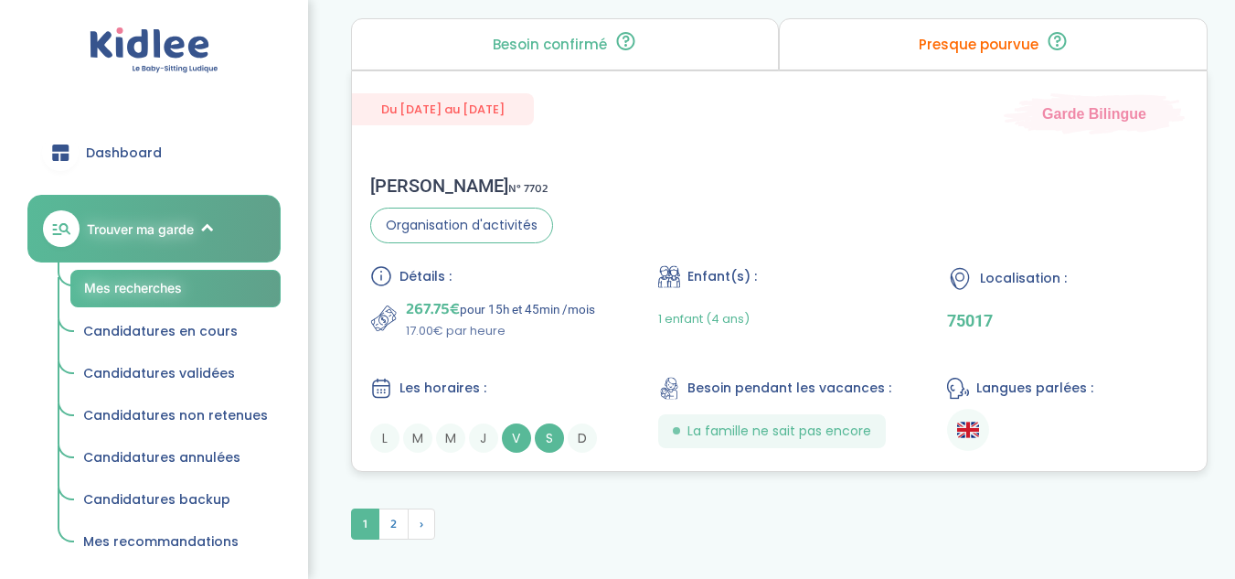
scroll to position [5464, 0]
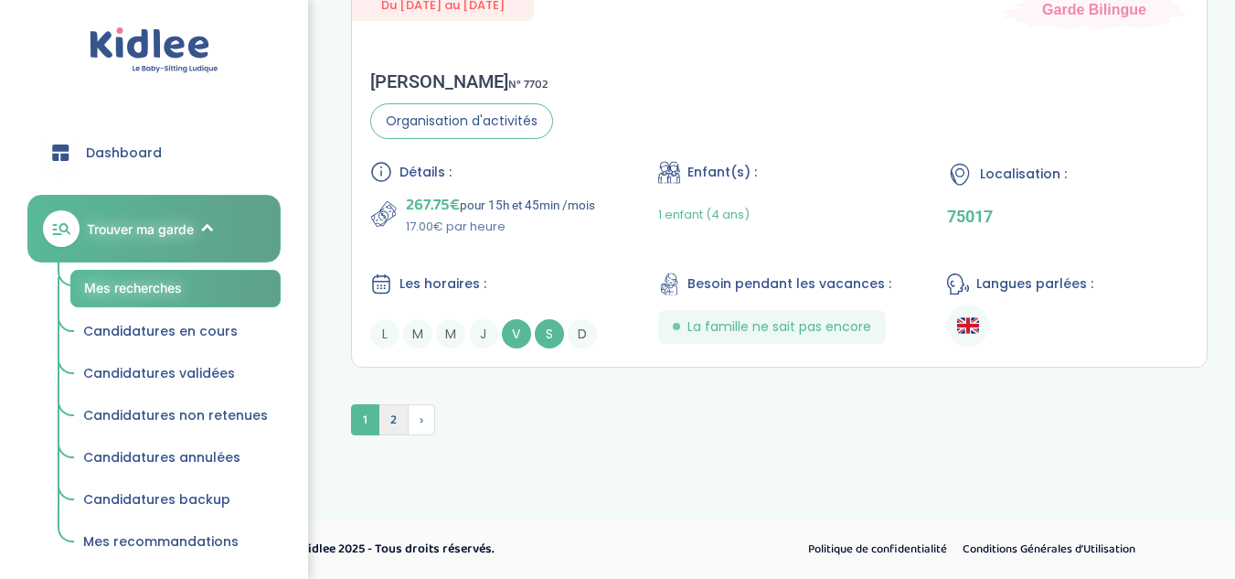
click at [382, 409] on span "2" at bounding box center [394, 419] width 30 height 31
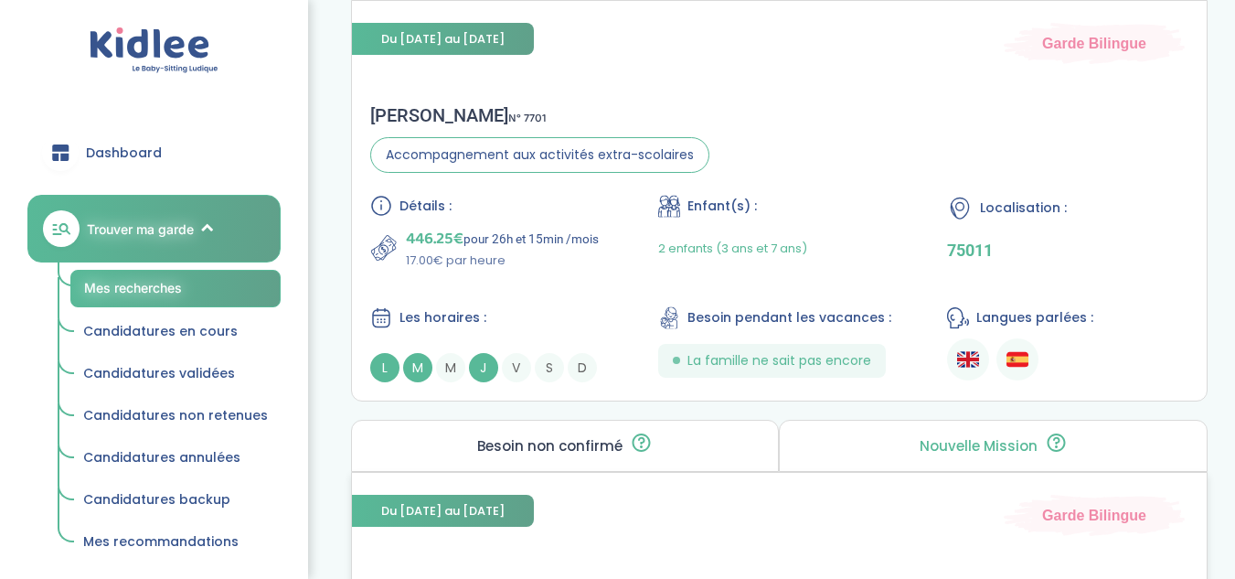
scroll to position [1079, 0]
click at [557, 298] on div "Détails : 446.25€ pour 26h et 15min /mois 17.00€ par heure Enfant(s) : 2 enfant…" at bounding box center [779, 289] width 819 height 187
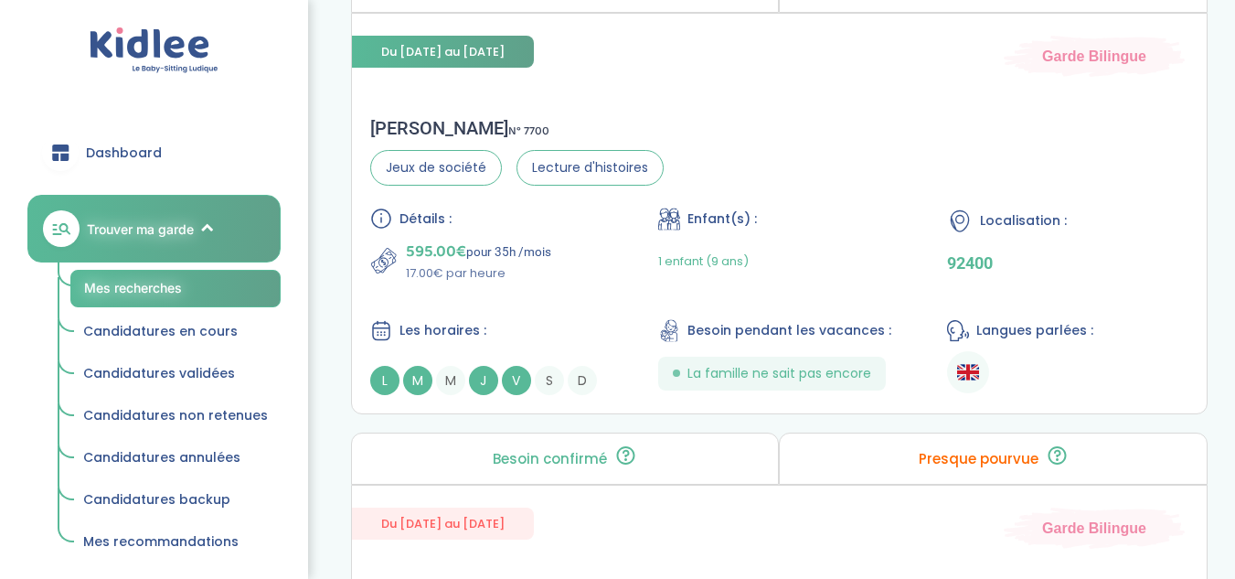
scroll to position [1541, 0]
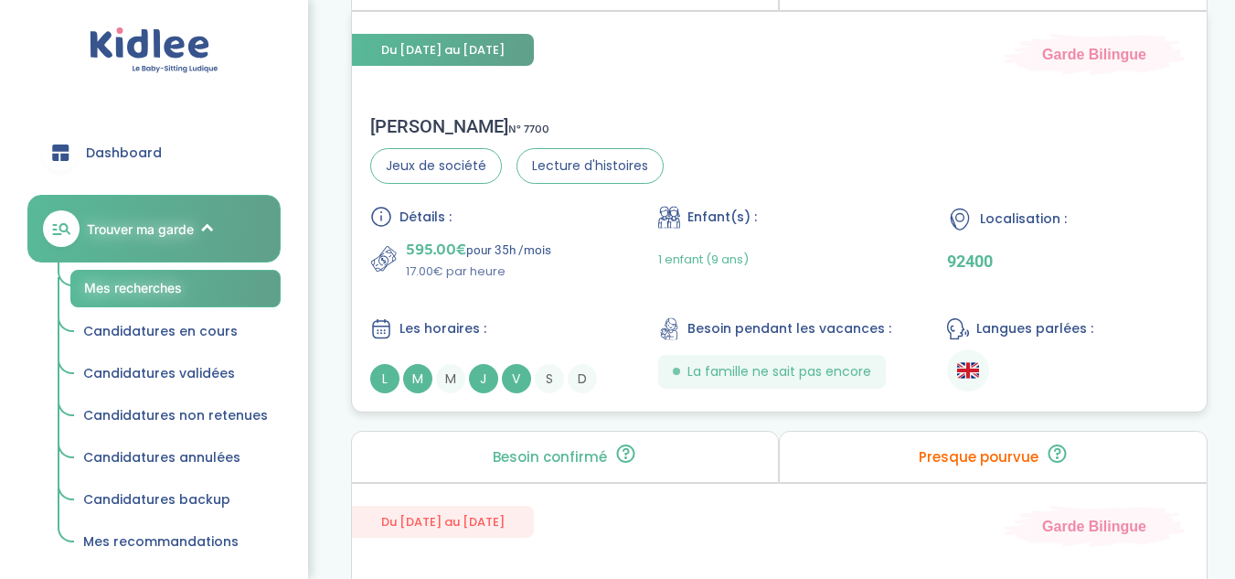
click at [564, 265] on div "595.00€ pour 35h /mois 17.00€ par heure" at bounding box center [490, 259] width 241 height 44
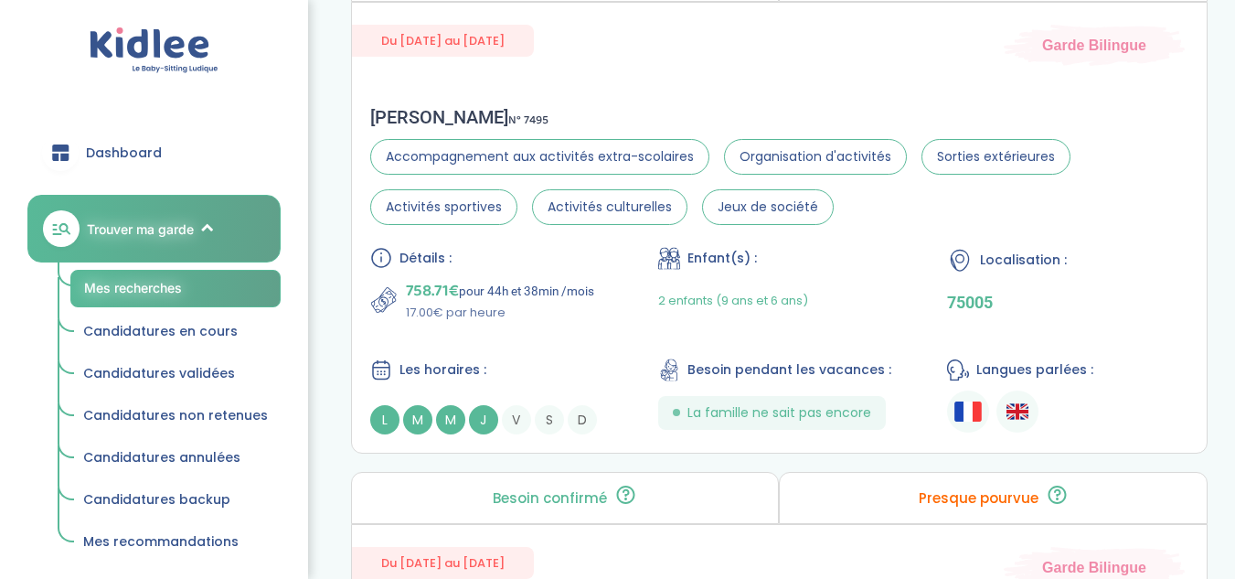
scroll to position [2518, 0]
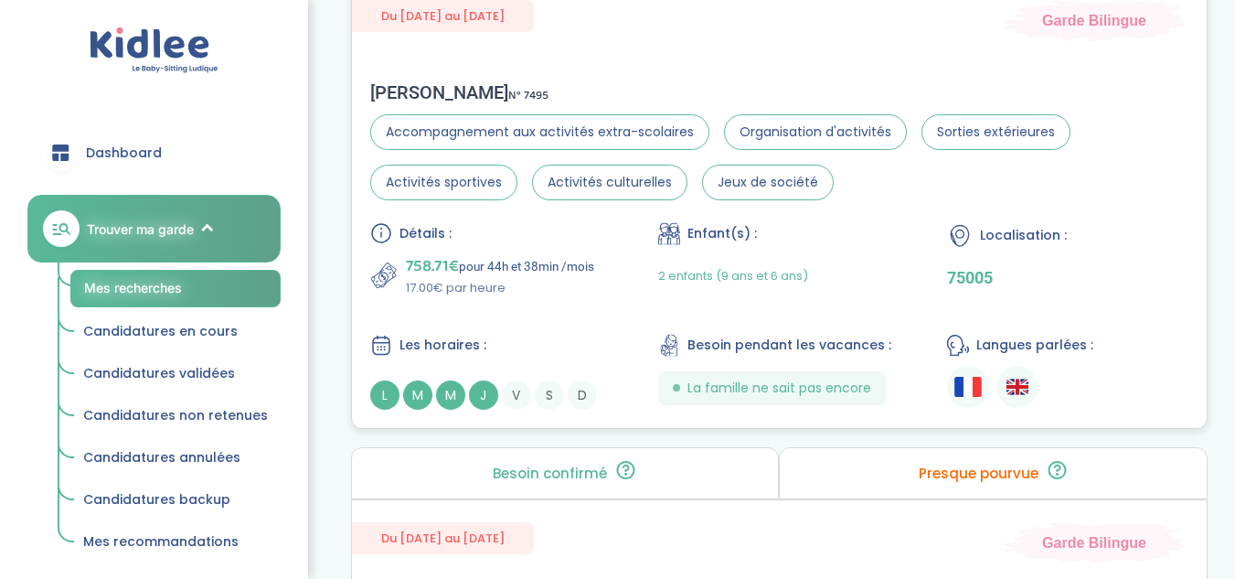
click at [565, 272] on p "758.71€ pour 44h et 38min /mois" at bounding box center [500, 266] width 188 height 26
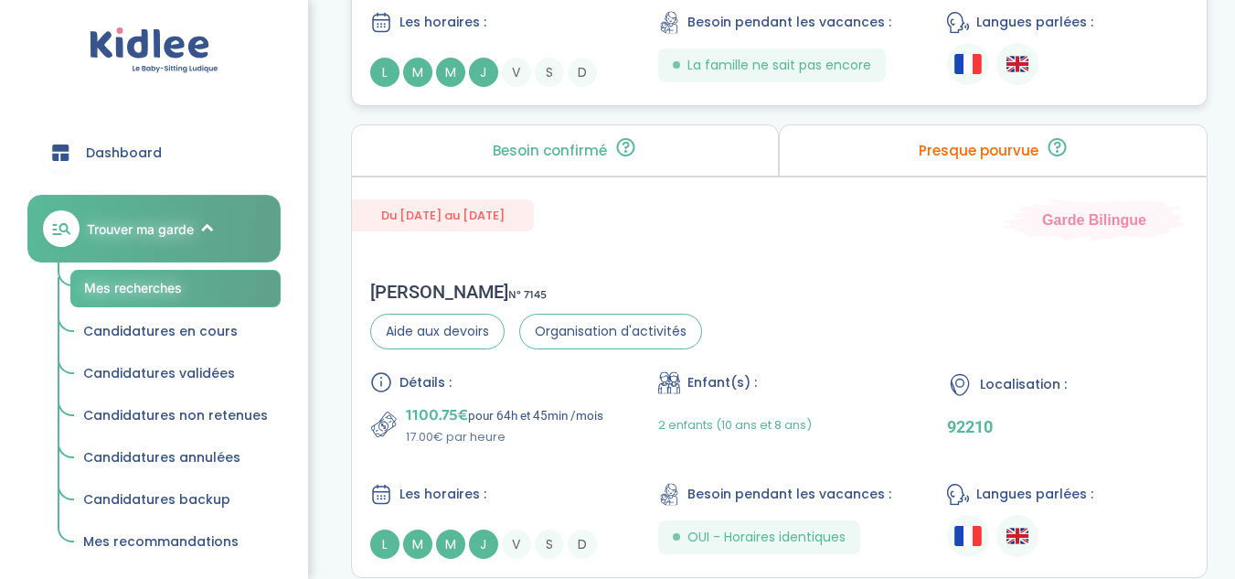
scroll to position [3051, 0]
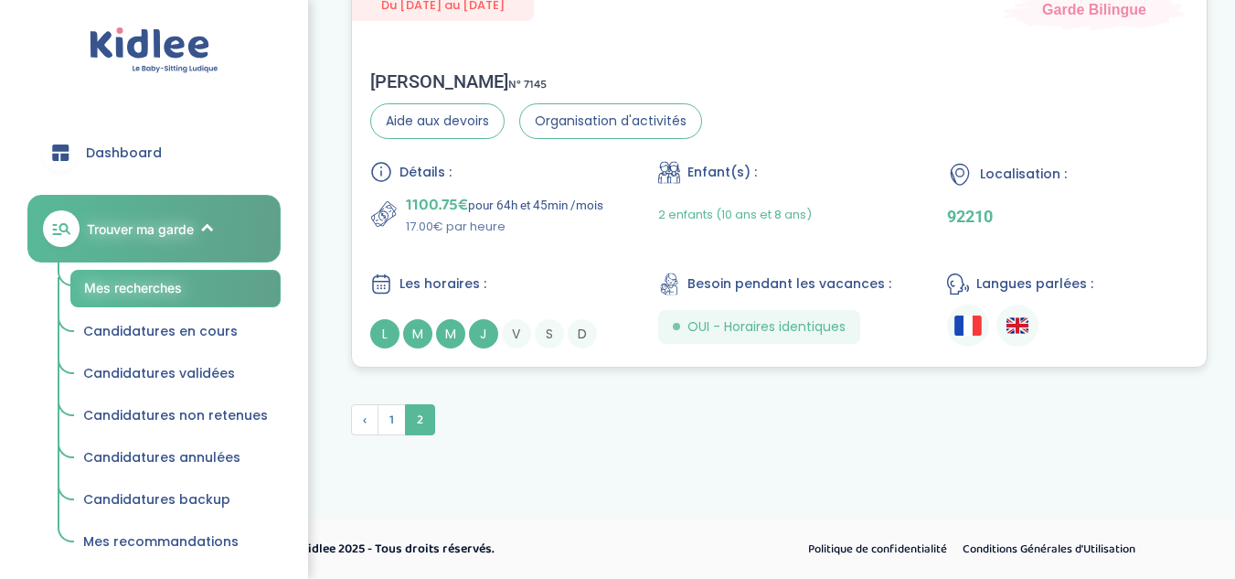
click at [532, 207] on p "1100.75€ pour 64h et 45min /mois" at bounding box center [505, 205] width 198 height 26
click at [387, 420] on span "1" at bounding box center [392, 419] width 28 height 31
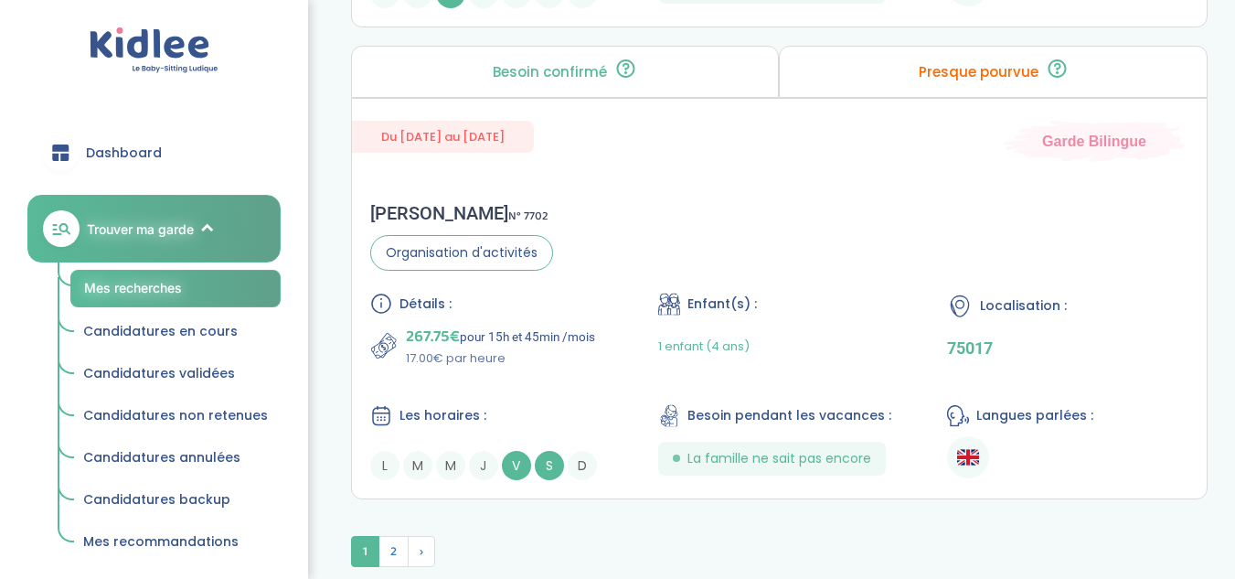
scroll to position [5332, 0]
click at [605, 234] on div "Sabah F . N° 7702 Organisation d'activités Détails : 267.75€ pour 15h et 45min …" at bounding box center [780, 342] width 856 height 315
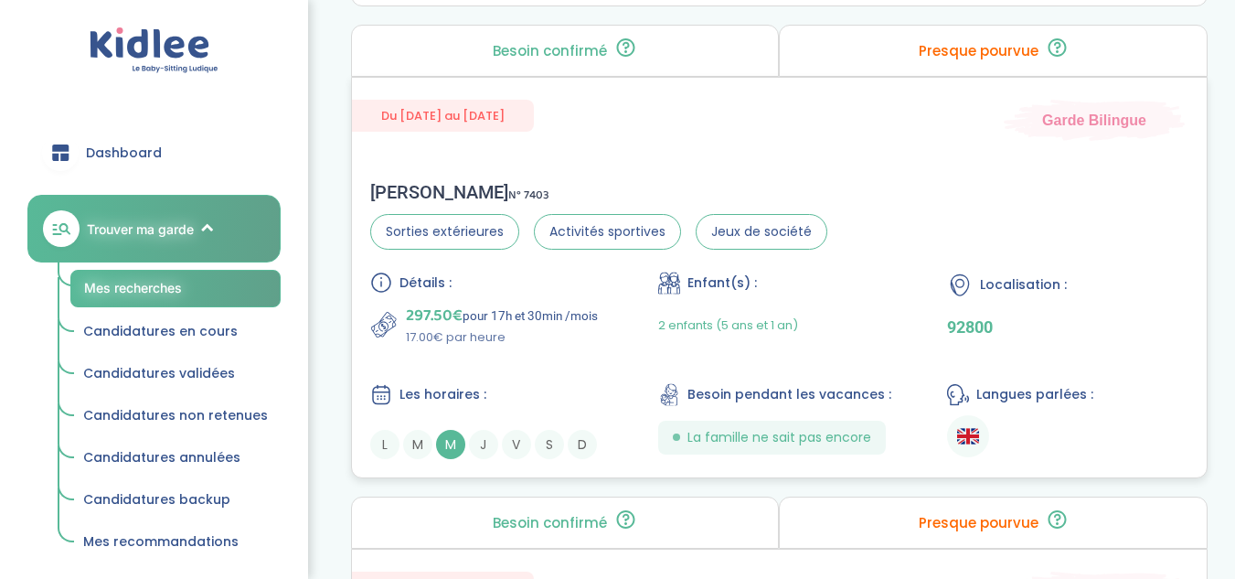
scroll to position [4881, 0]
click at [593, 314] on p "297.50€ pour 17h et 30min /mois" at bounding box center [502, 317] width 192 height 26
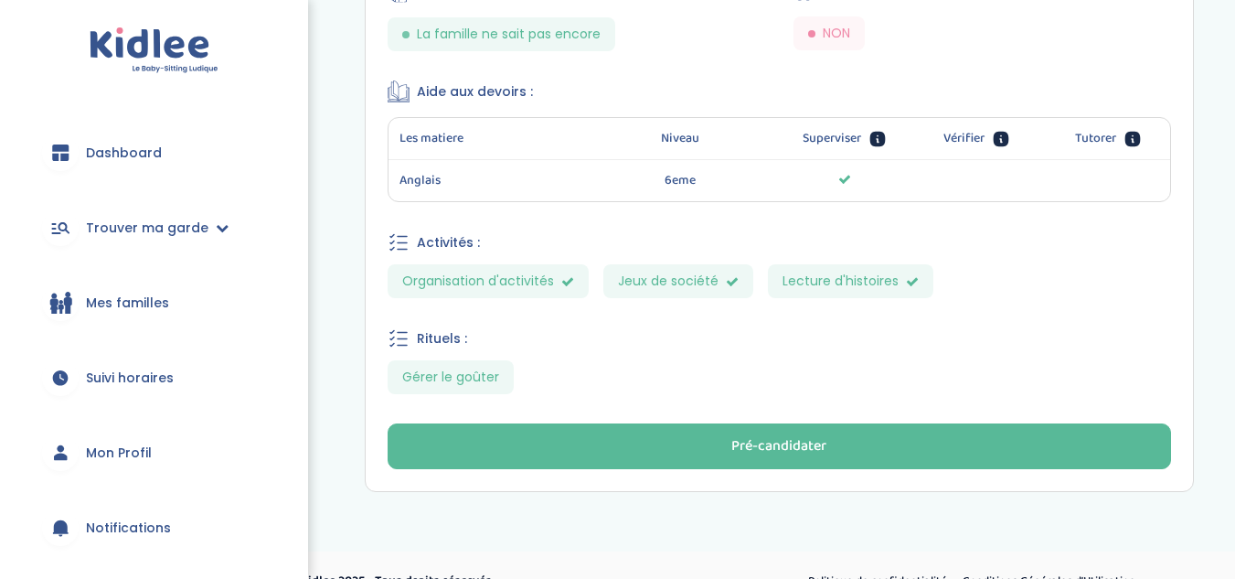
scroll to position [1202, 0]
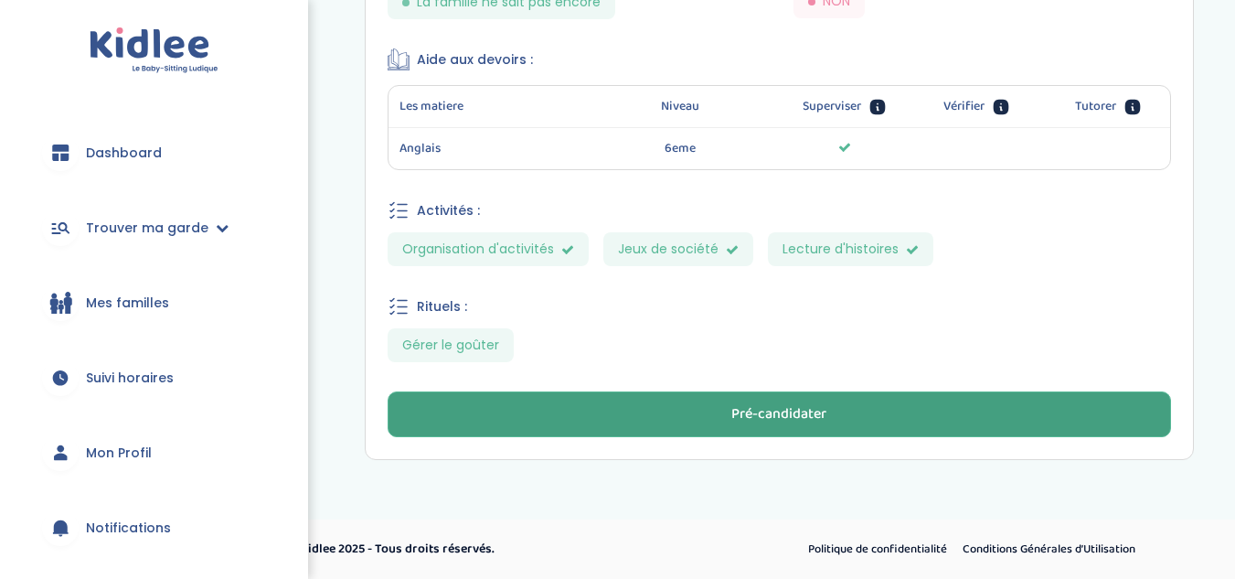
click at [773, 404] on div "Pré-candidater" at bounding box center [779, 414] width 95 height 21
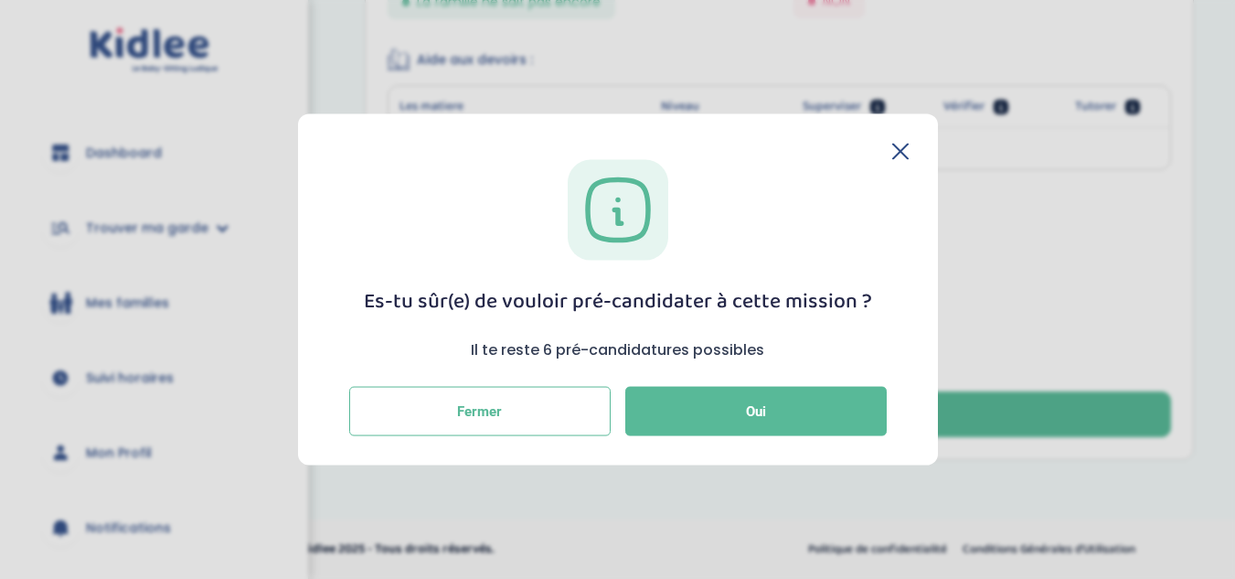
click at [902, 149] on icon at bounding box center [900, 151] width 15 height 15
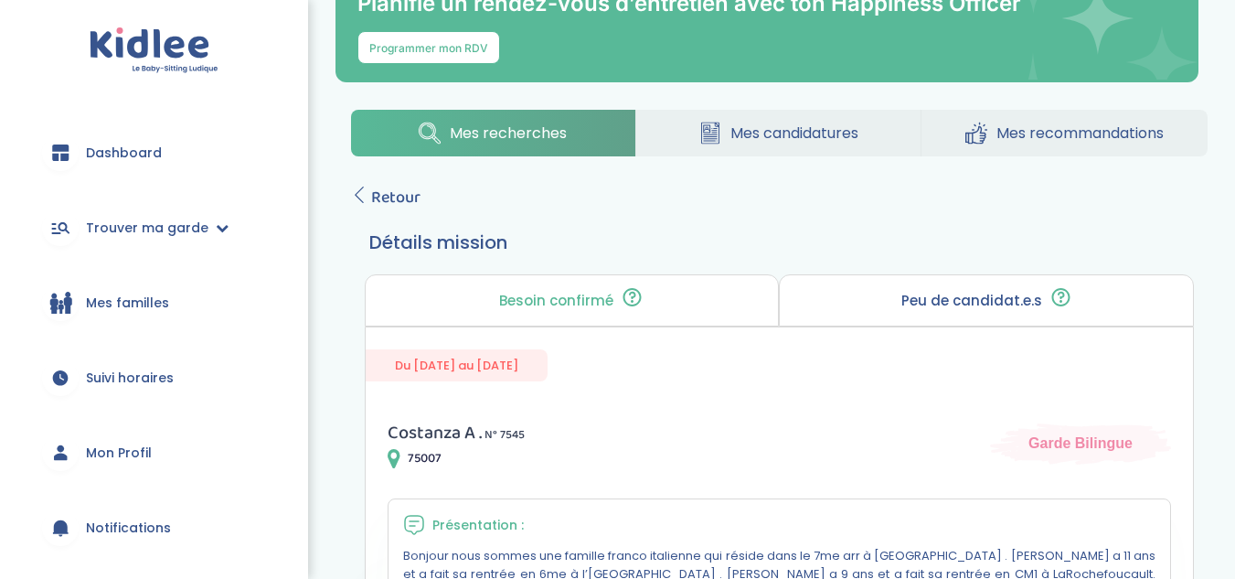
scroll to position [0, 0]
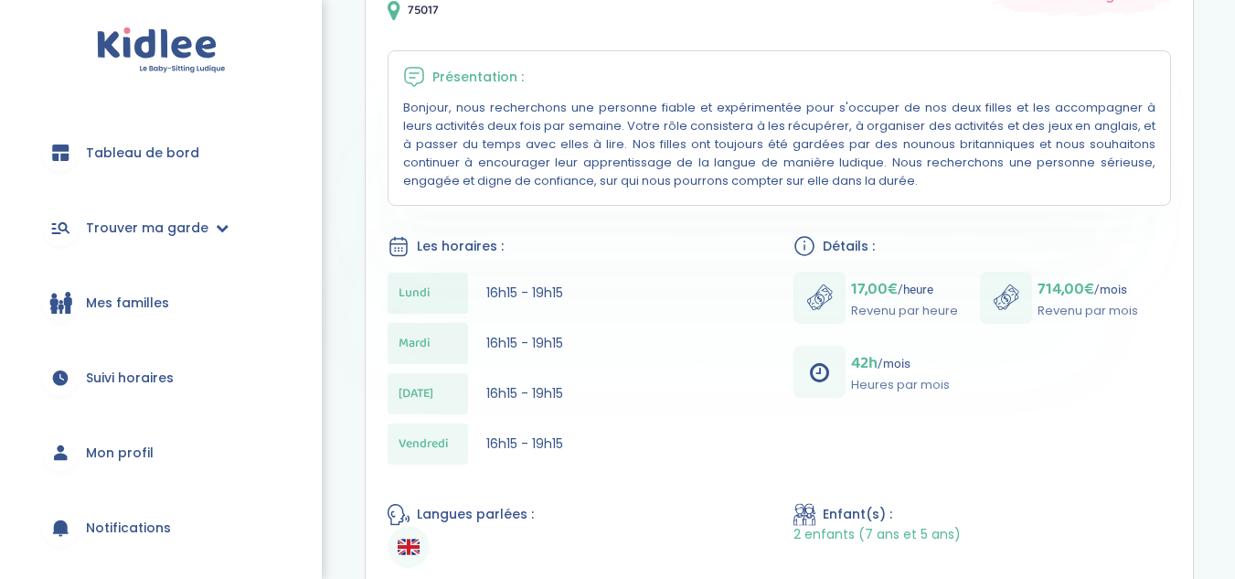
scroll to position [522, 0]
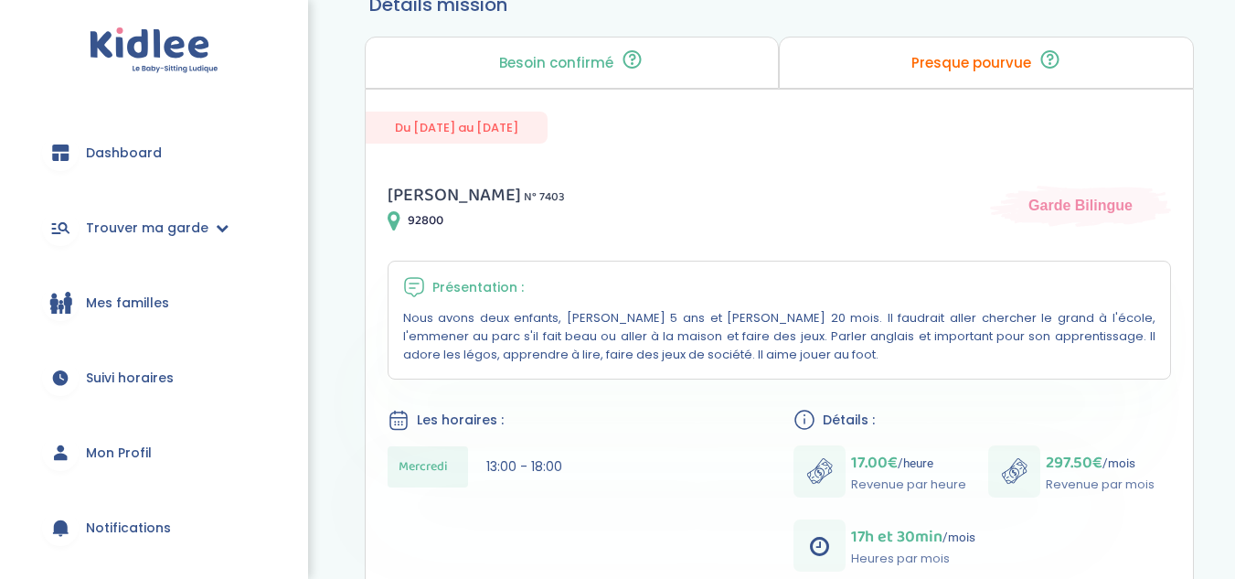
scroll to position [309, 0]
click at [406, 225] on div "92800" at bounding box center [476, 222] width 177 height 22
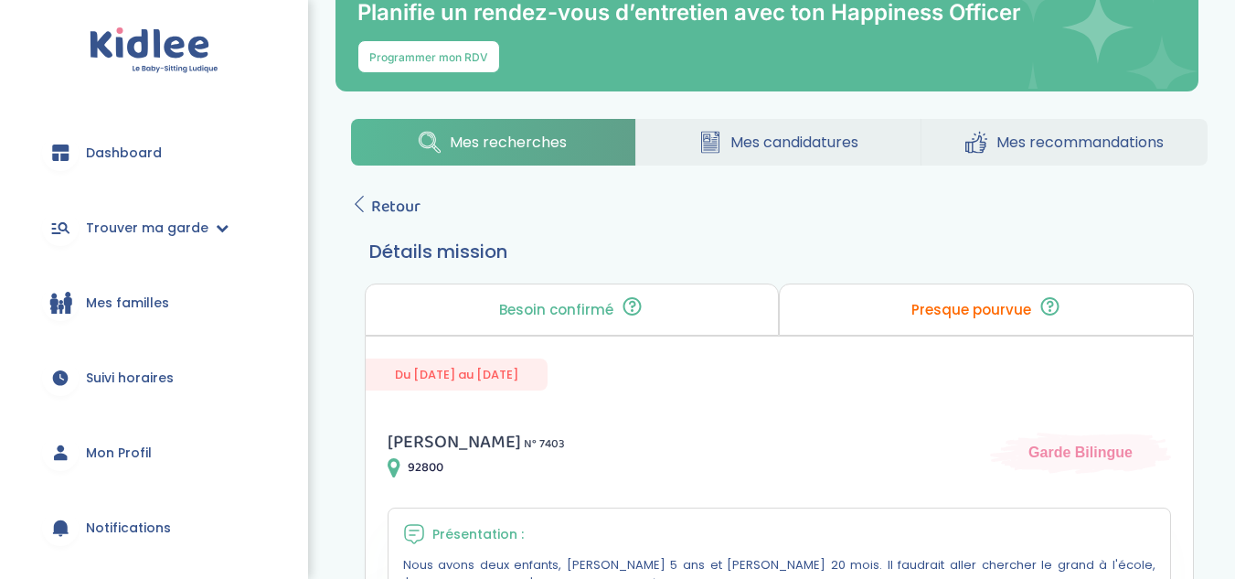
scroll to position [63, 0]
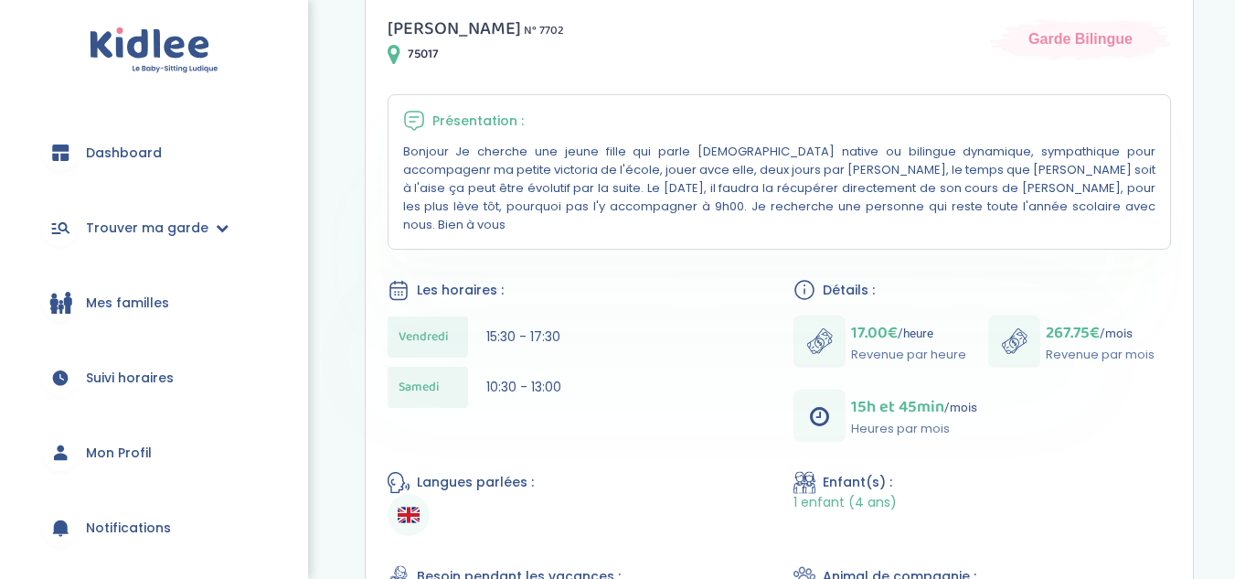
scroll to position [478, 0]
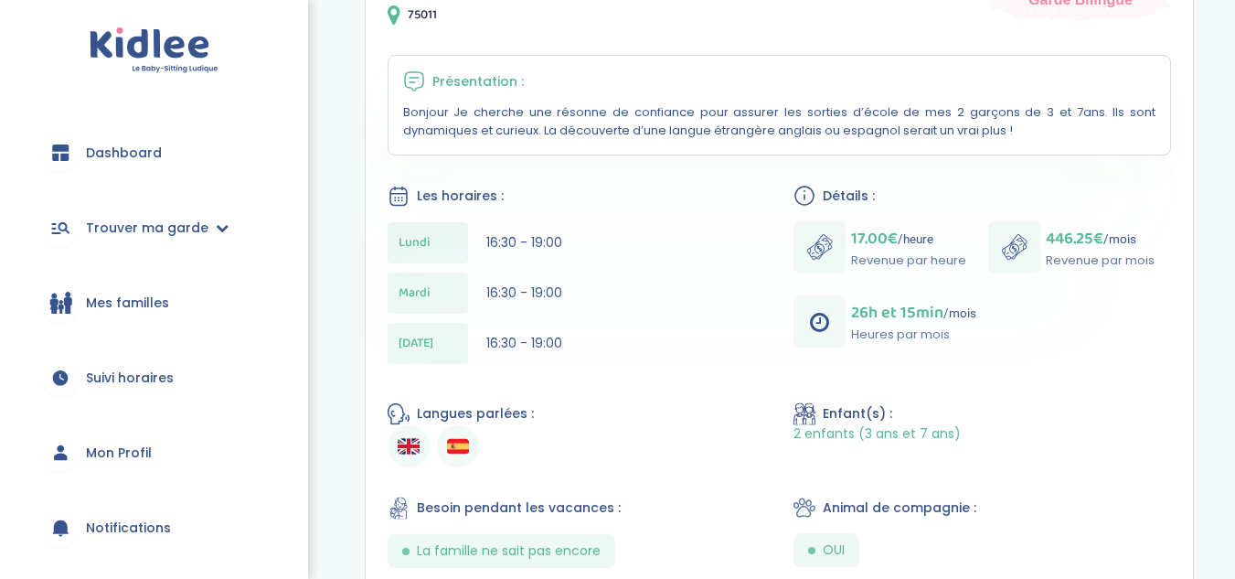
scroll to position [518, 0]
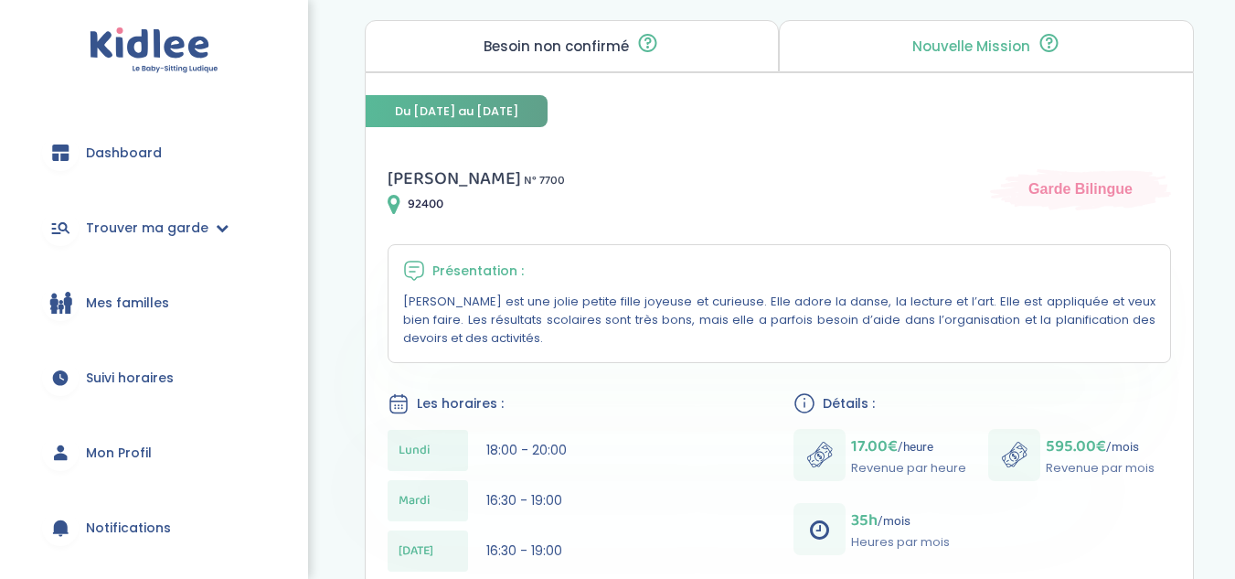
scroll to position [326, 0]
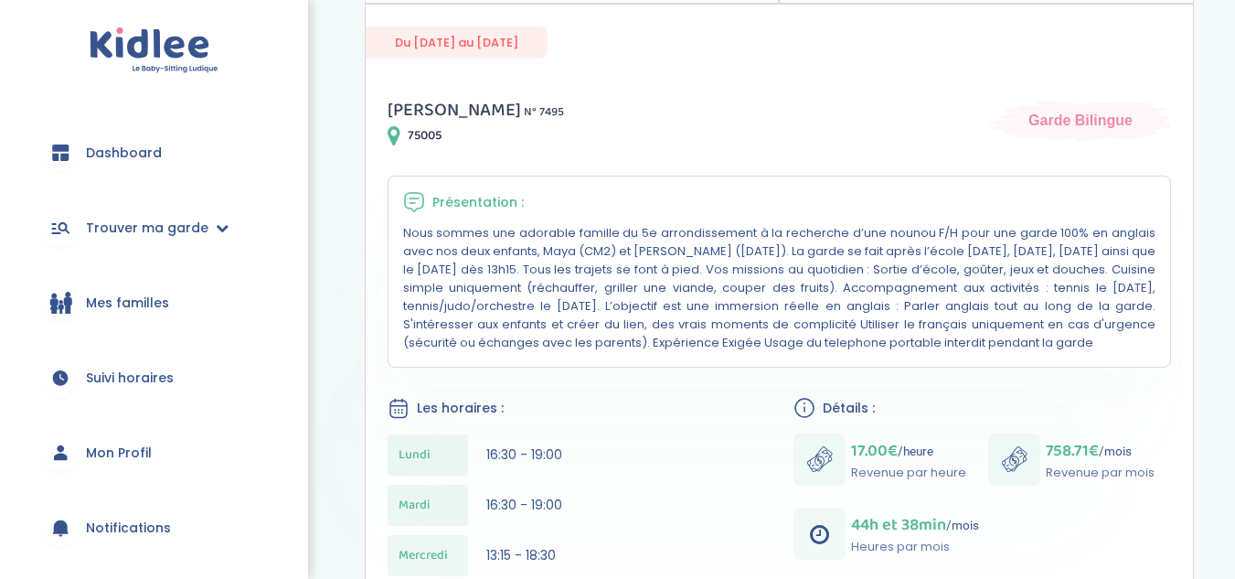
scroll to position [507, 0]
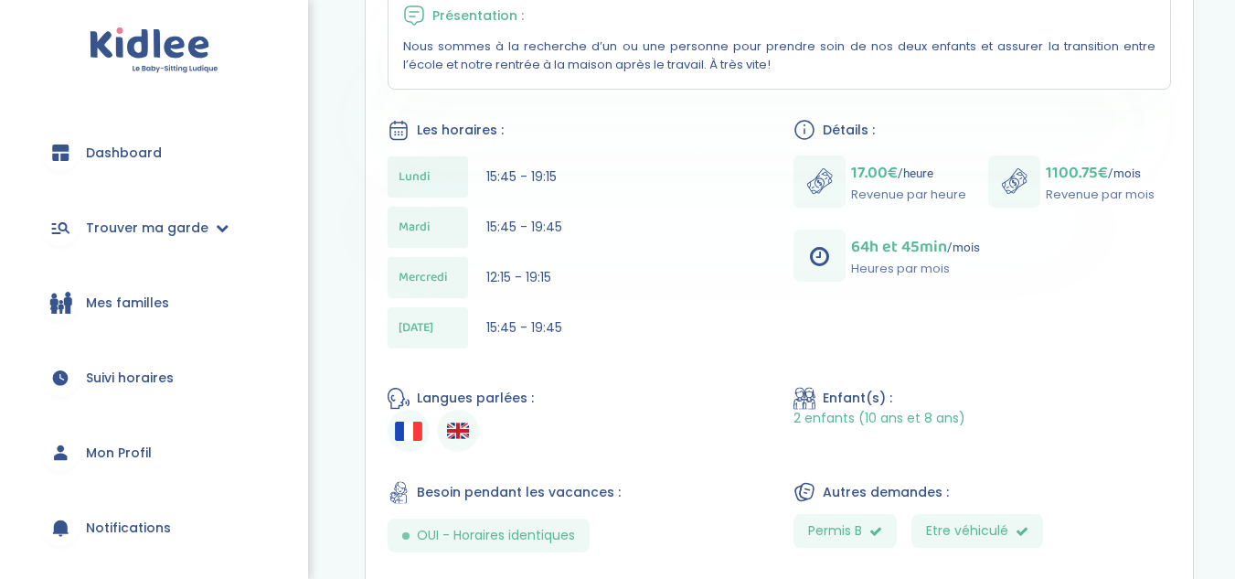
scroll to position [584, 0]
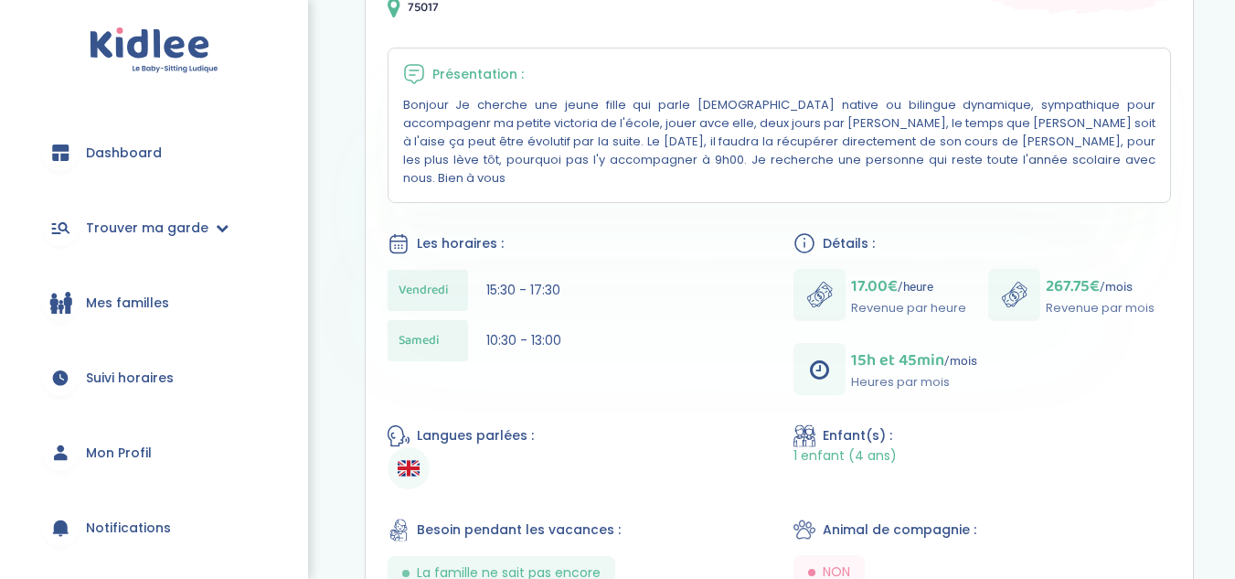
scroll to position [523, 0]
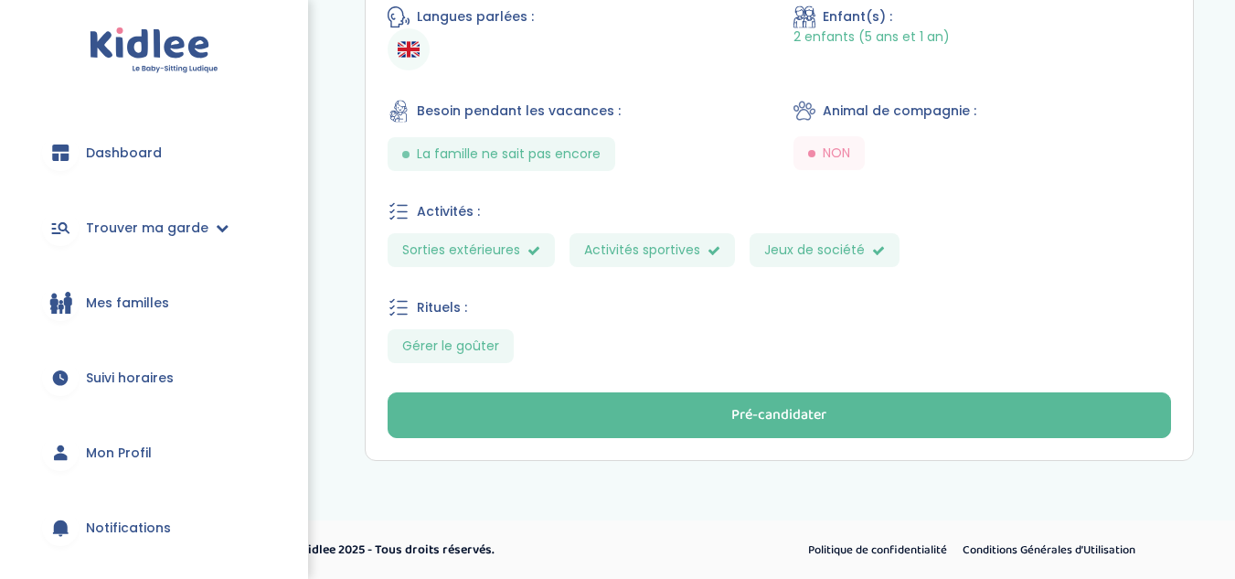
scroll to position [907, 0]
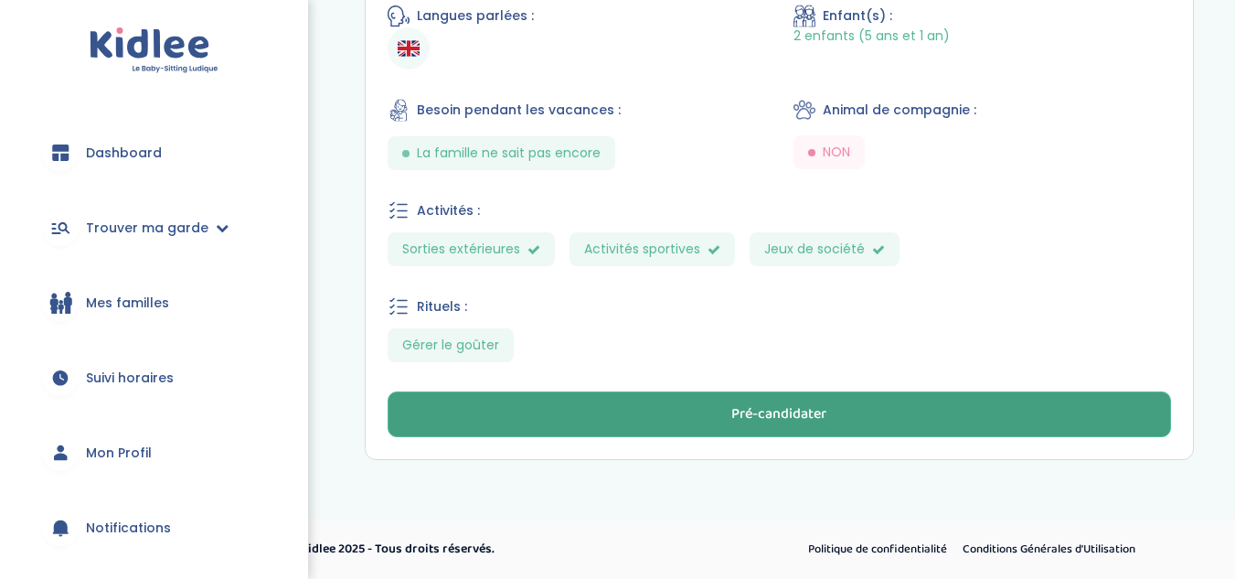
click at [805, 409] on div "Pré-candidater" at bounding box center [779, 414] width 95 height 21
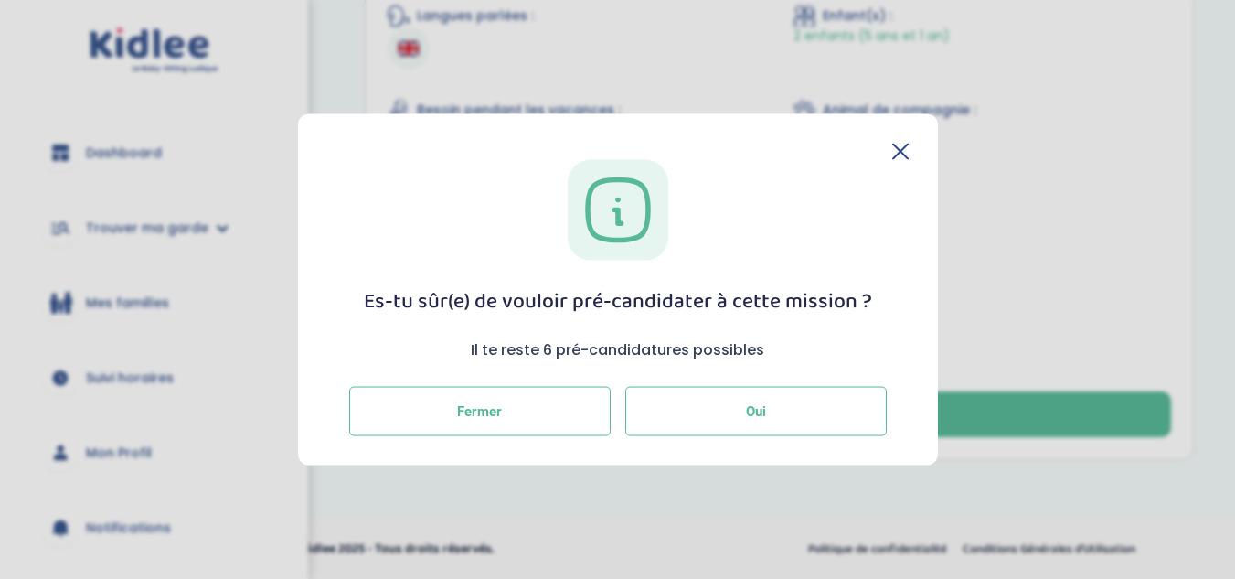
click at [700, 411] on button "Oui" at bounding box center [756, 411] width 262 height 49
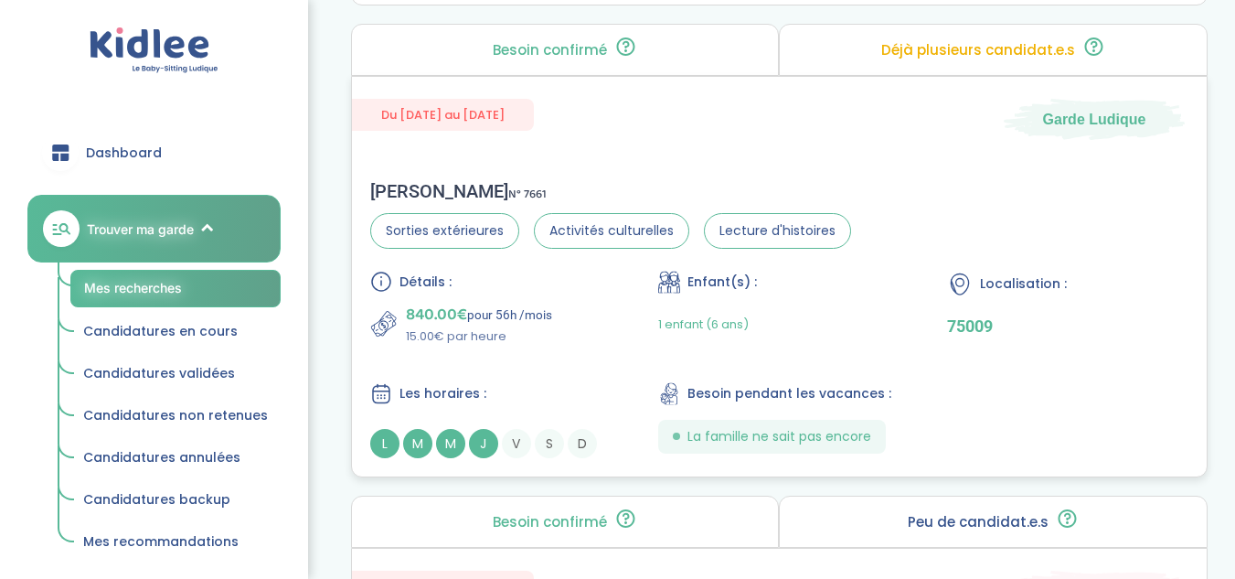
scroll to position [2996, 0]
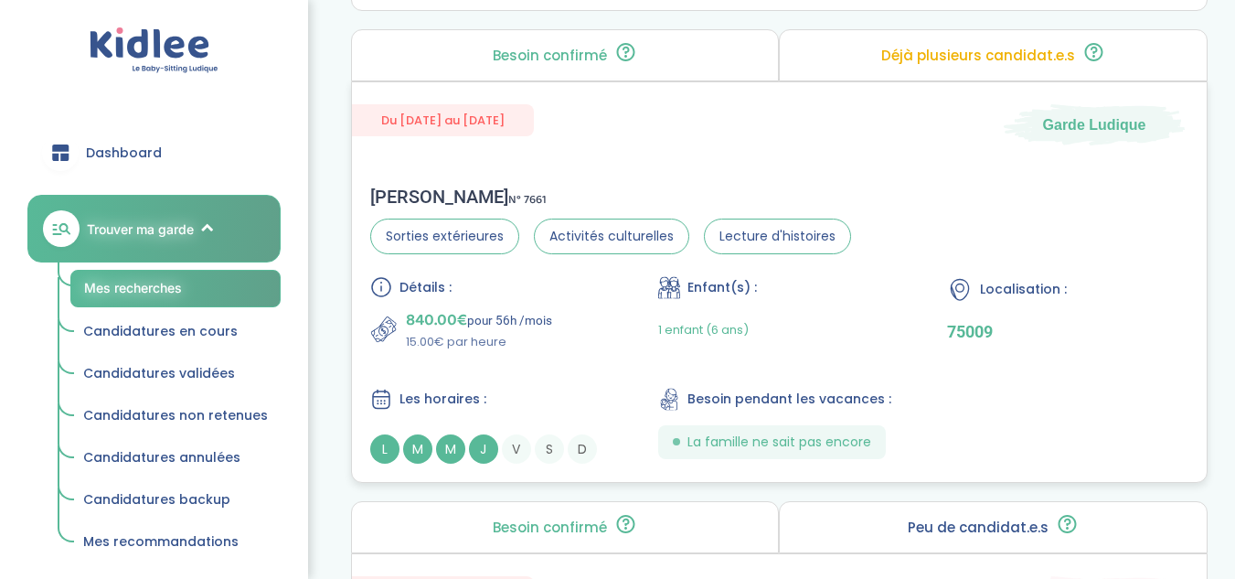
click at [570, 328] on div "840.00€ pour 56h /mois 15.00€ par heure" at bounding box center [490, 329] width 241 height 44
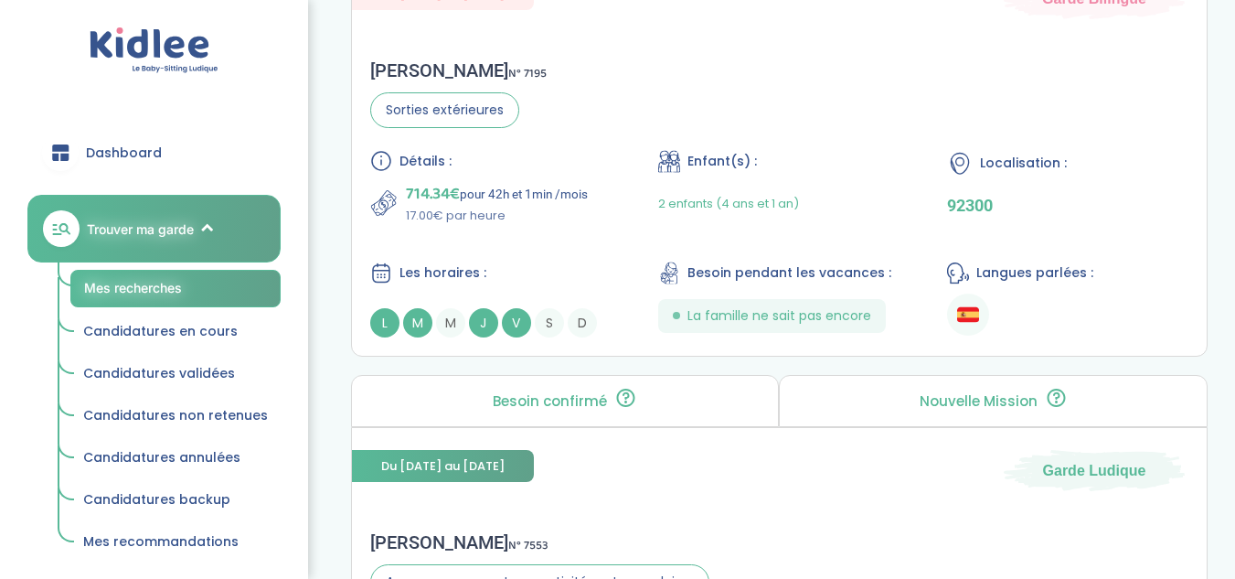
scroll to position [3596, 0]
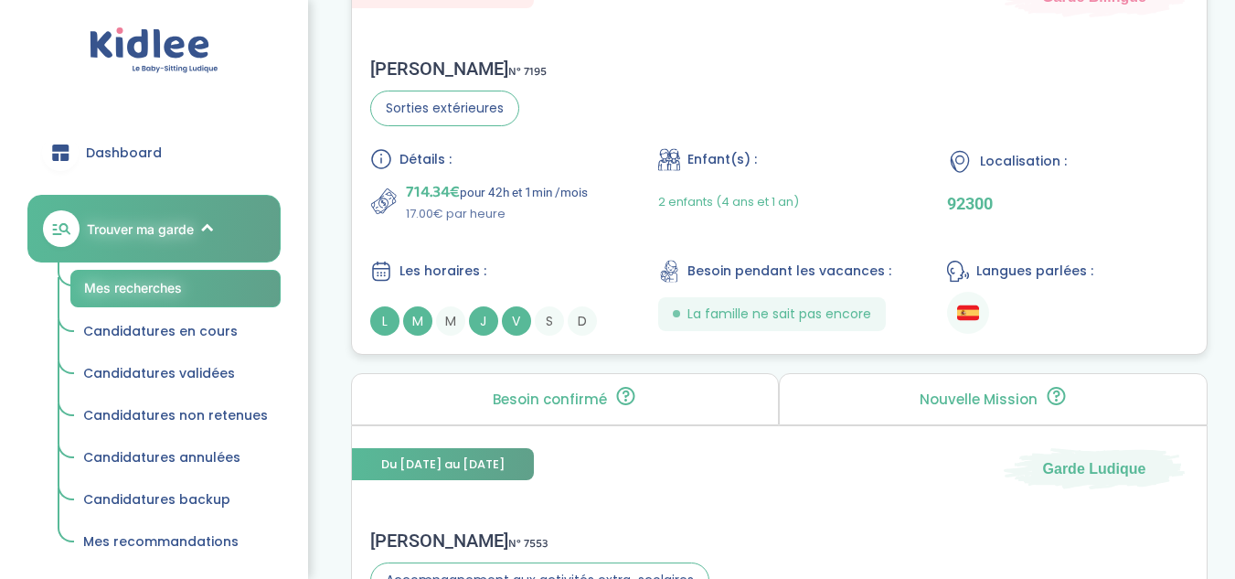
click at [604, 224] on div "Détails : 714.34€ pour 42h et 1min /mois 17.00€ par heure Enfant(s) : 2 enfants…" at bounding box center [779, 241] width 819 height 187
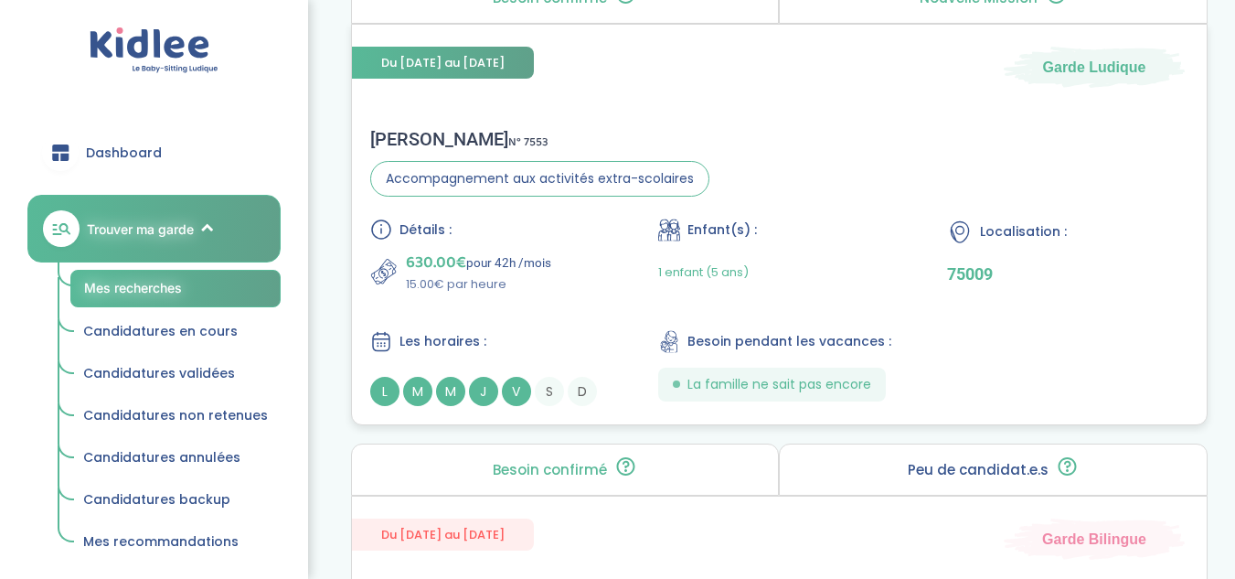
scroll to position [3997, 0]
click at [571, 311] on div "Détails : 630.00€ pour 42h /mois 15.00€ par heure Enfant(s) : 1 enfant (5 ans) …" at bounding box center [779, 312] width 819 height 187
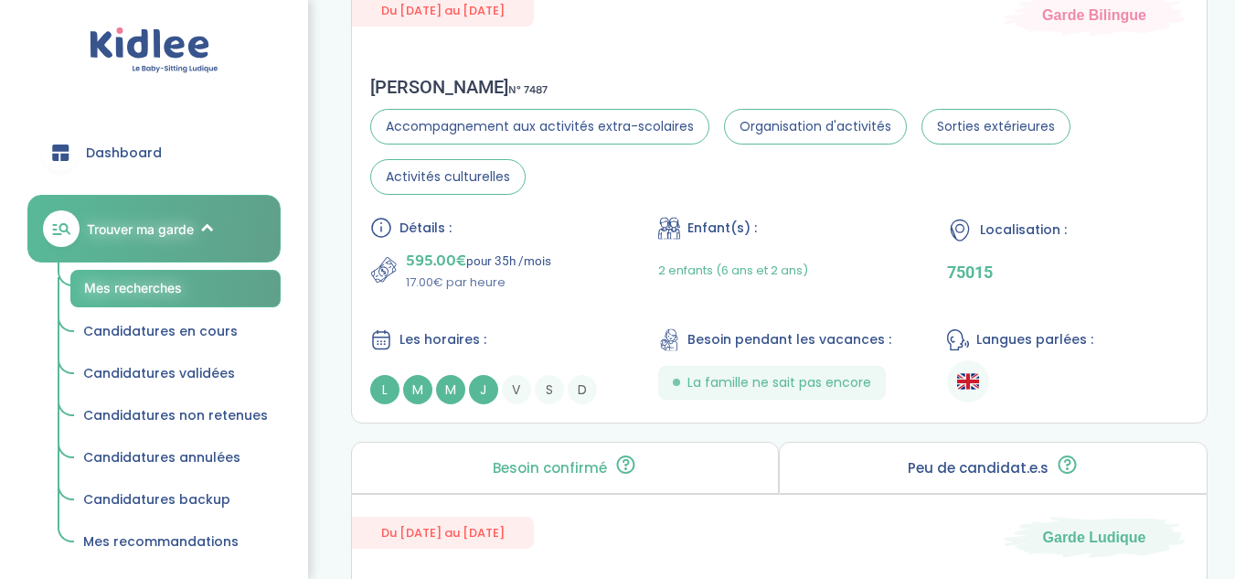
scroll to position [4524, 0]
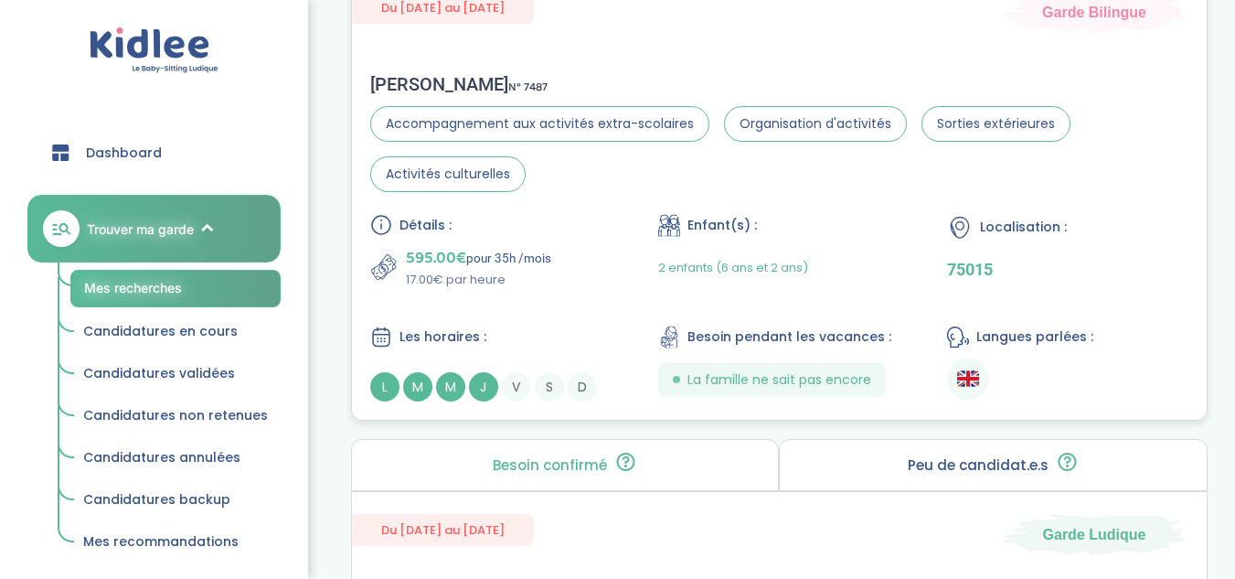
click at [576, 321] on div "Détails : 595.00€ pour 35h /mois 17.00€ par heure Enfant(s) : 2 enfants (6 ans …" at bounding box center [779, 307] width 819 height 187
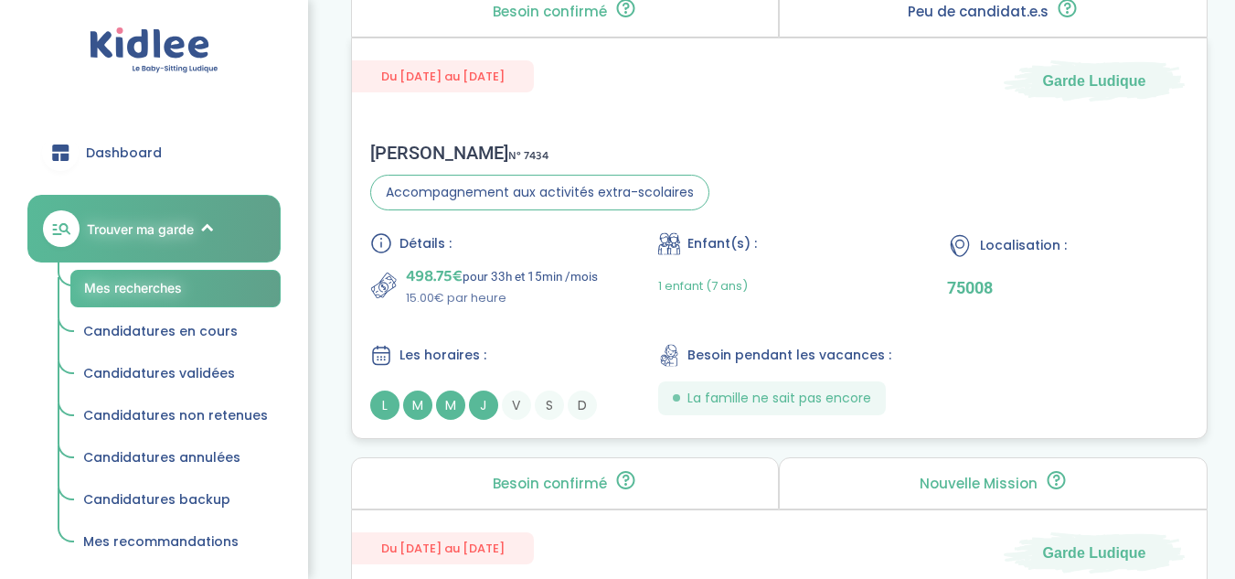
scroll to position [4977, 0]
click at [571, 264] on p "498.75€ pour 33h et 15min /mois" at bounding box center [502, 277] width 192 height 26
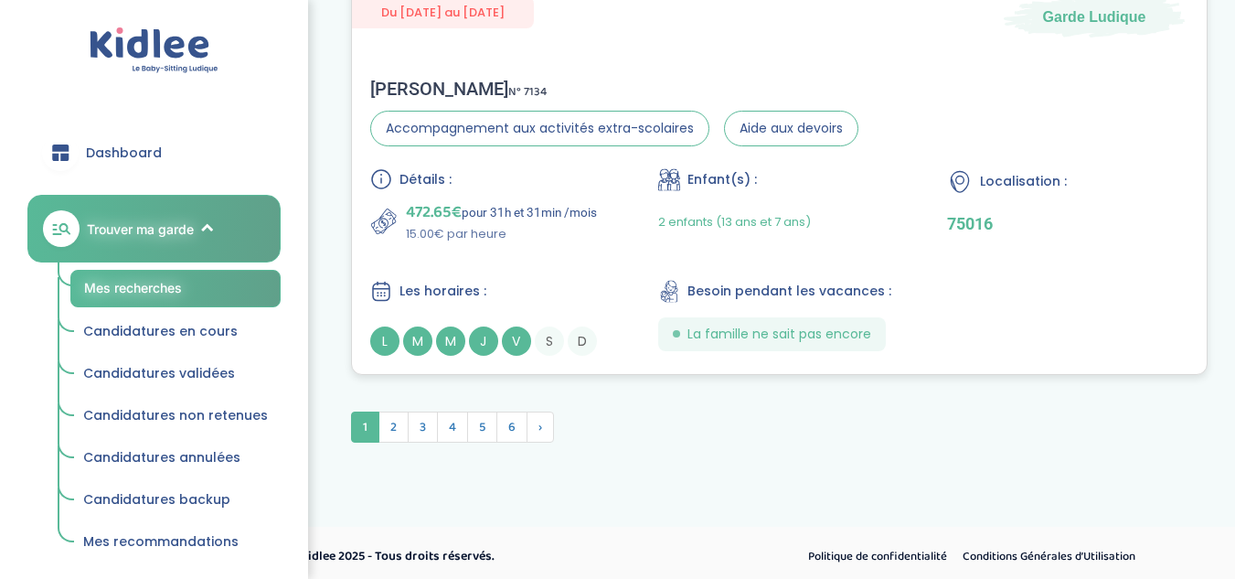
scroll to position [5515, 0]
click at [396, 432] on span "2" at bounding box center [394, 426] width 30 height 31
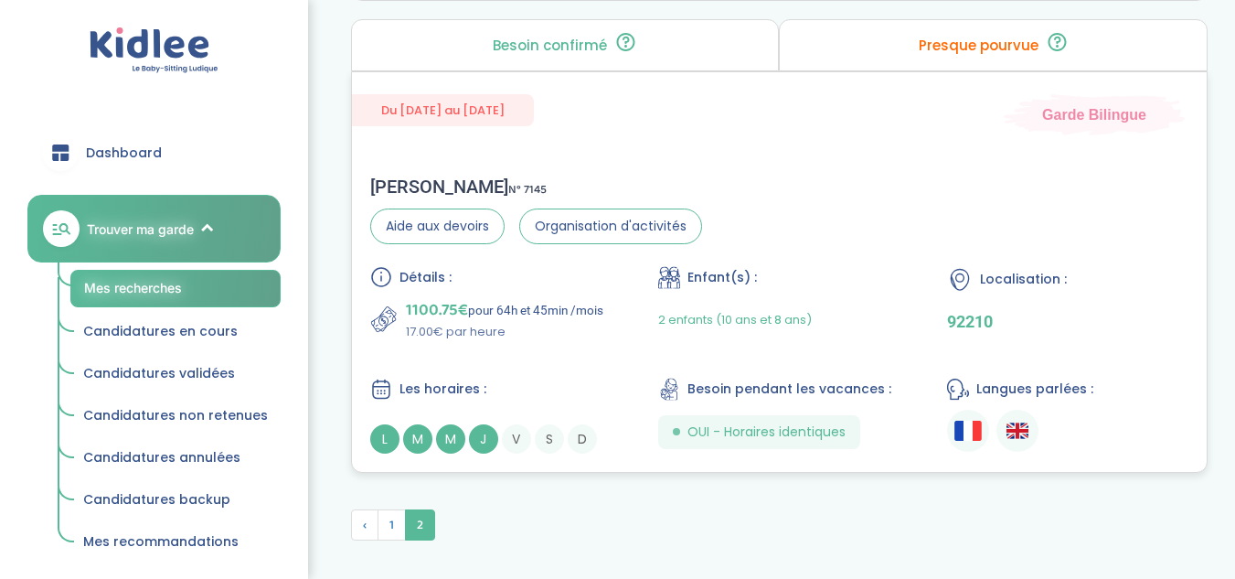
scroll to position [2533, 0]
click at [519, 340] on p "17.00€ par heure" at bounding box center [505, 334] width 198 height 18
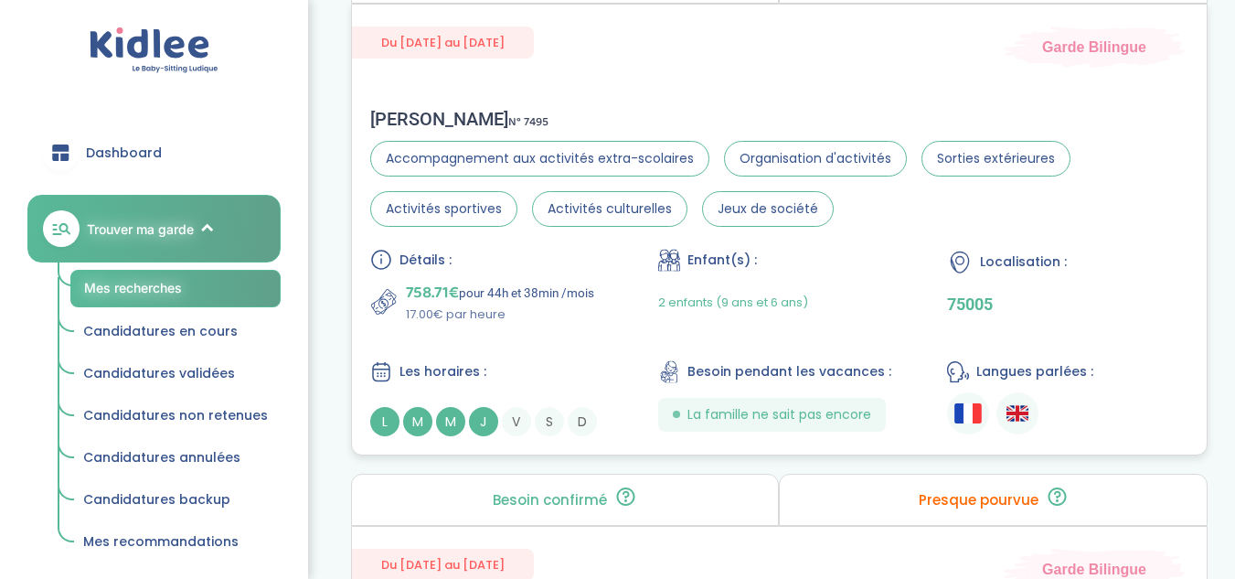
scroll to position [2079, 0]
click at [541, 320] on p "17.00€ par heure" at bounding box center [500, 315] width 188 height 18
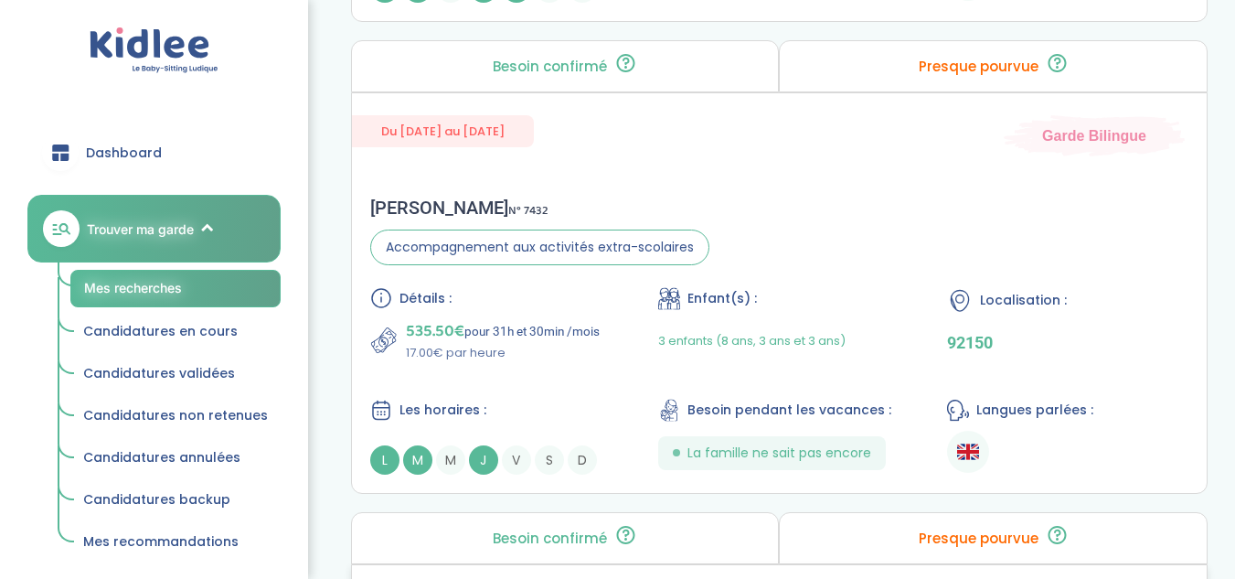
scroll to position [1519, 0]
click at [537, 326] on p "535.50€ pour 31h et 30min /mois" at bounding box center [503, 332] width 194 height 26
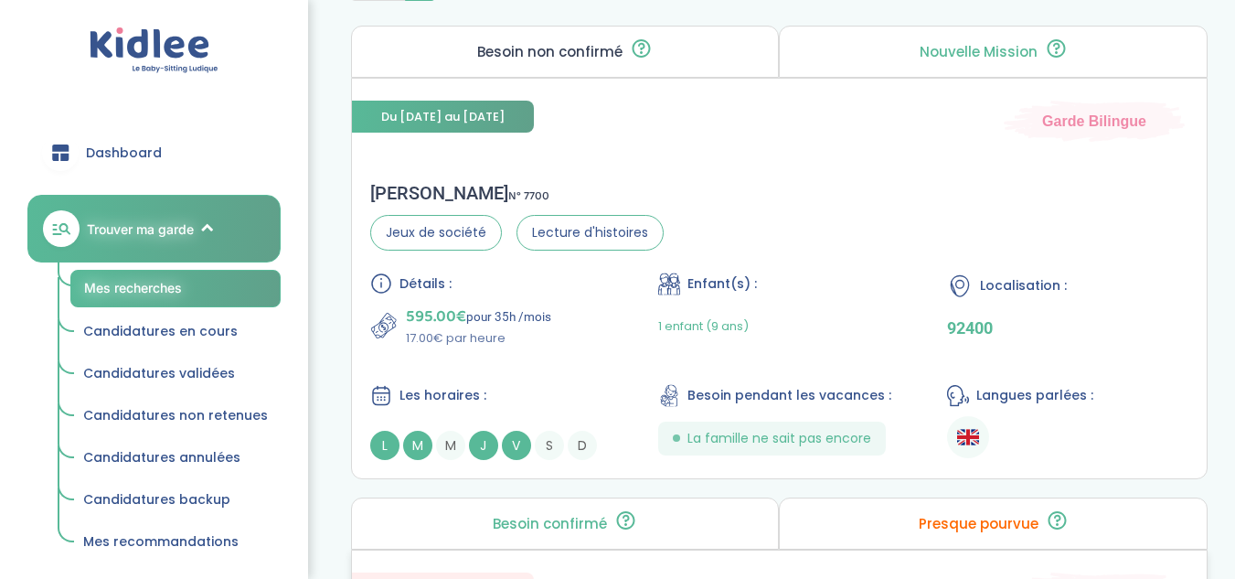
scroll to position [1025, 0]
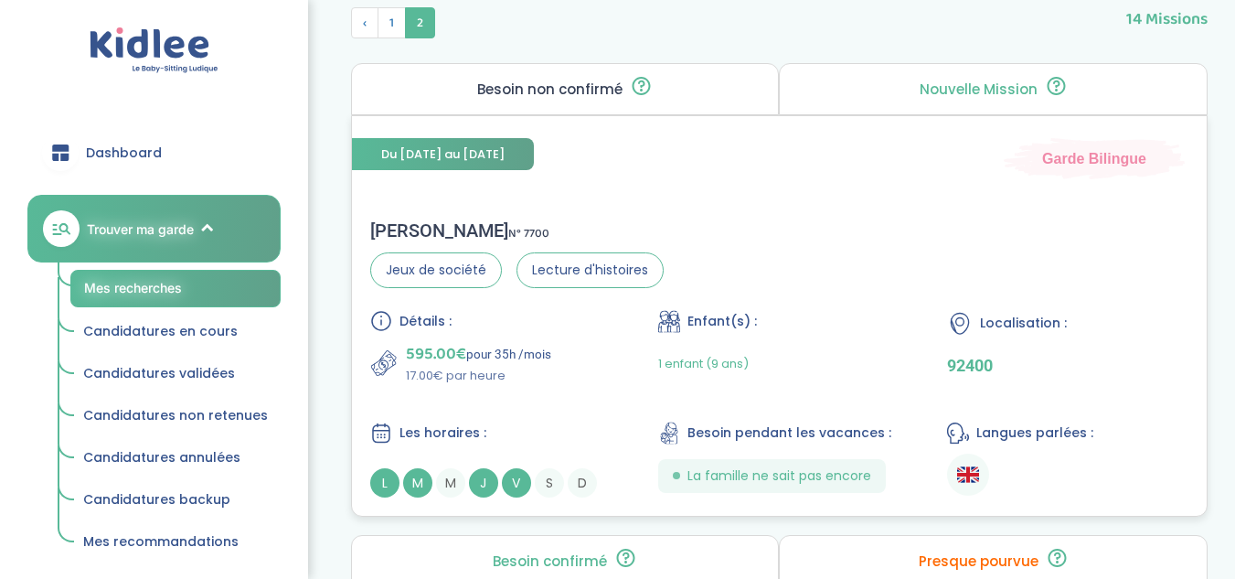
click at [550, 348] on p "595.00€ pour 35h /mois" at bounding box center [478, 354] width 145 height 26
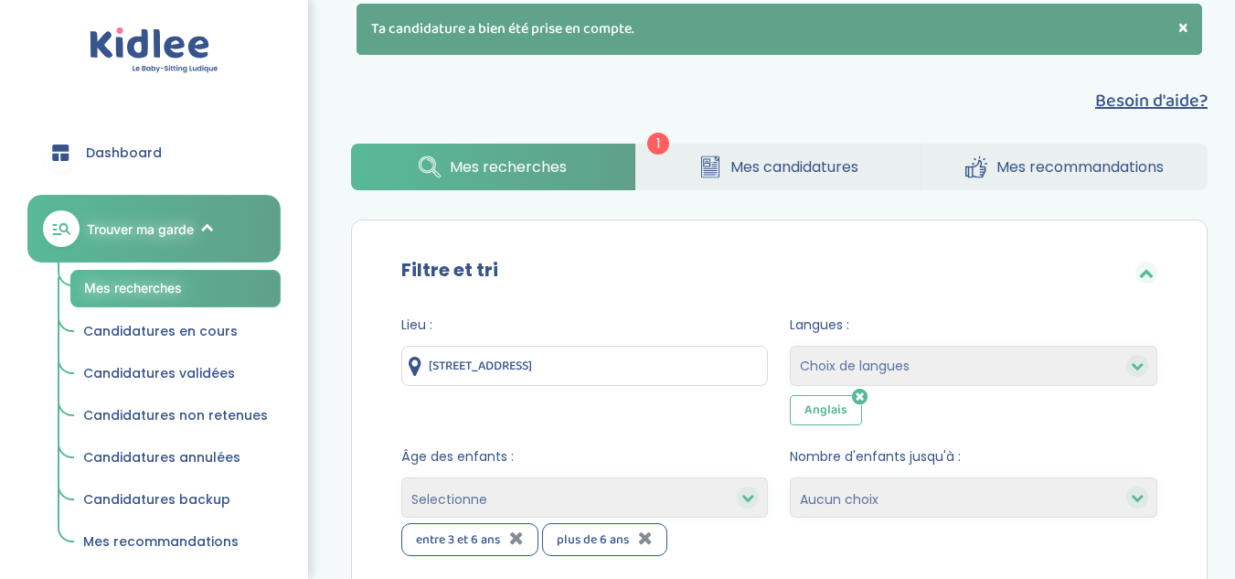
scroll to position [155, 0]
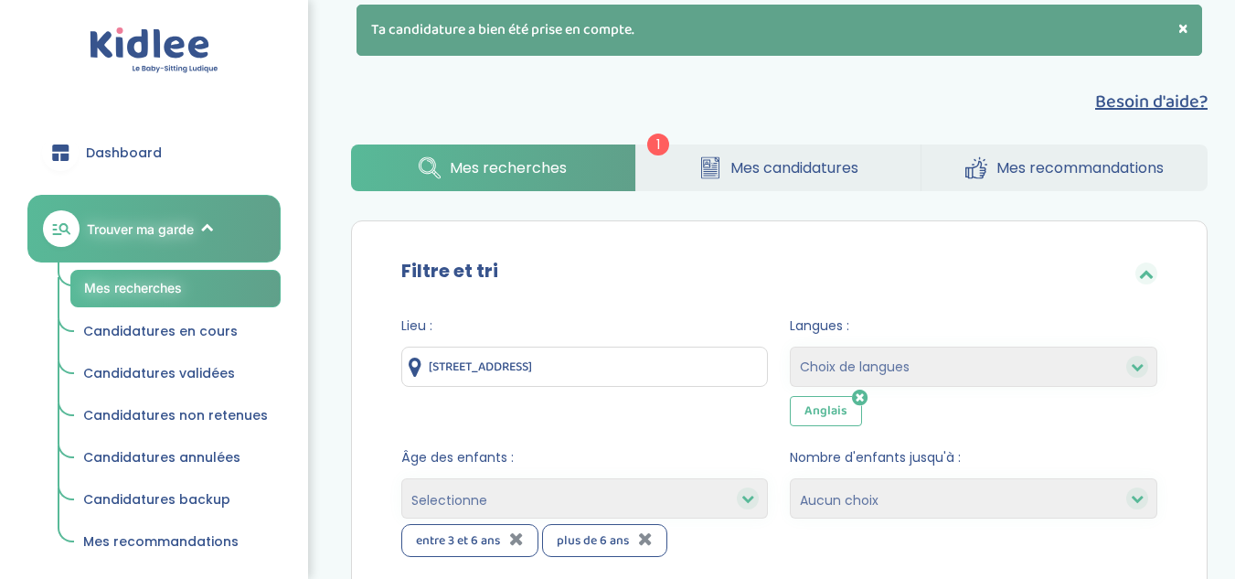
click at [747, 172] on span "Mes candidatures" at bounding box center [795, 167] width 128 height 23
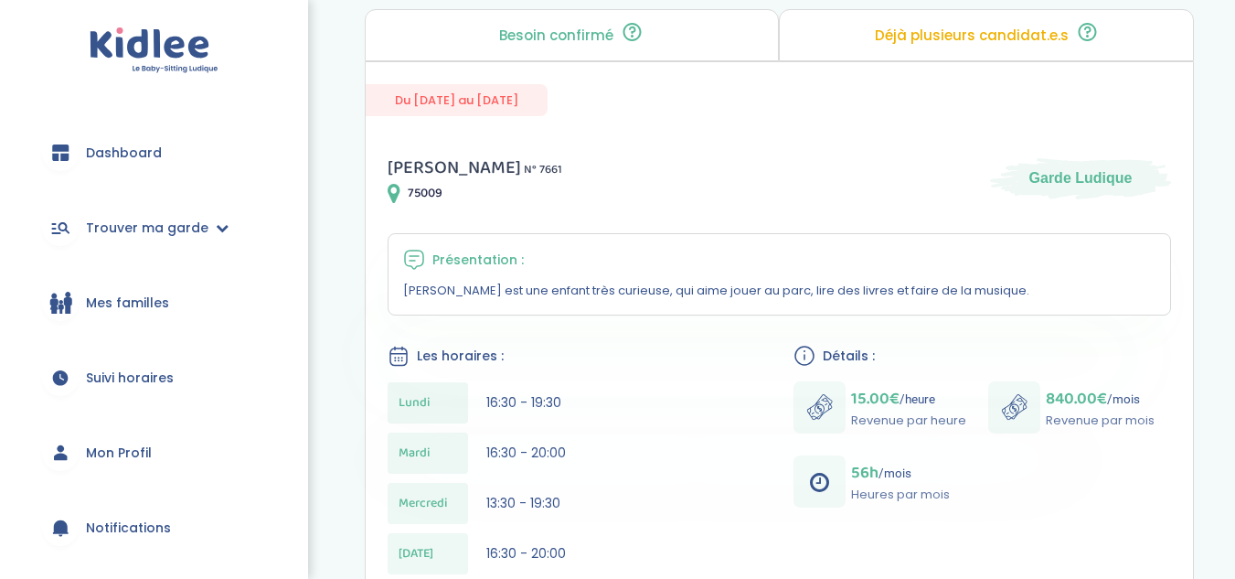
scroll to position [546, 0]
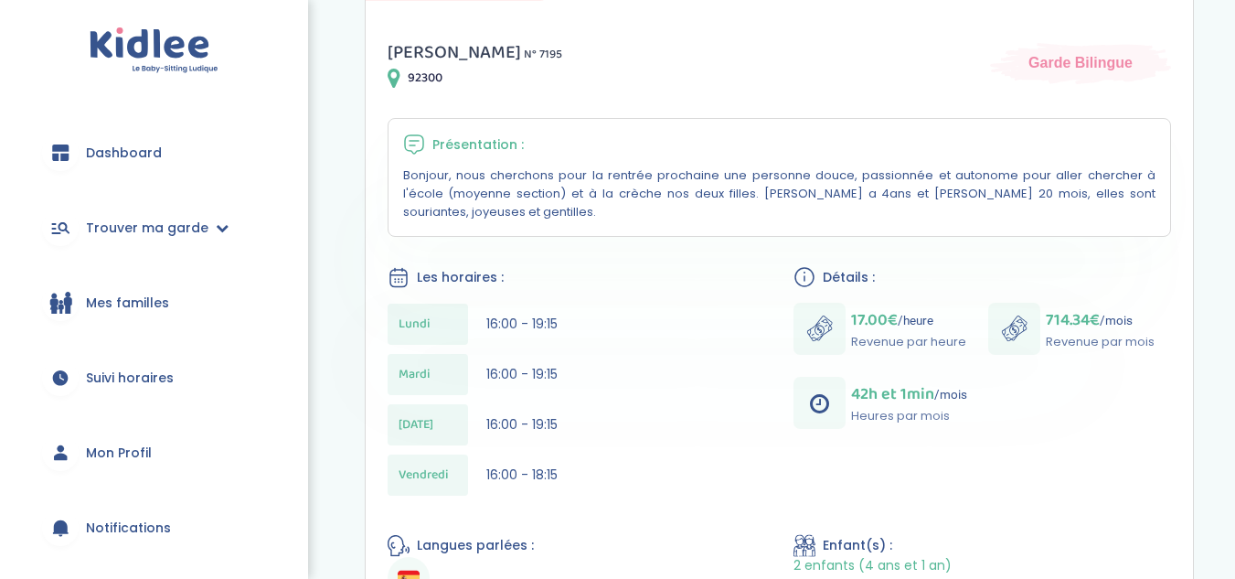
scroll to position [469, 0]
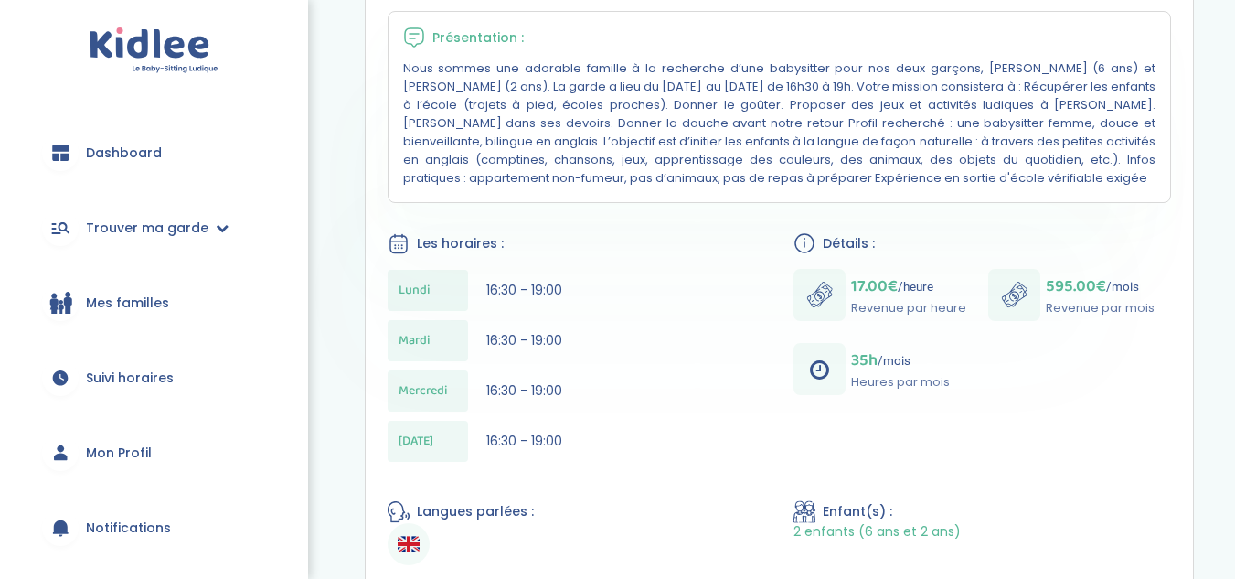
scroll to position [561, 0]
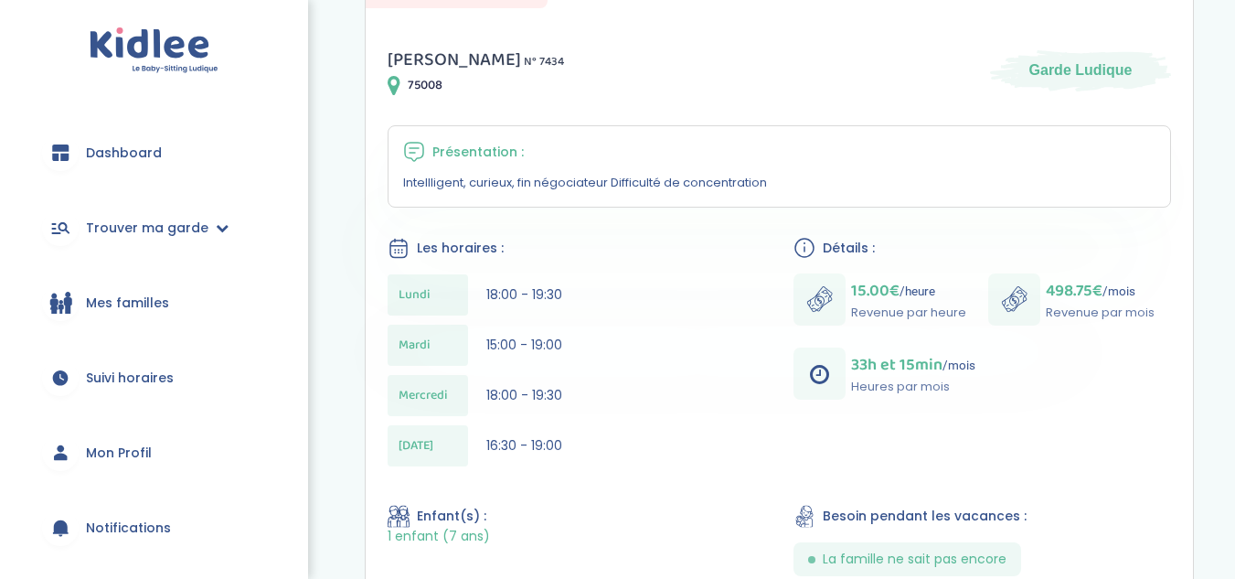
scroll to position [449, 0]
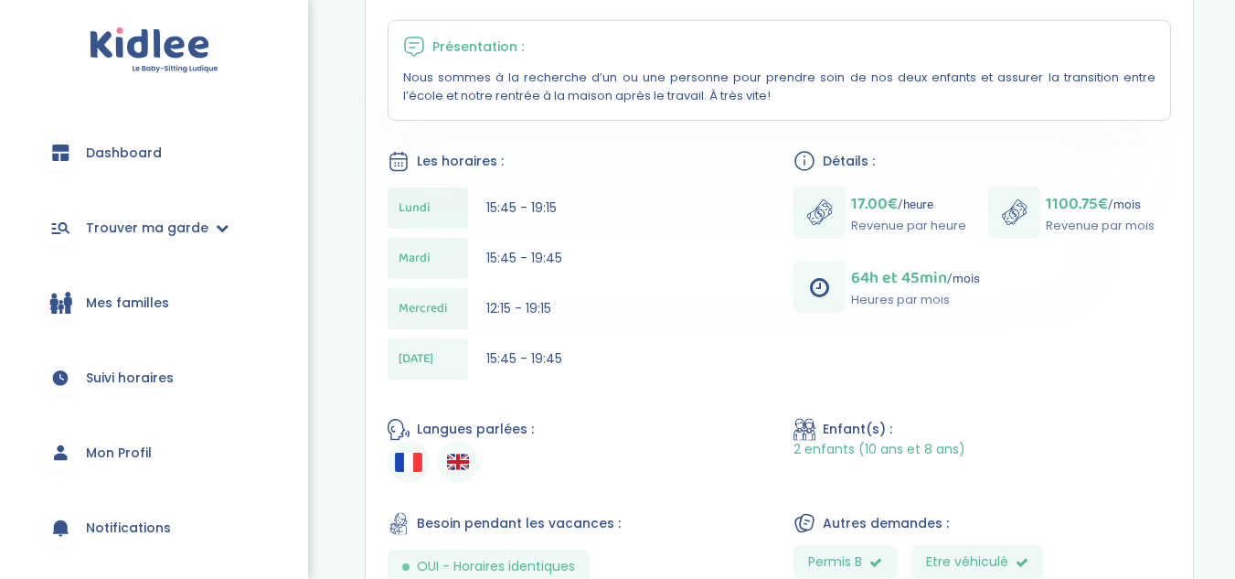
scroll to position [552, 0]
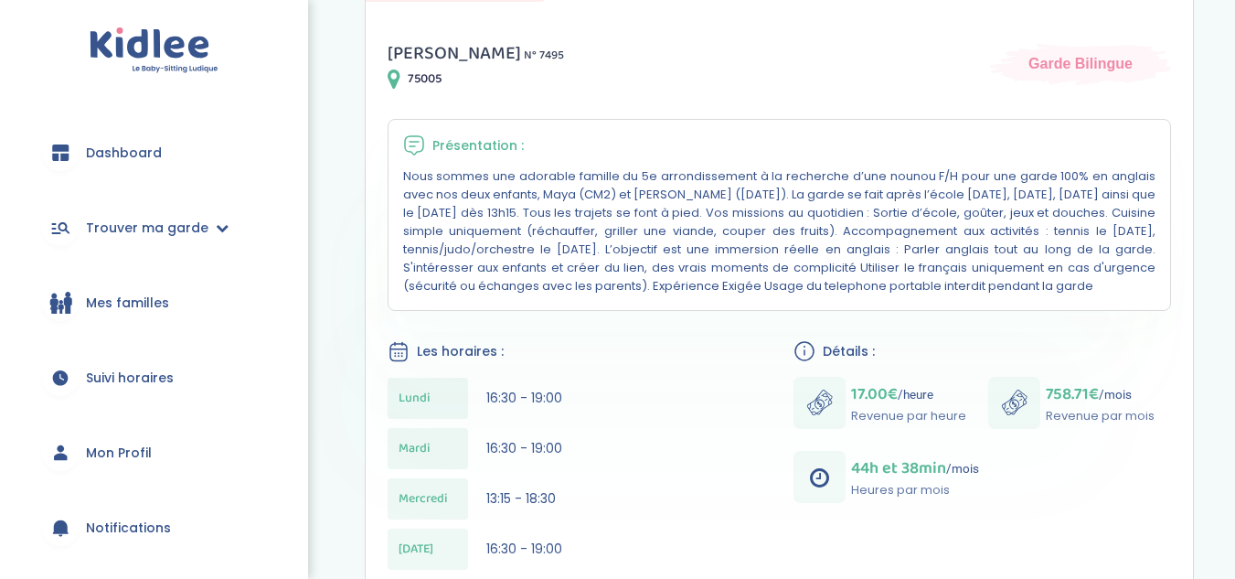
scroll to position [452, 0]
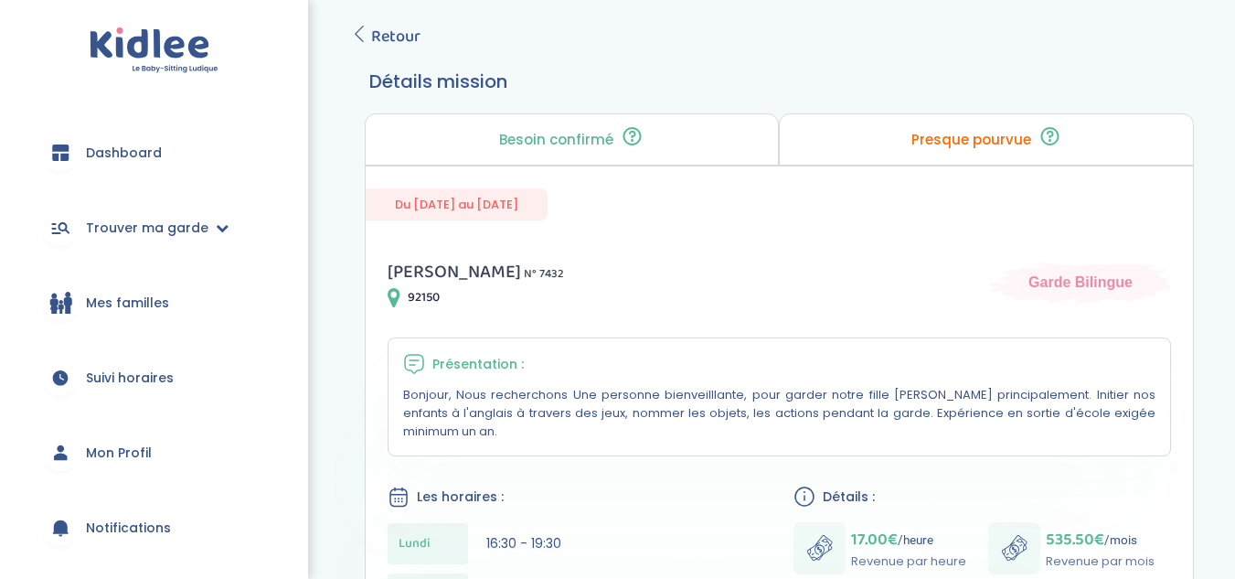
scroll to position [398, 0]
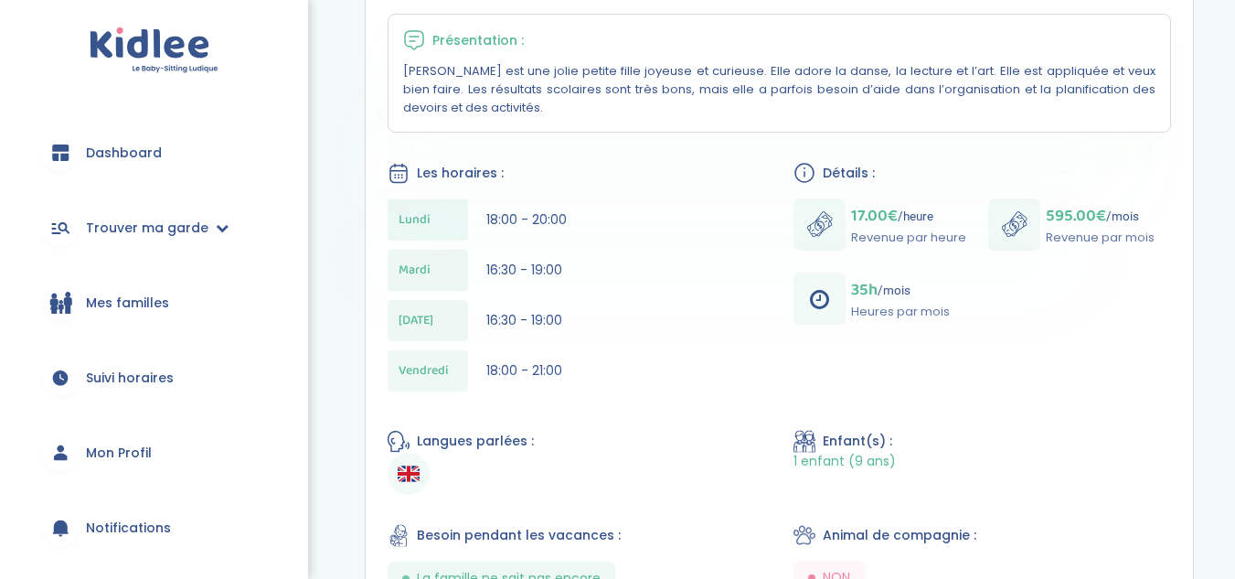
scroll to position [561, 0]
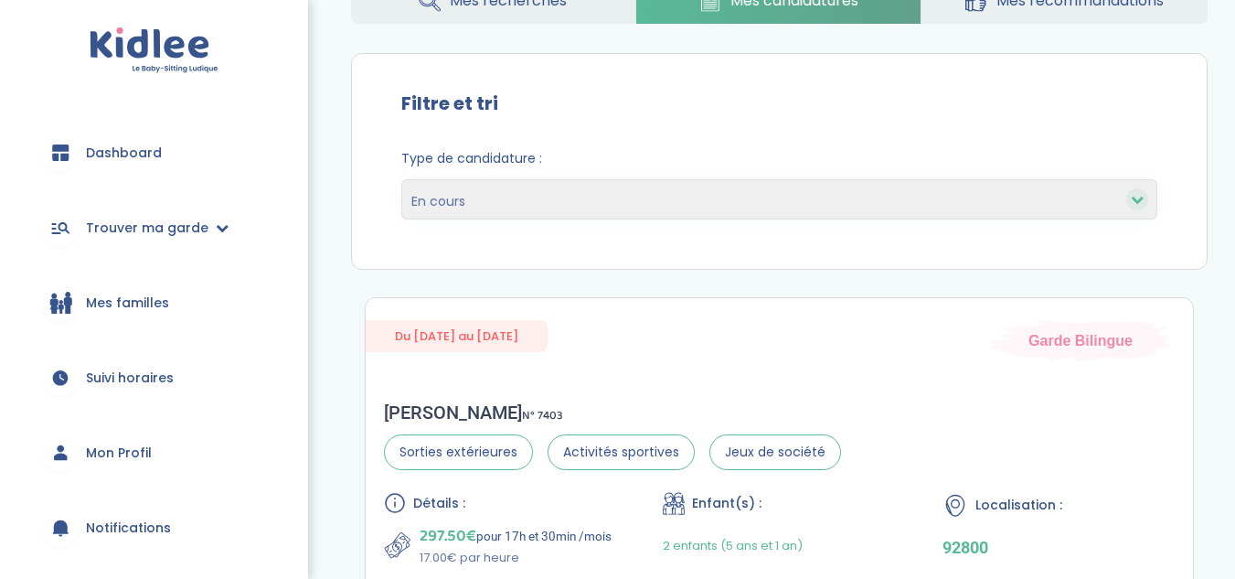
scroll to position [506, 0]
